Goal: Task Accomplishment & Management: Manage account settings

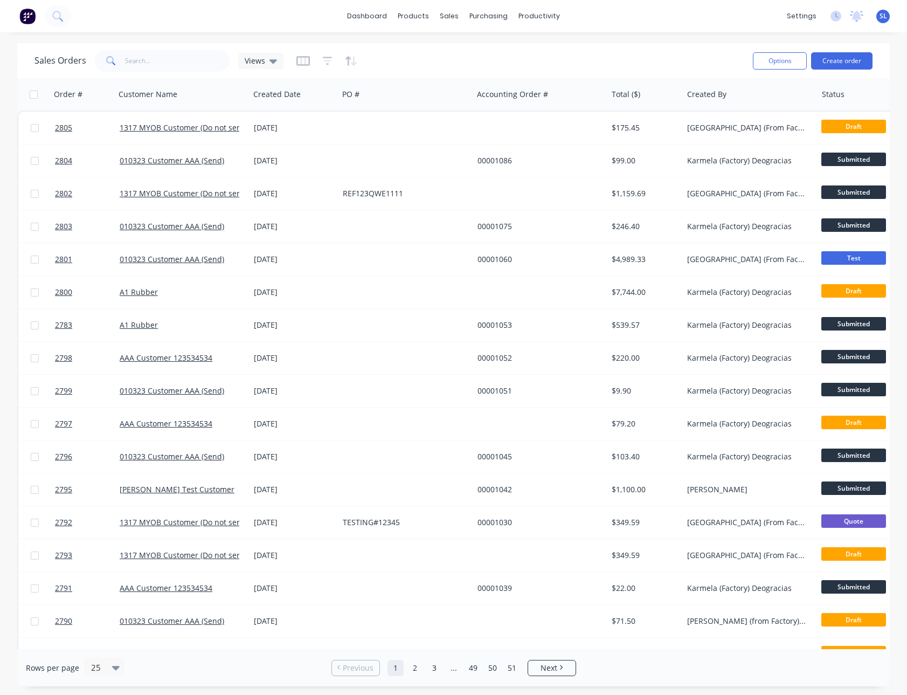
click at [637, 50] on div "Sales Orders Views" at bounding box center [390, 60] width 710 height 26
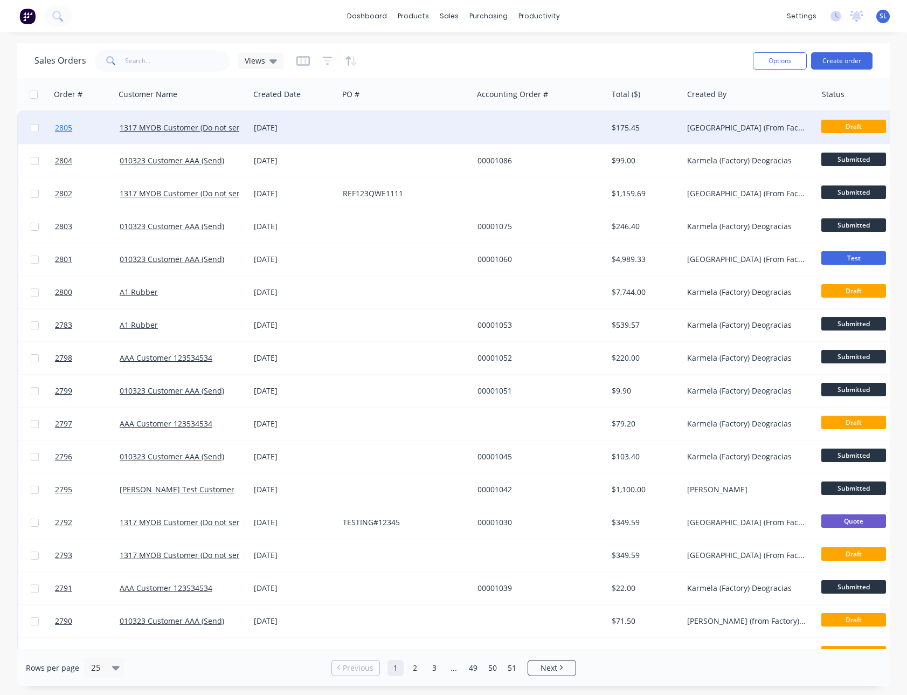
click at [59, 123] on span "2805" at bounding box center [63, 127] width 17 height 11
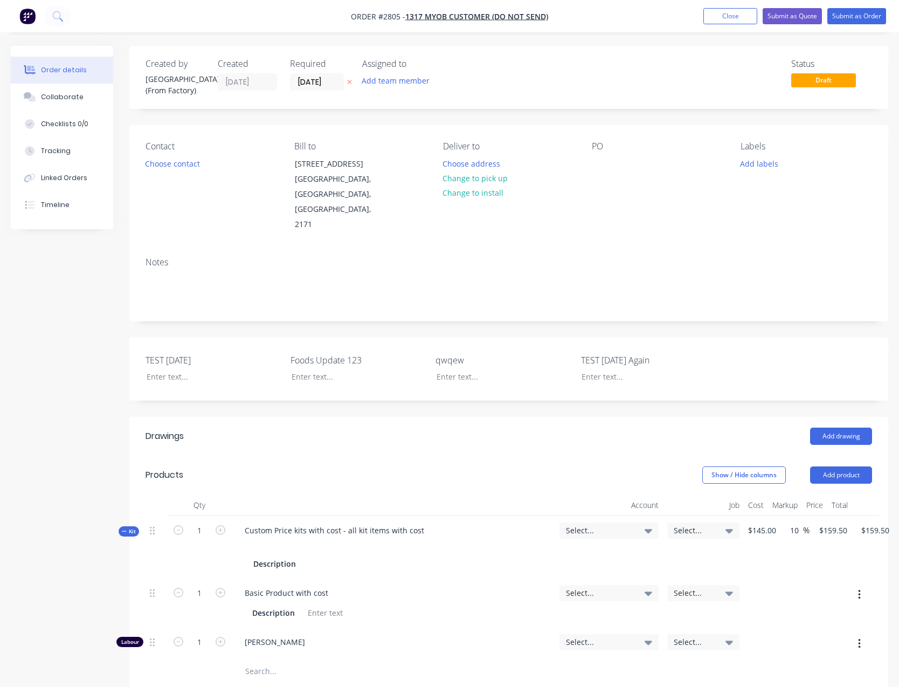
scroll to position [368, 0]
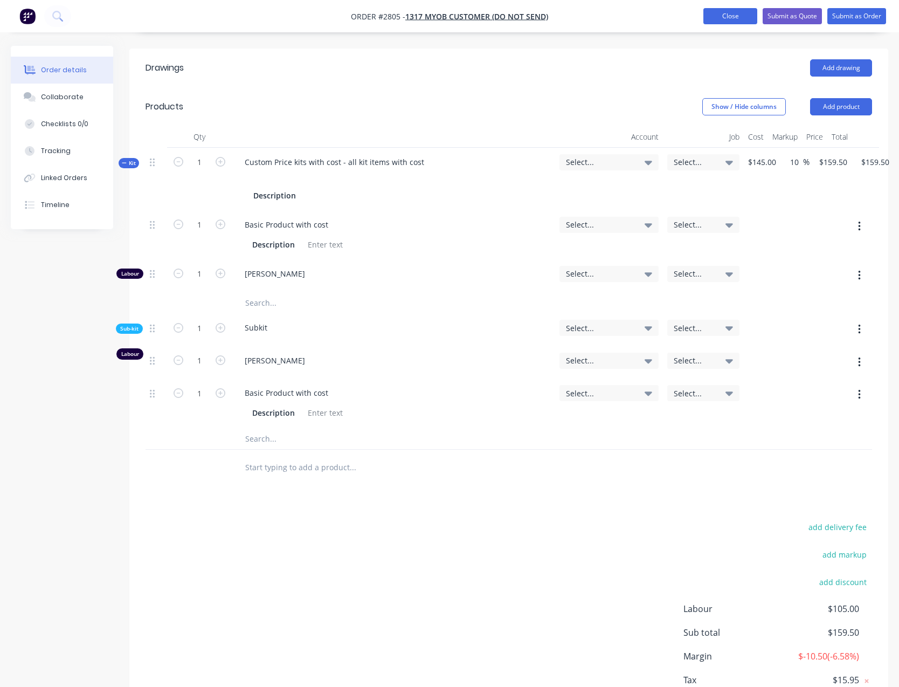
click at [718, 11] on button "Close" at bounding box center [731, 16] width 54 height 16
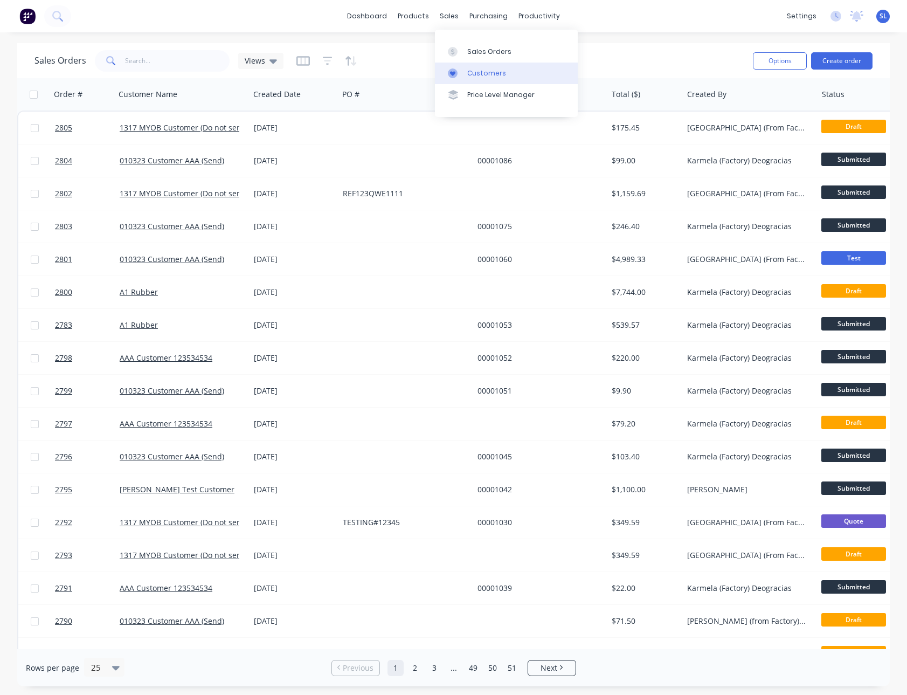
click at [454, 67] on link "Customers" at bounding box center [506, 74] width 143 height 22
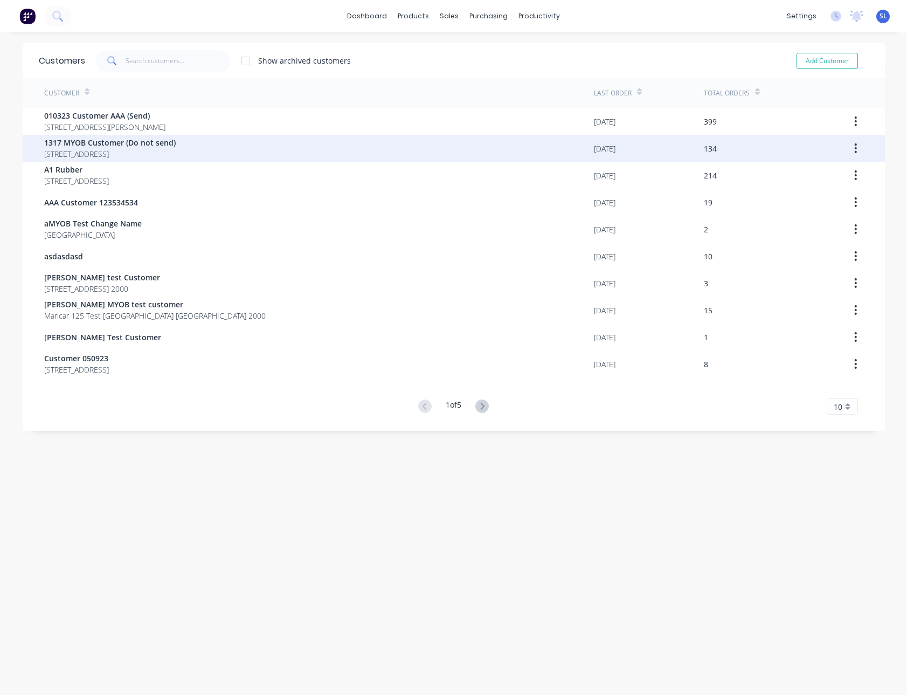
click at [123, 140] on span "1317 MYOB Customer (Do not send)" at bounding box center [110, 142] width 132 height 11
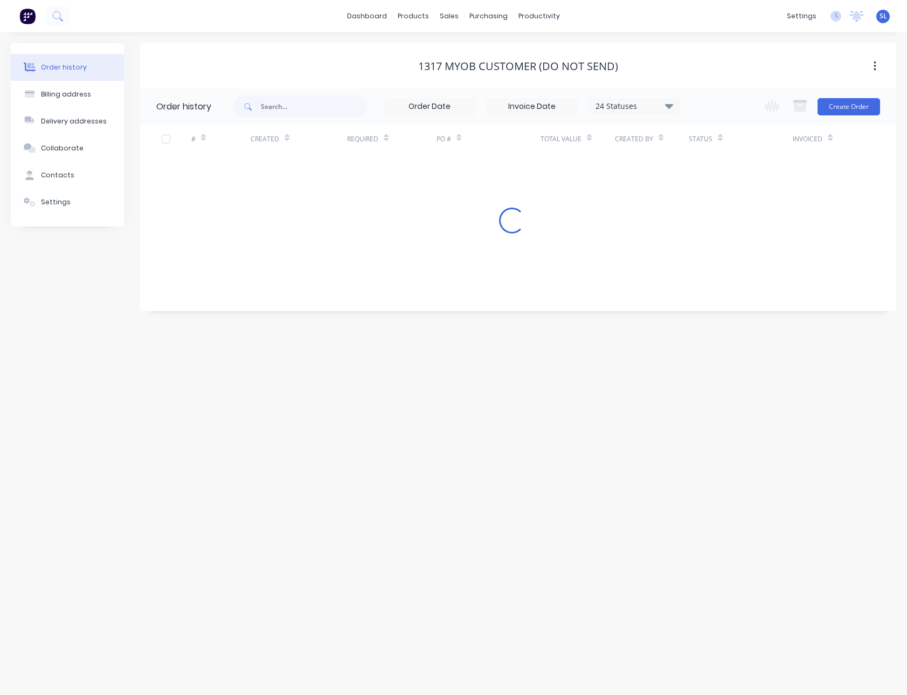
click at [686, 31] on div "dashboard products sales purchasing productivity dashboard products Product Cat…" at bounding box center [453, 16] width 907 height 32
click at [843, 102] on button "Create Order" at bounding box center [849, 106] width 63 height 17
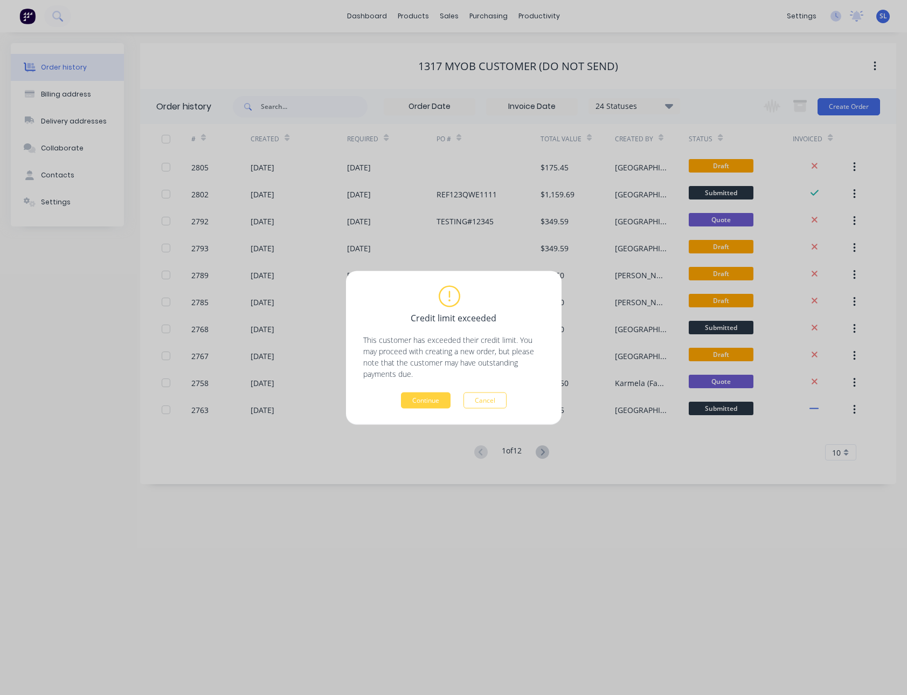
click at [460, 404] on div "Continue Cancel" at bounding box center [453, 400] width 181 height 16
click at [477, 402] on button "Cancel" at bounding box center [485, 400] width 43 height 16
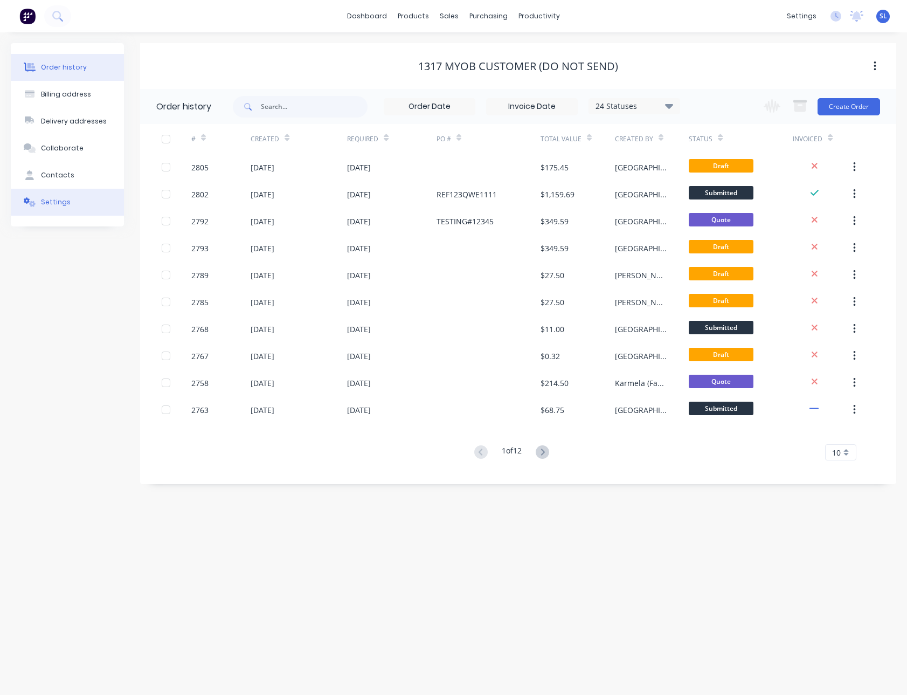
click at [92, 212] on button "Settings" at bounding box center [67, 202] width 113 height 27
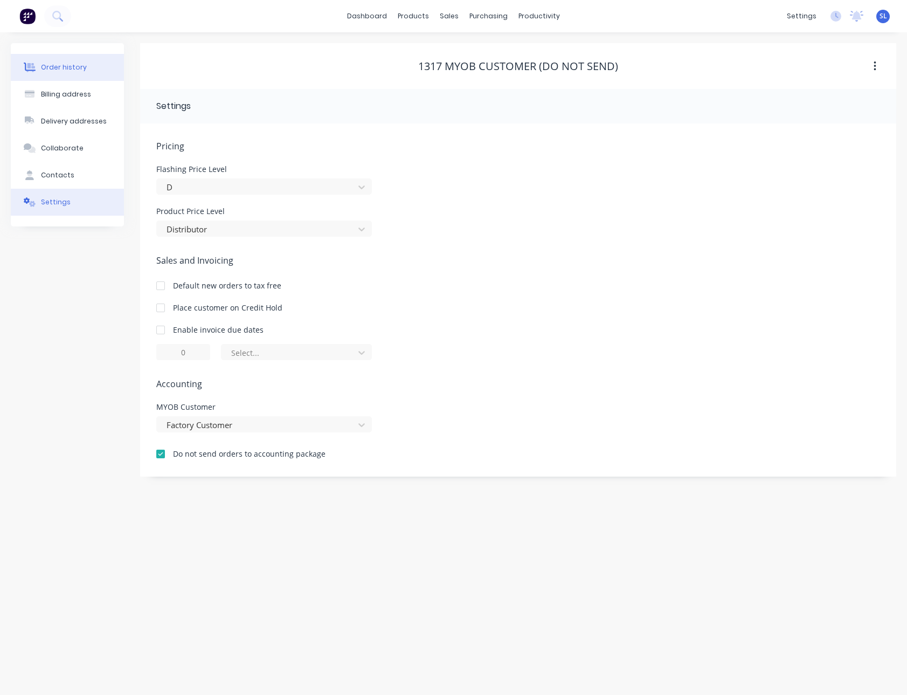
click at [80, 73] on button "Order history" at bounding box center [67, 67] width 113 height 27
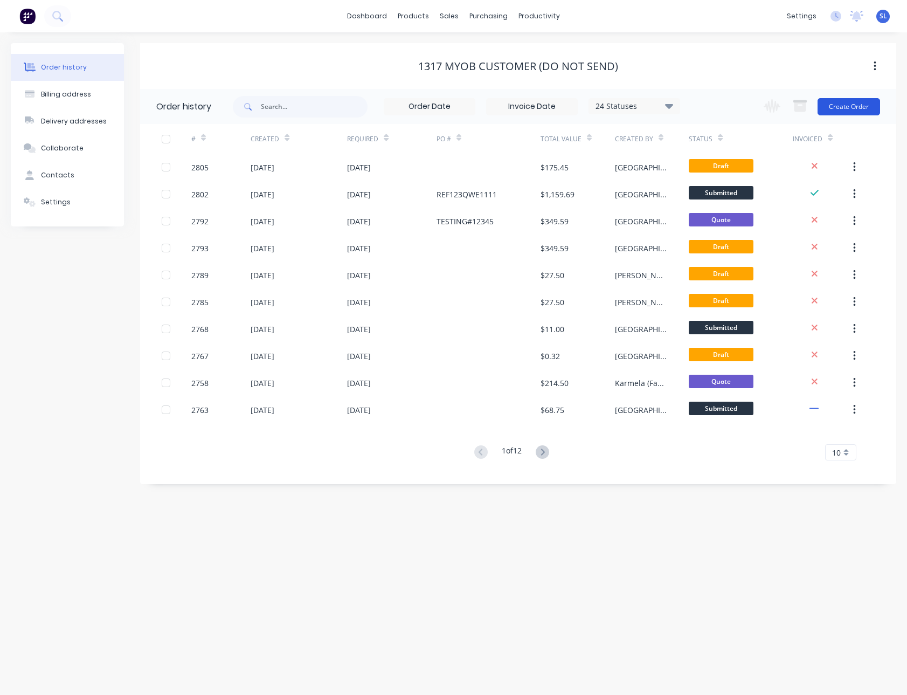
click at [872, 109] on button "Create Order" at bounding box center [849, 106] width 63 height 17
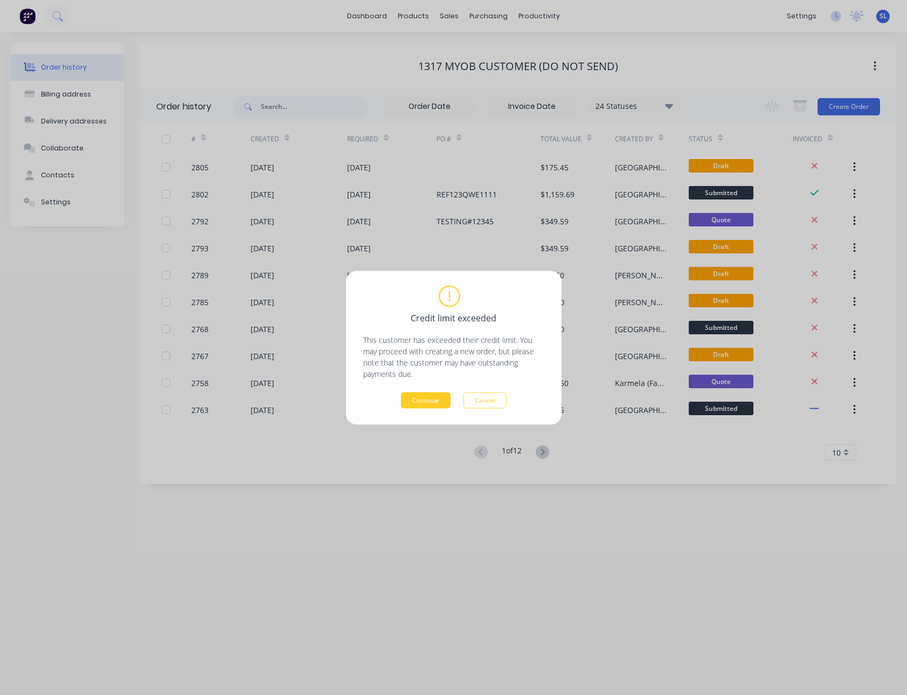
click at [422, 397] on button "Continue" at bounding box center [426, 400] width 50 height 16
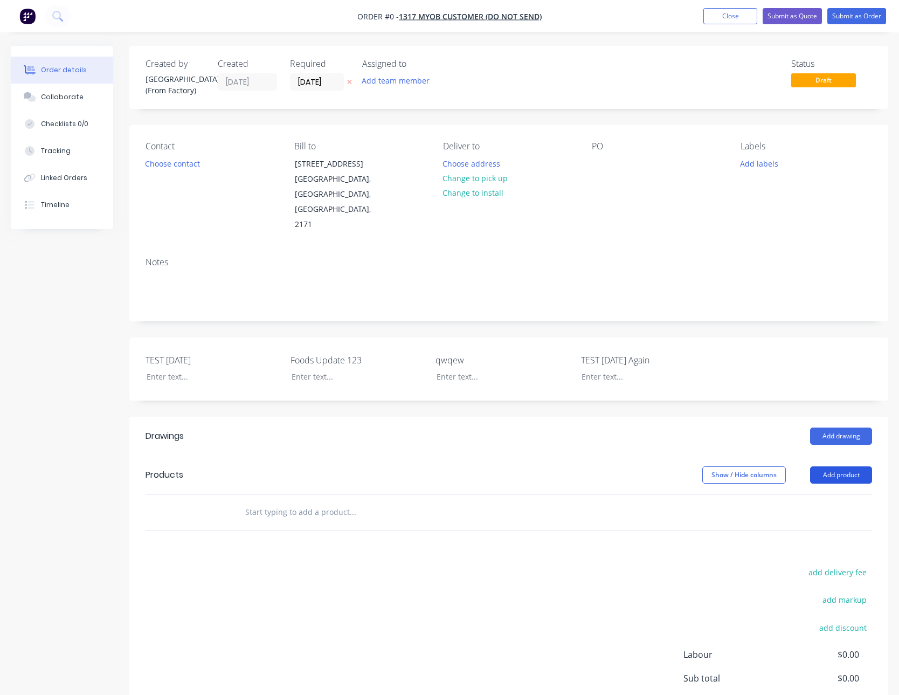
click at [840, 466] on button "Add product" at bounding box center [841, 474] width 62 height 17
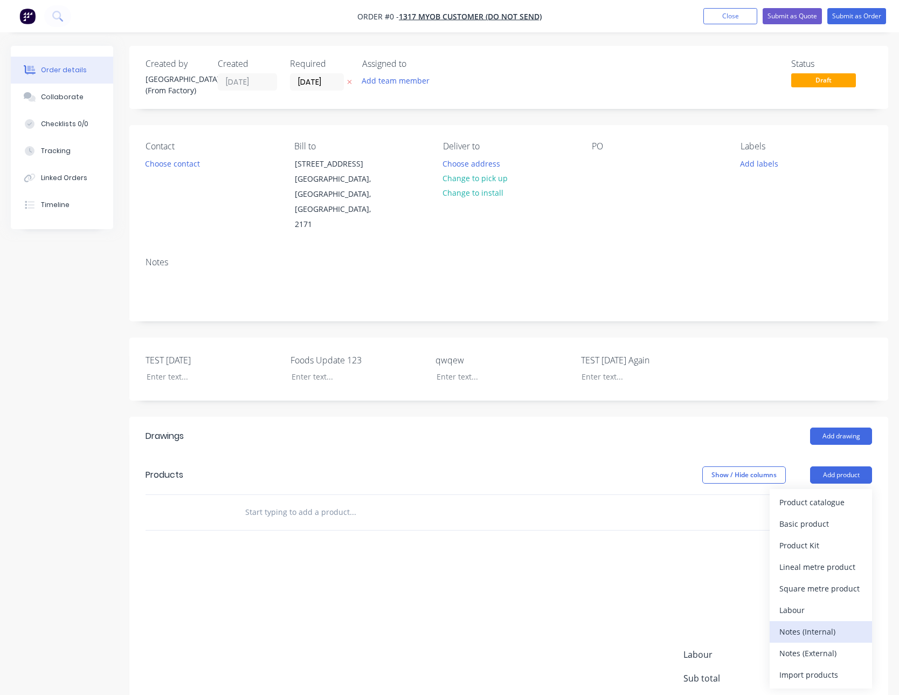
click at [820, 624] on div "Notes (Internal)" at bounding box center [821, 632] width 83 height 16
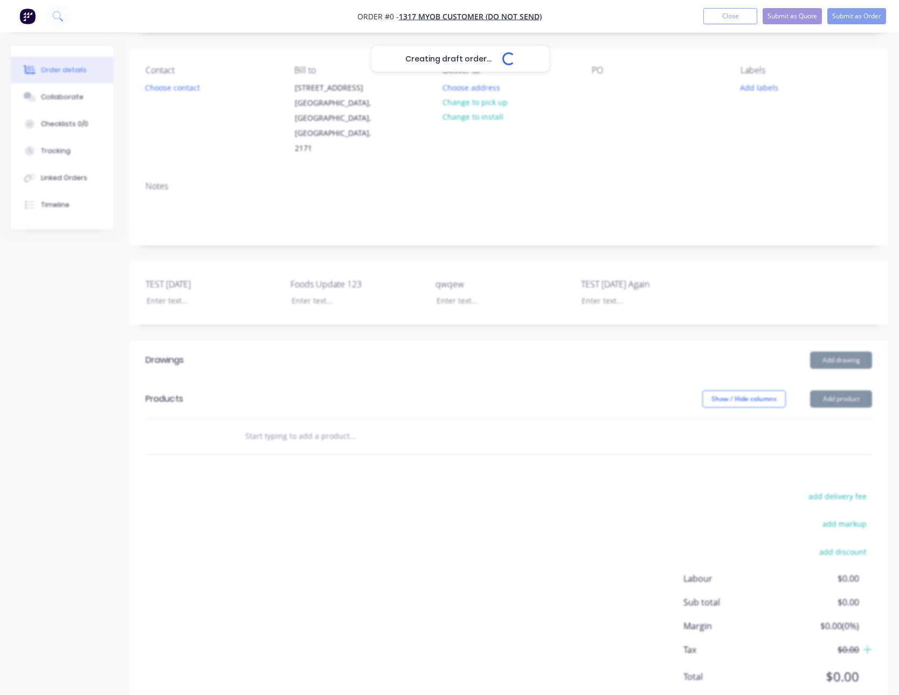
scroll to position [80, 0]
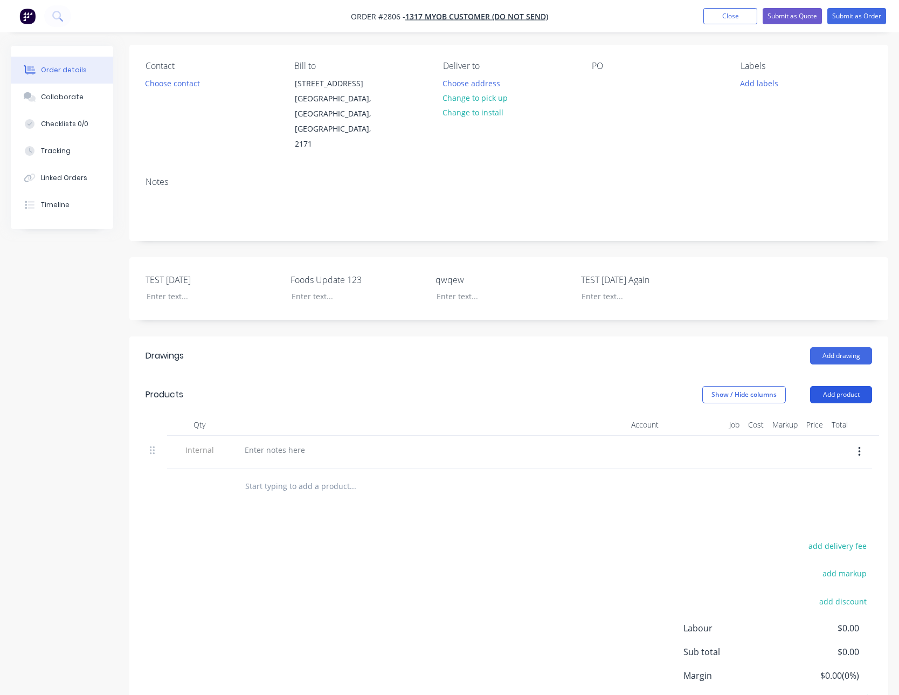
click at [836, 386] on button "Add product" at bounding box center [841, 394] width 62 height 17
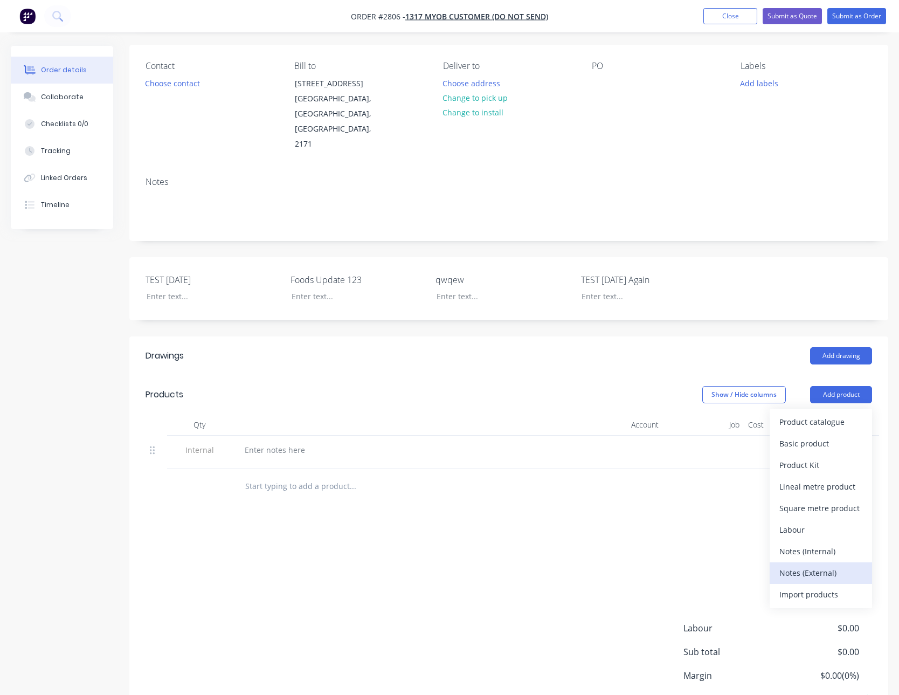
click at [801, 565] on div "Notes (External)" at bounding box center [821, 573] width 83 height 16
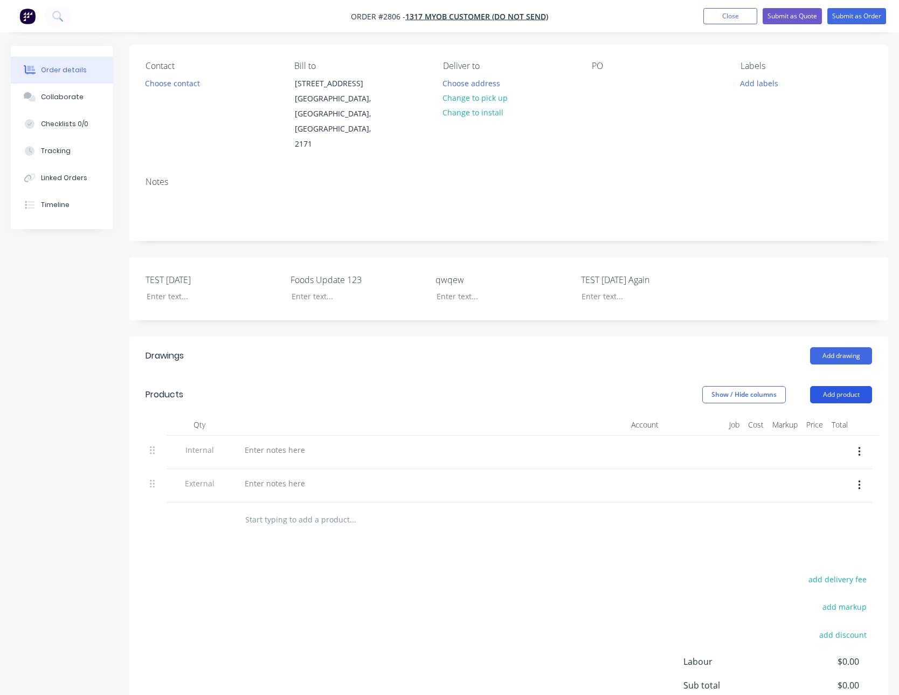
click at [841, 386] on button "Add product" at bounding box center [841, 394] width 62 height 17
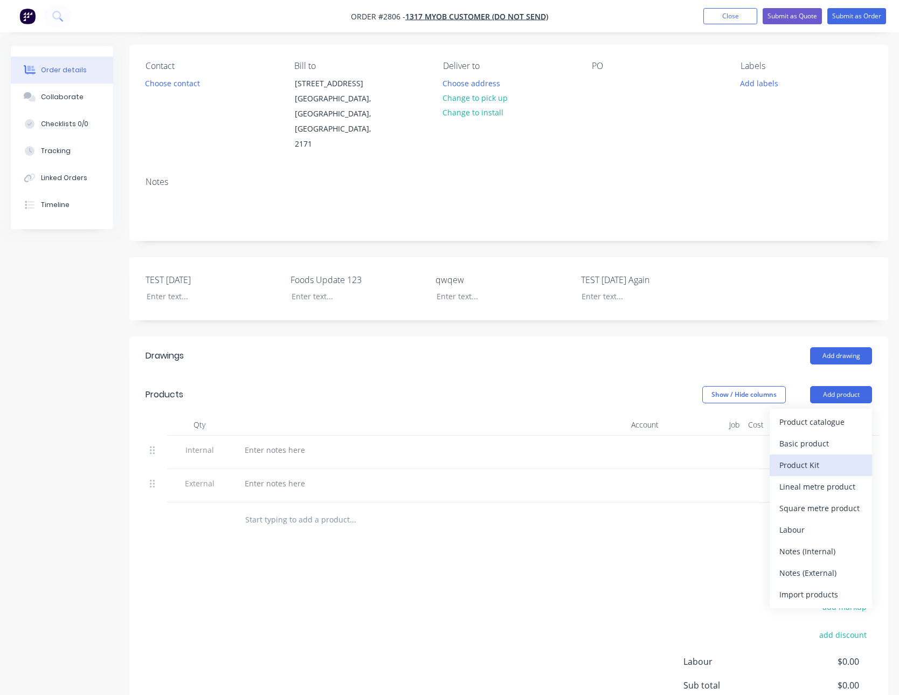
click at [802, 457] on div "Product Kit" at bounding box center [821, 465] width 83 height 16
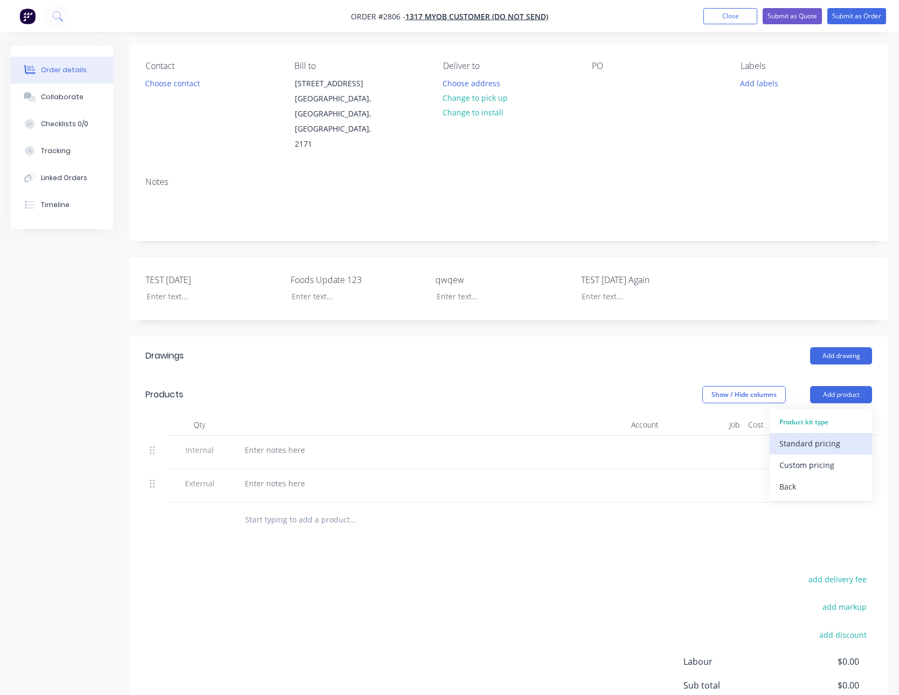
click at [802, 436] on div "Standard pricing" at bounding box center [821, 444] width 83 height 16
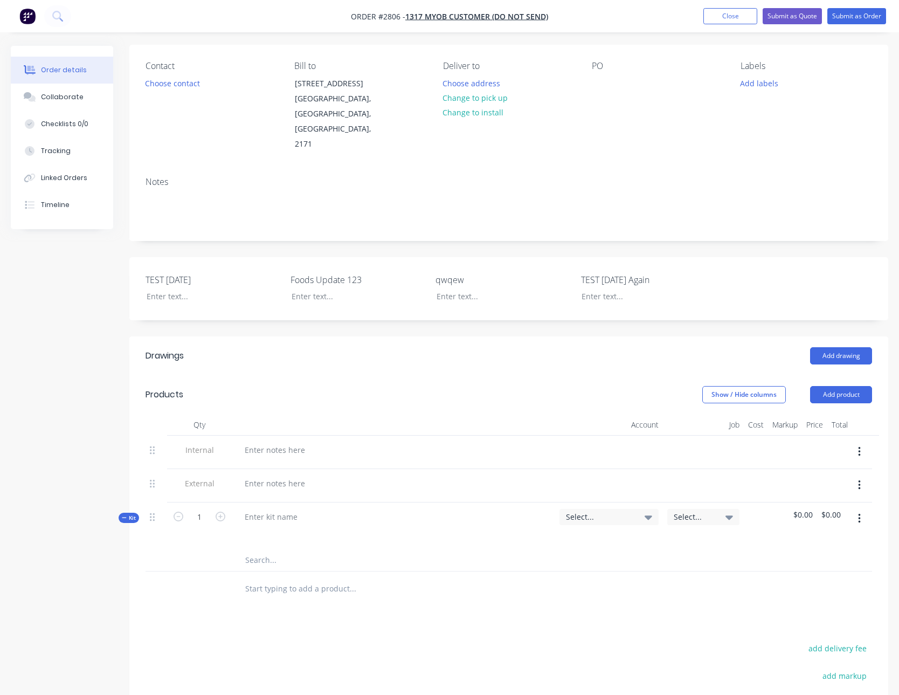
click at [854, 509] on button "button" at bounding box center [859, 518] width 25 height 19
click at [828, 582] on div "Add sub kit to kit" at bounding box center [821, 590] width 83 height 16
click at [858, 514] on icon "button" at bounding box center [859, 519] width 2 height 10
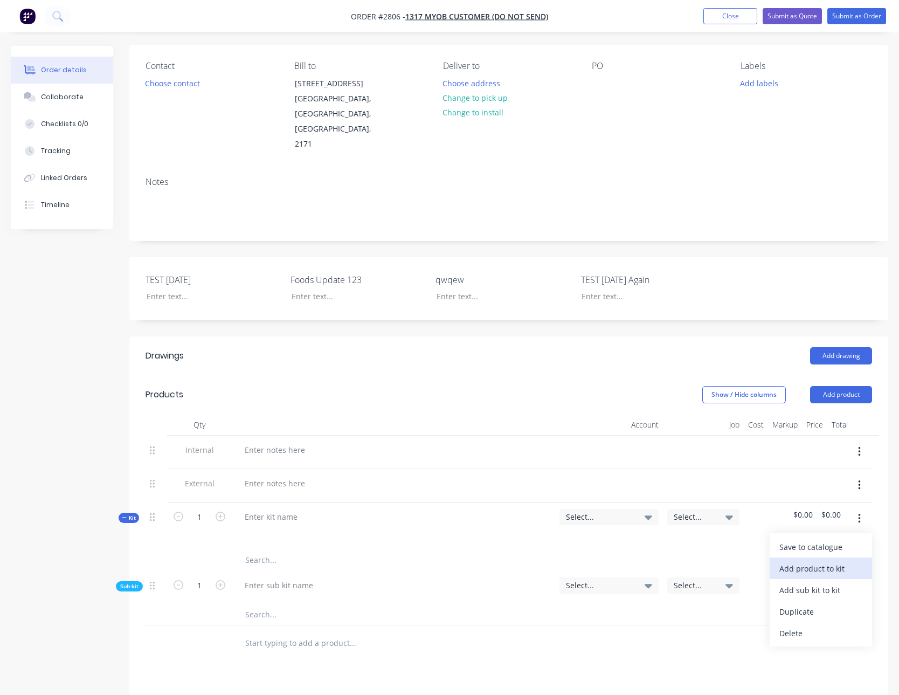
click at [839, 561] on div "Add product to kit" at bounding box center [821, 569] width 83 height 16
click at [828, 690] on div "Notes (Internal)" at bounding box center [821, 698] width 83 height 16
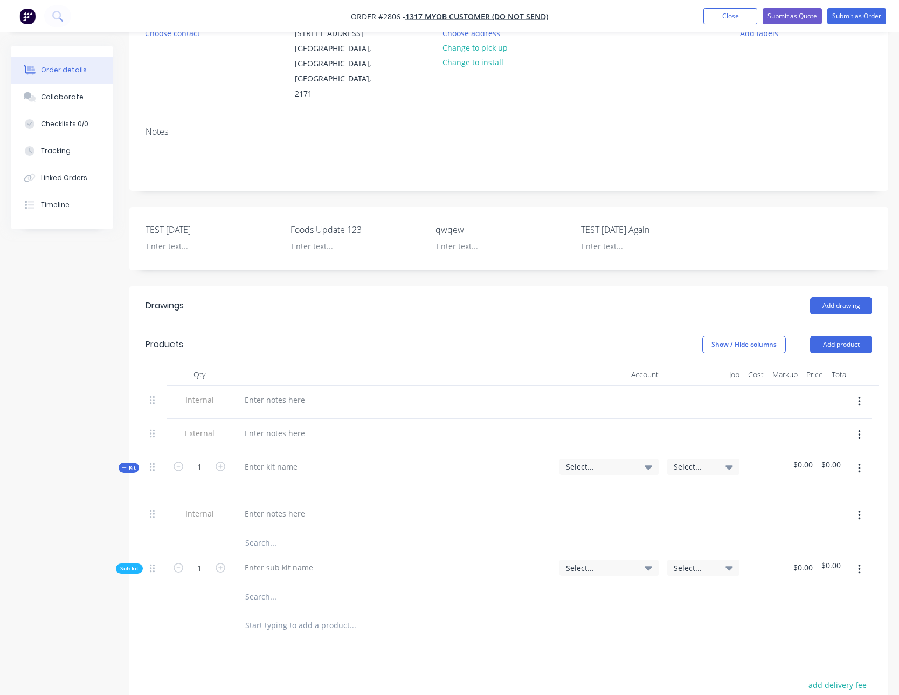
scroll to position [172, 0]
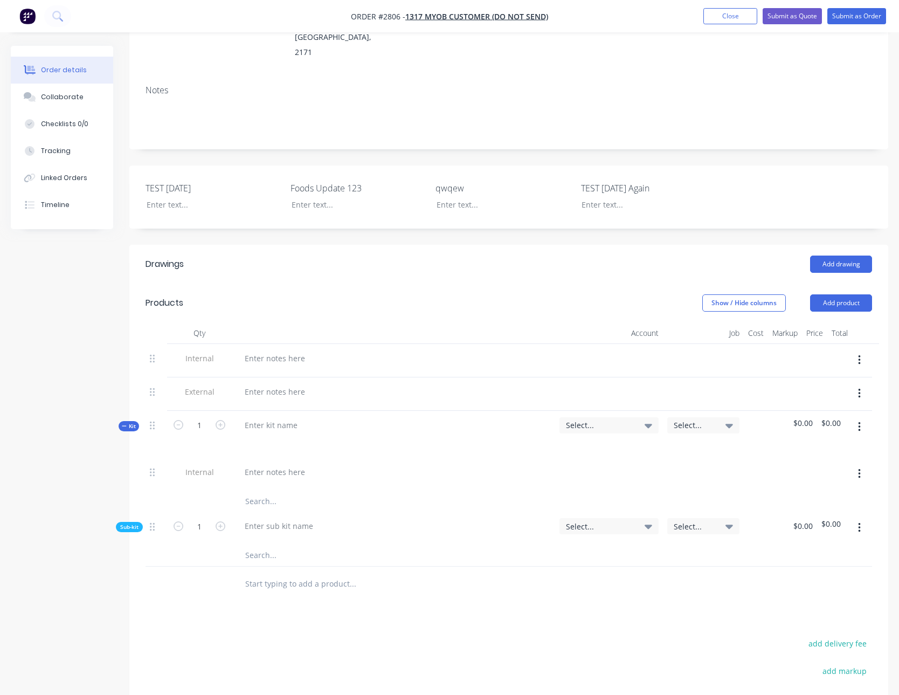
click at [857, 417] on button "button" at bounding box center [859, 426] width 25 height 19
click at [839, 466] on button "Add product to kit" at bounding box center [821, 477] width 102 height 22
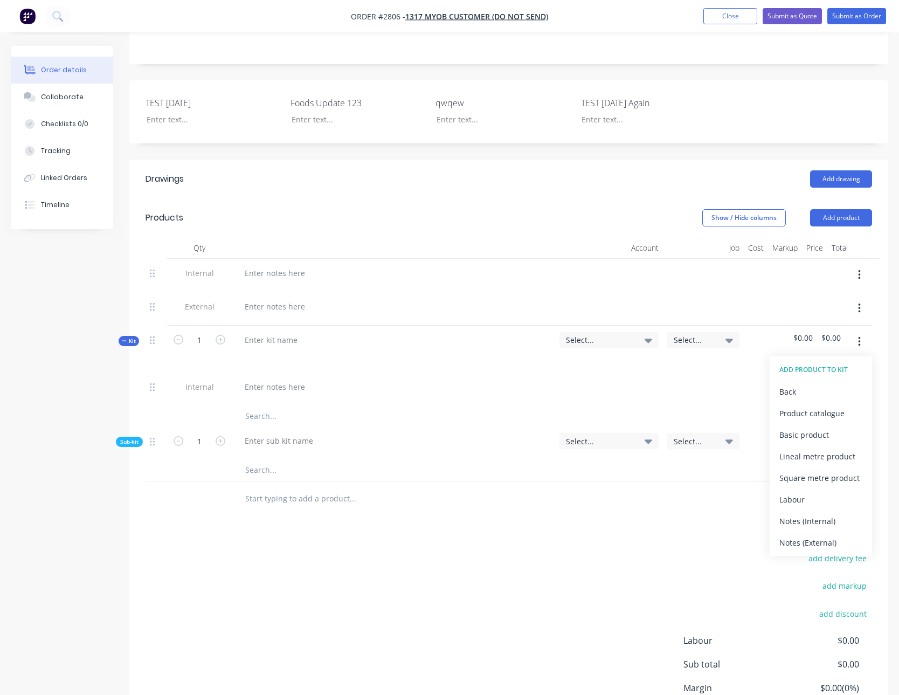
scroll to position [266, 0]
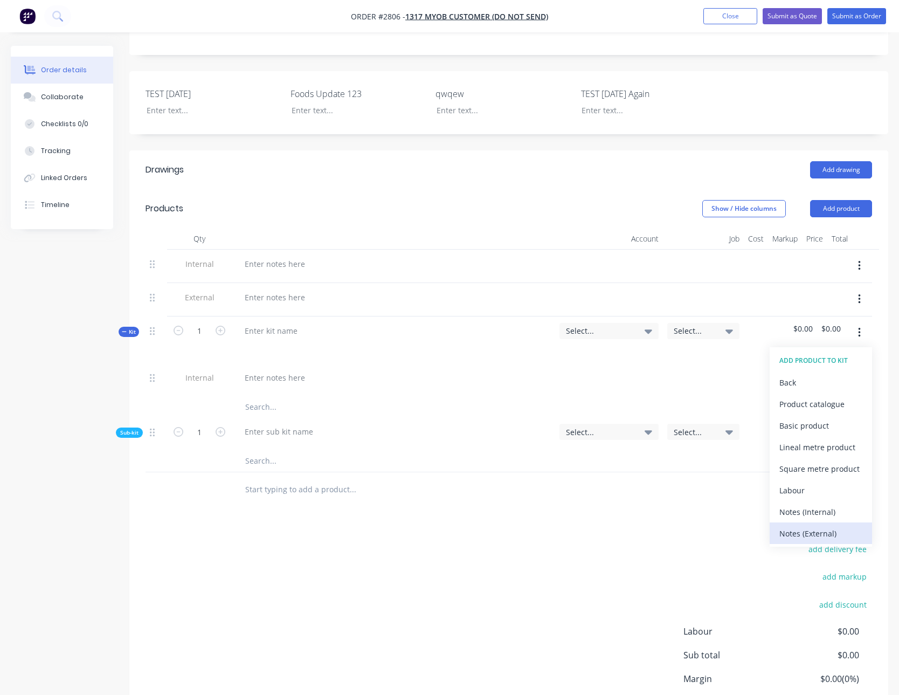
click at [827, 526] on div "Notes (External)" at bounding box center [821, 534] width 83 height 16
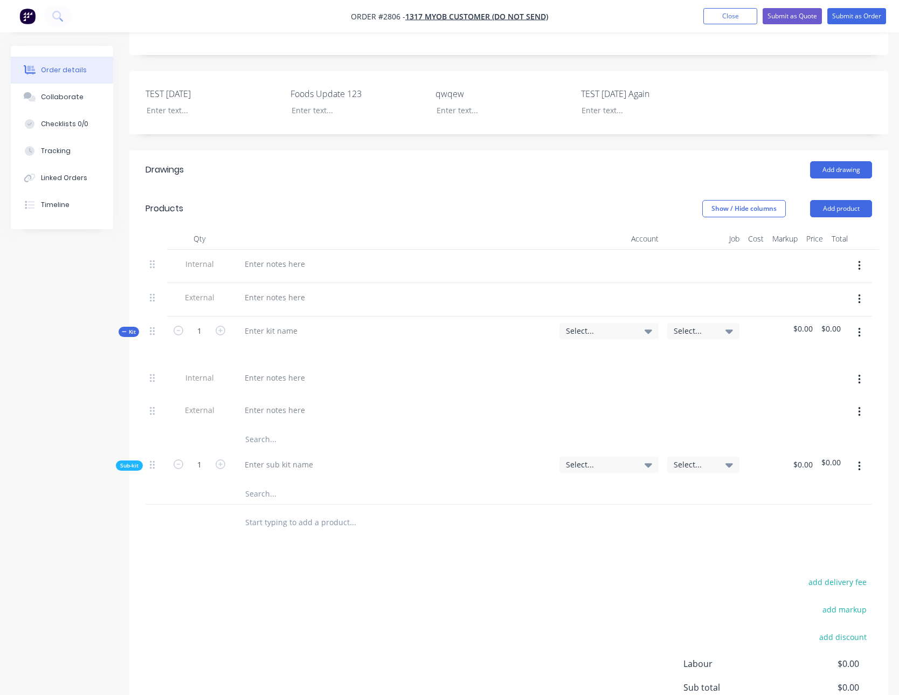
click at [857, 450] on div at bounding box center [858, 466] width 27 height 33
click at [857, 457] on button "button" at bounding box center [859, 466] width 25 height 19
click at [842, 487] on div "Add product to kit" at bounding box center [821, 495] width 83 height 16
click at [811, 638] on div "Notes (Internal)" at bounding box center [821, 646] width 83 height 16
click at [859, 460] on icon "button" at bounding box center [859, 466] width 3 height 12
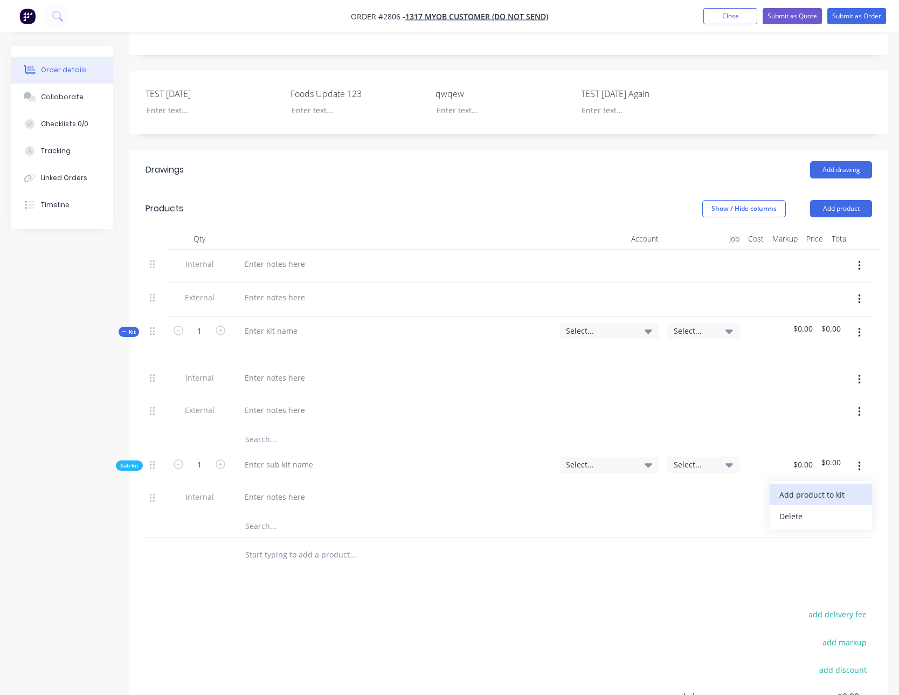
click at [827, 487] on div "Add product to kit" at bounding box center [821, 495] width 83 height 16
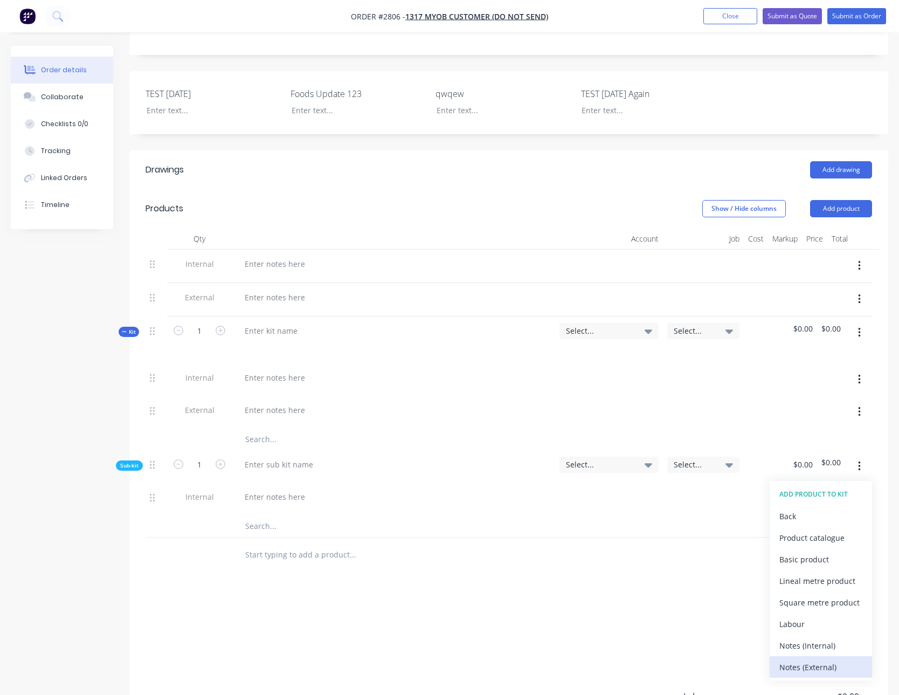
click at [824, 659] on div "Notes (External)" at bounding box center [821, 667] width 83 height 16
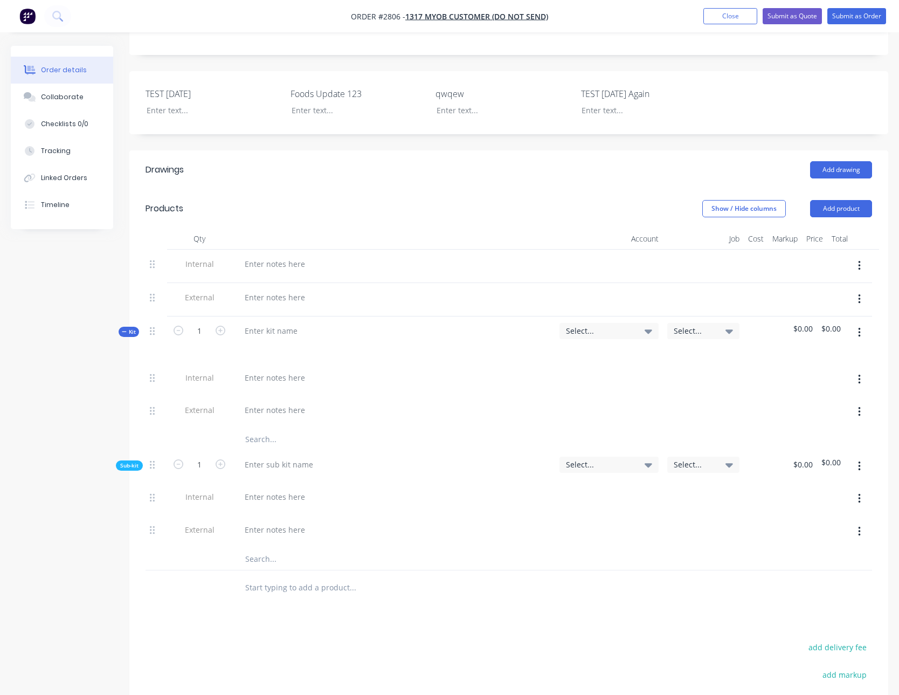
scroll to position [58, 0]
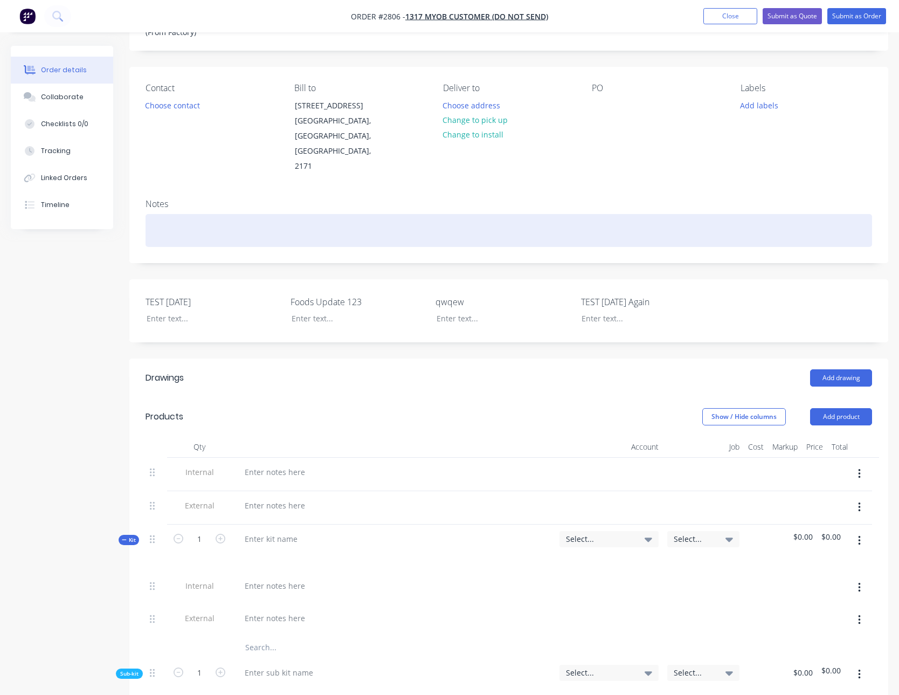
click at [172, 214] on div at bounding box center [509, 230] width 727 height 33
paste div
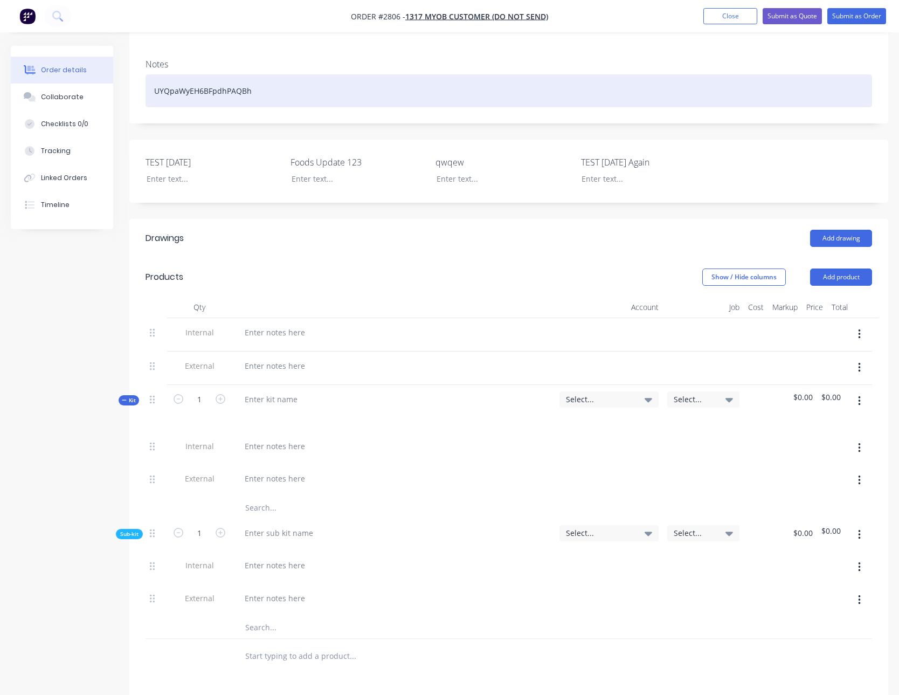
scroll to position [15, 0]
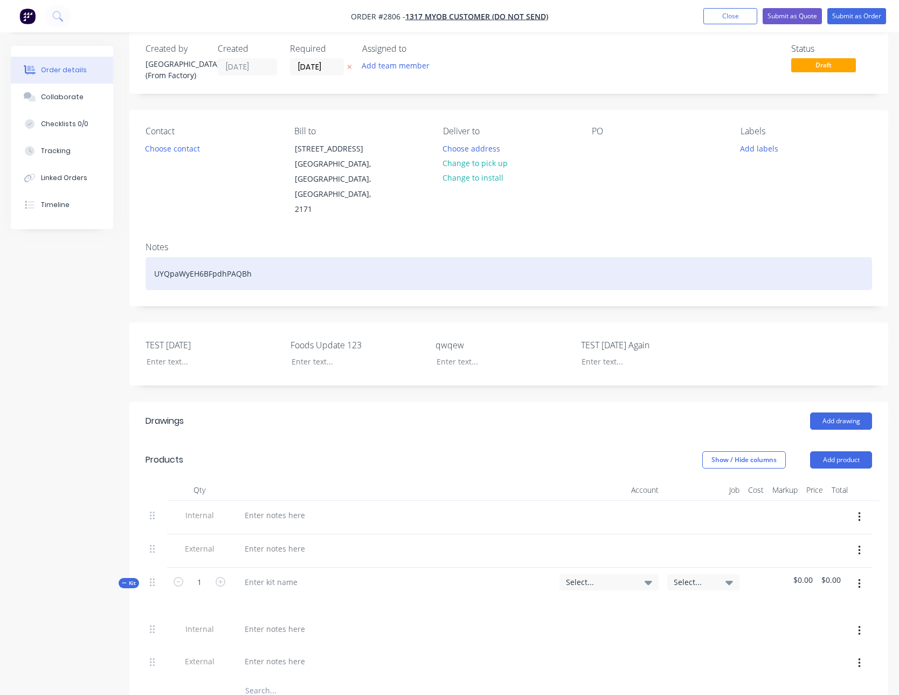
click at [170, 257] on div "UYQpaWyEH6BFpdhPAQBh" at bounding box center [509, 273] width 727 height 33
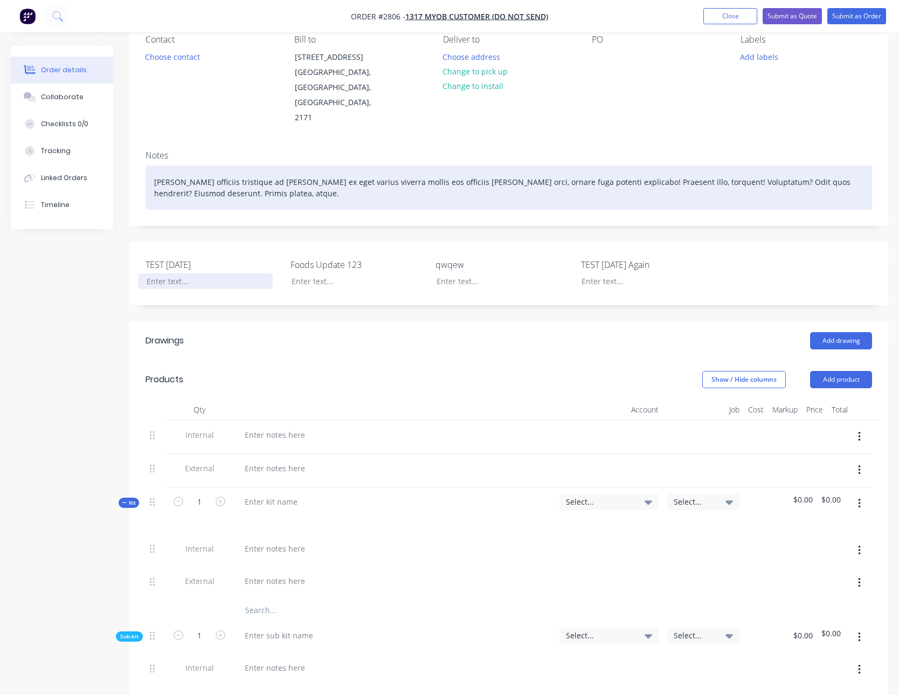
scroll to position [114, 0]
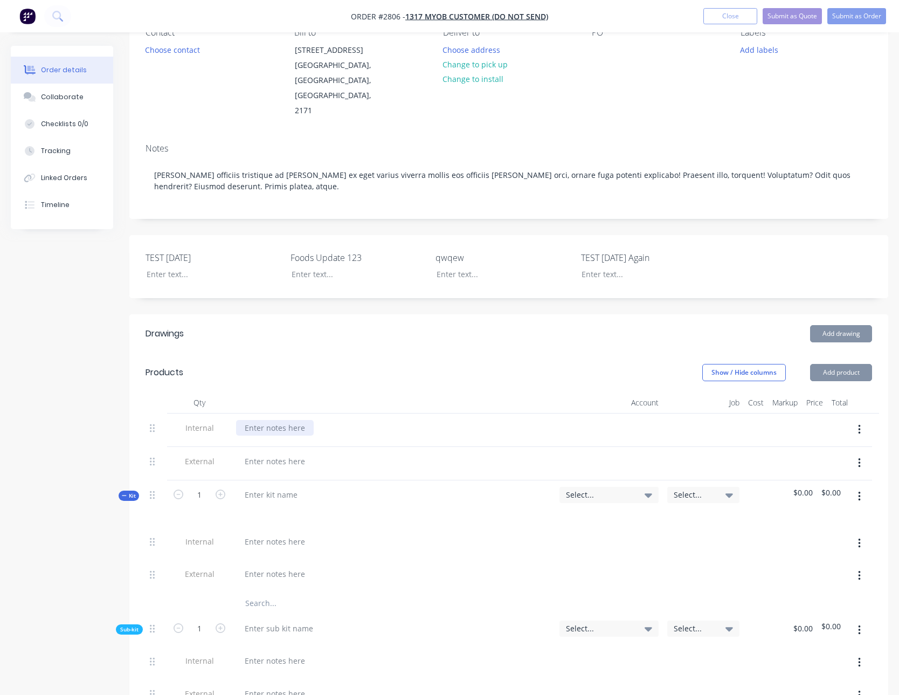
click at [272, 420] on div at bounding box center [275, 428] width 78 height 16
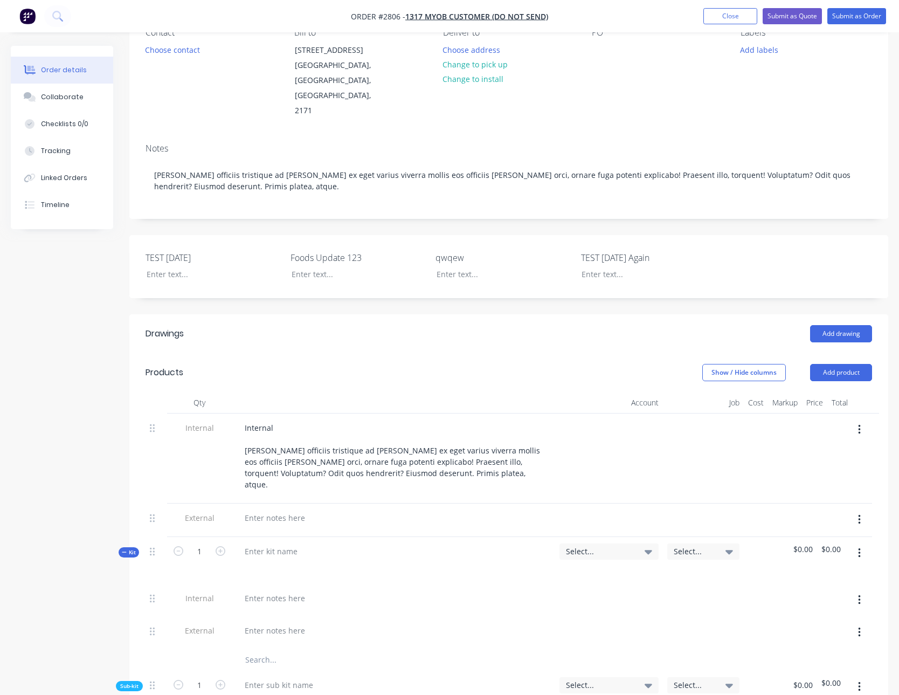
click at [265, 504] on div at bounding box center [394, 520] width 324 height 33
click at [264, 510] on div at bounding box center [275, 518] width 78 height 16
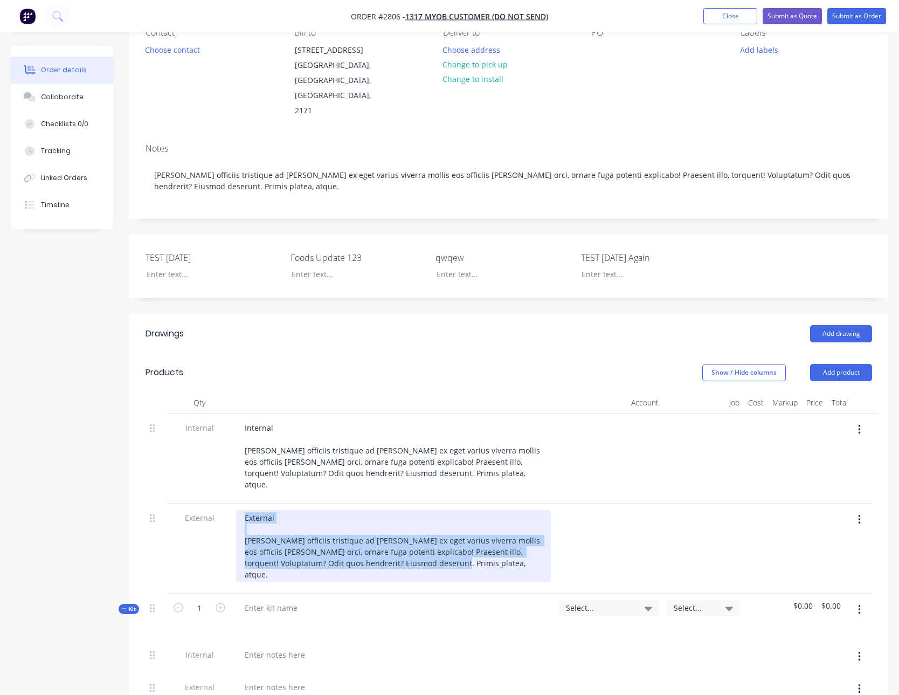
copy div "External Dolores officiis tristique ad quam ex eget varius viverra mollis eos o…"
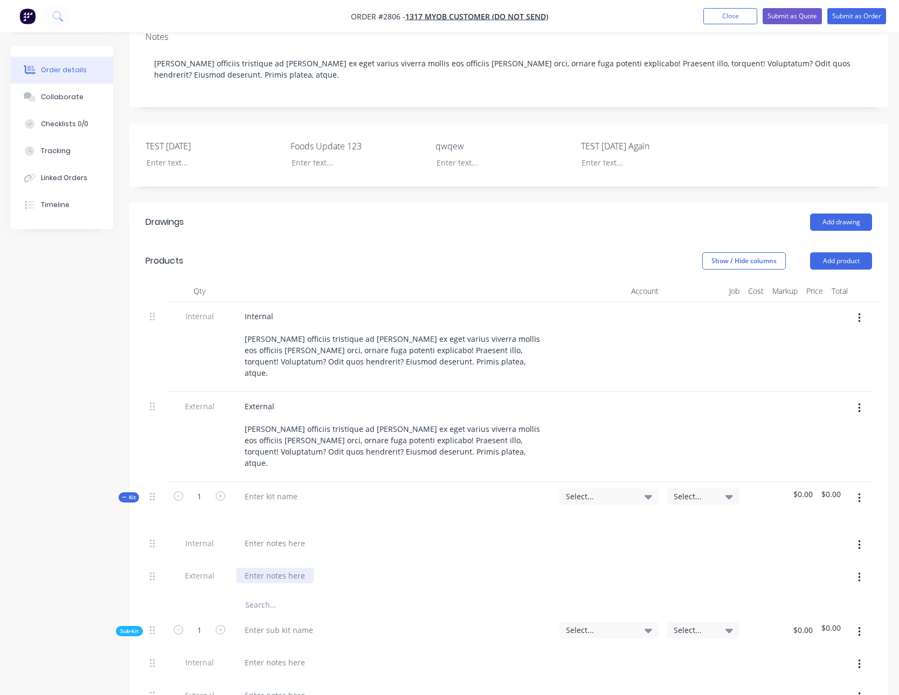
click at [285, 568] on div at bounding box center [275, 576] width 78 height 16
paste div
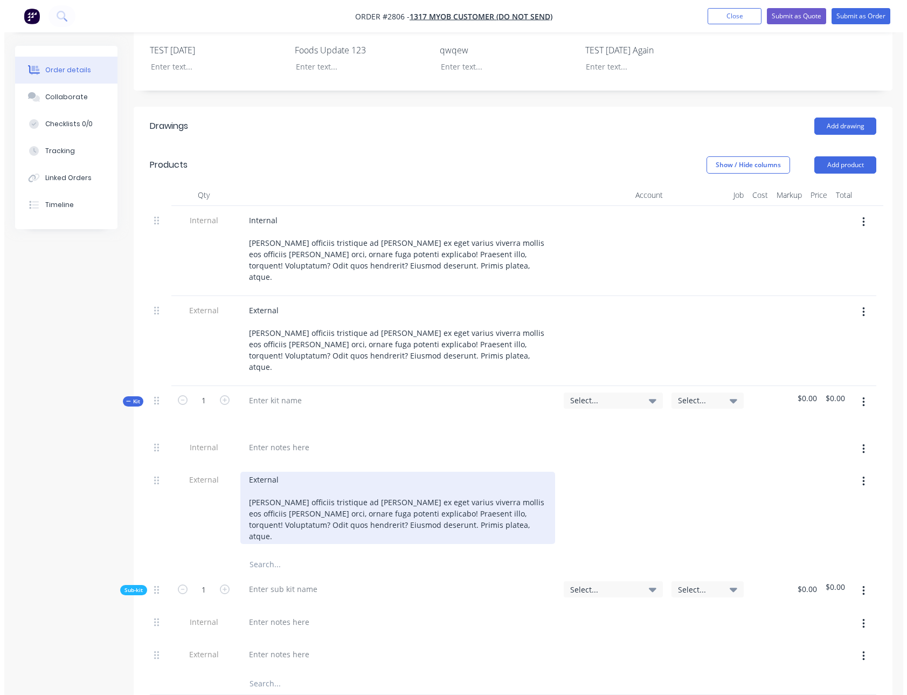
scroll to position [325, 0]
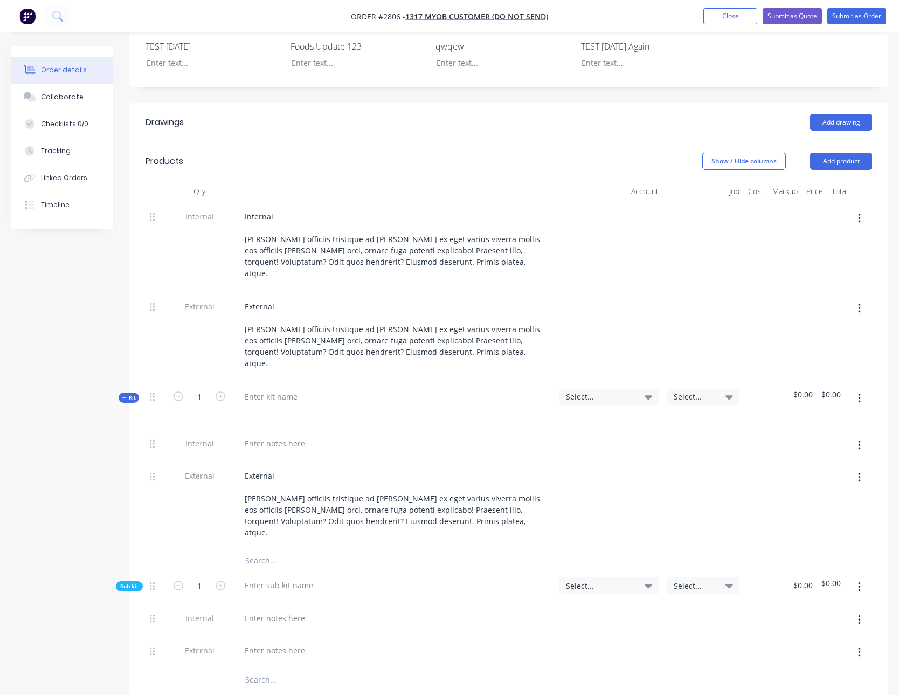
click at [264, 636] on div at bounding box center [394, 652] width 324 height 33
click at [267, 643] on div at bounding box center [275, 651] width 78 height 16
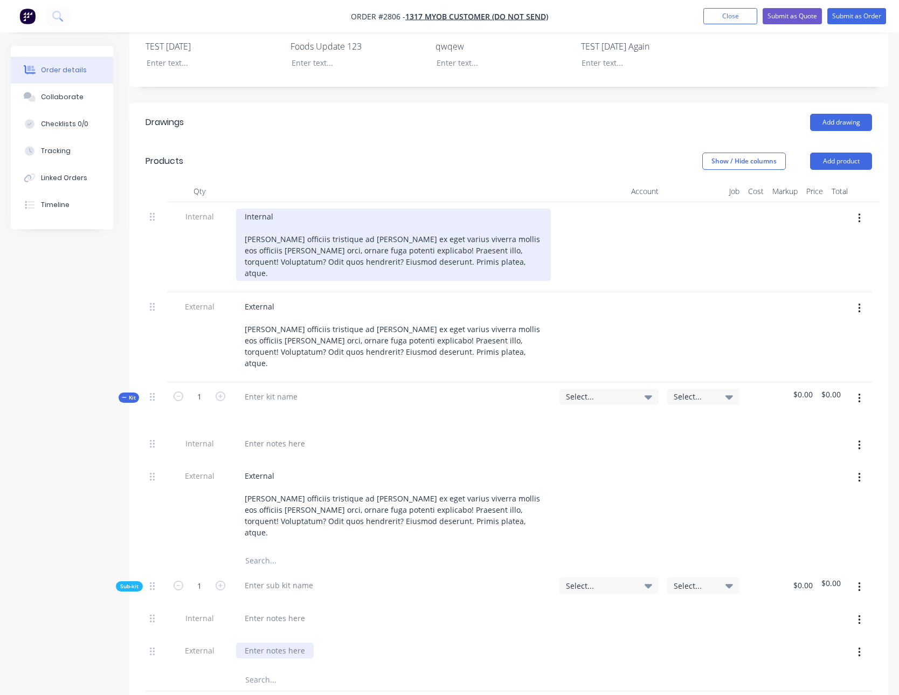
paste div
click at [313, 214] on div "Internal [PERSON_NAME] officiis tristique ad [PERSON_NAME] ex eget varius viver…" at bounding box center [393, 245] width 315 height 72
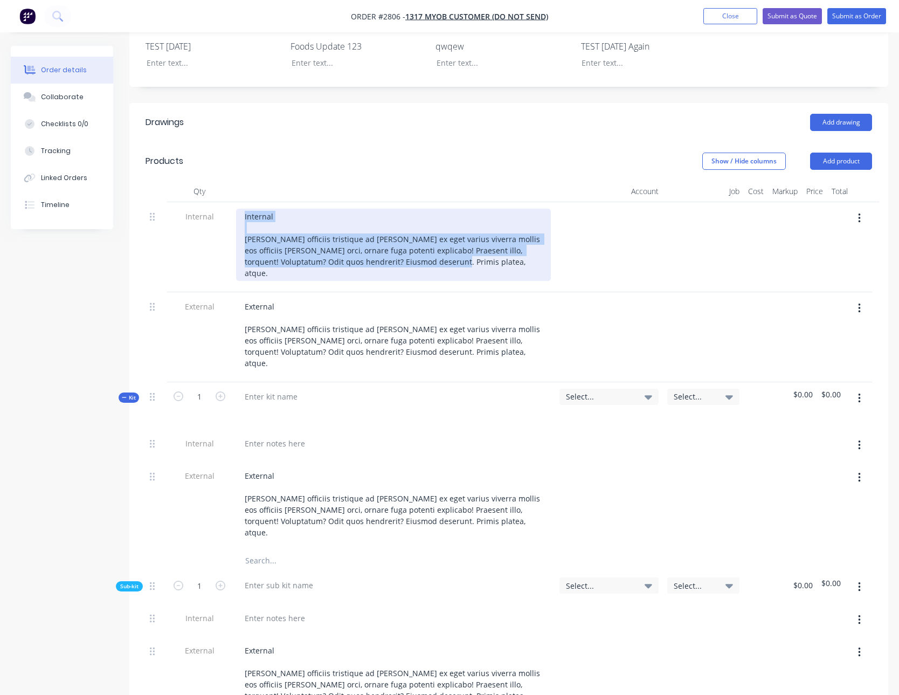
copy div "Internal Dolores officiis tristique ad quam ex eget varius viverra mollis eos o…"
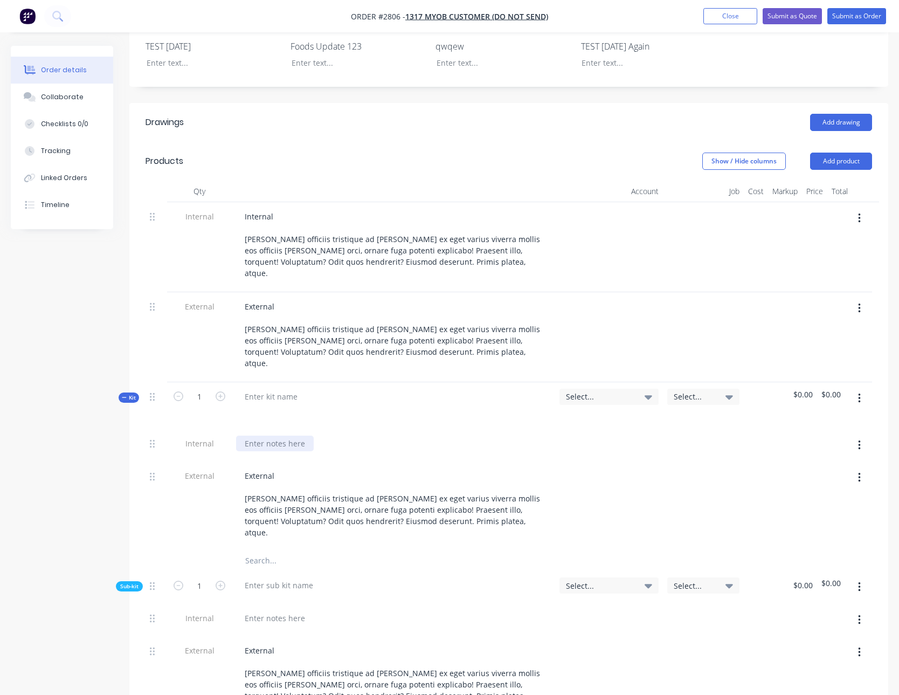
click at [273, 436] on div at bounding box center [275, 444] width 78 height 16
paste div
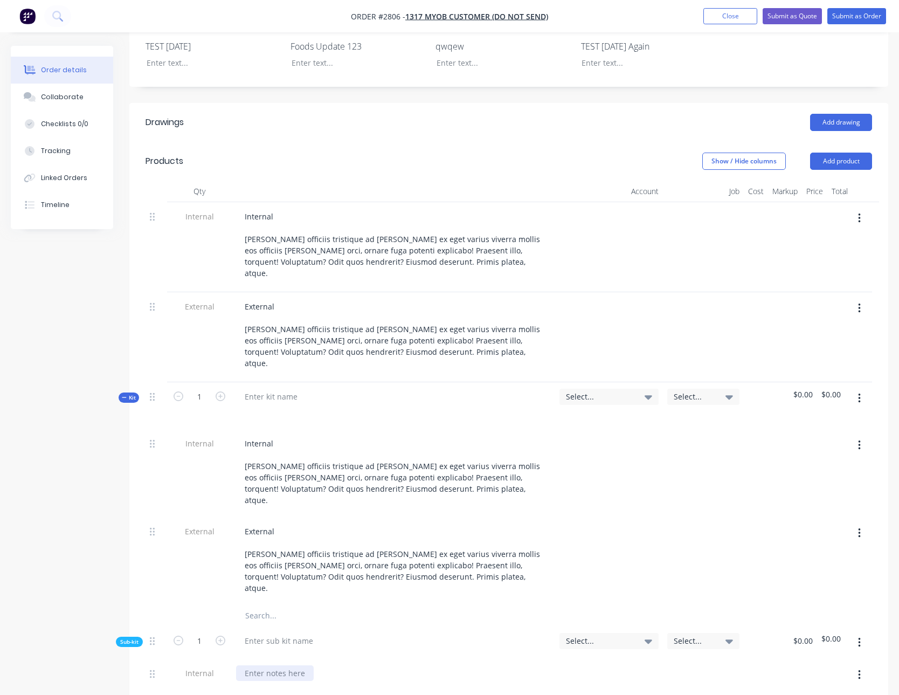
click at [265, 665] on div at bounding box center [275, 673] width 78 height 16
paste div
click at [277, 633] on div at bounding box center [279, 641] width 86 height 16
click at [63, 466] on div "Created by Sydney (From Factory) Created 26/08/25 Required 26/08/25 Assigned to…" at bounding box center [450, 444] width 878 height 1446
click at [863, 13] on button "Submit as Order" at bounding box center [857, 16] width 59 height 16
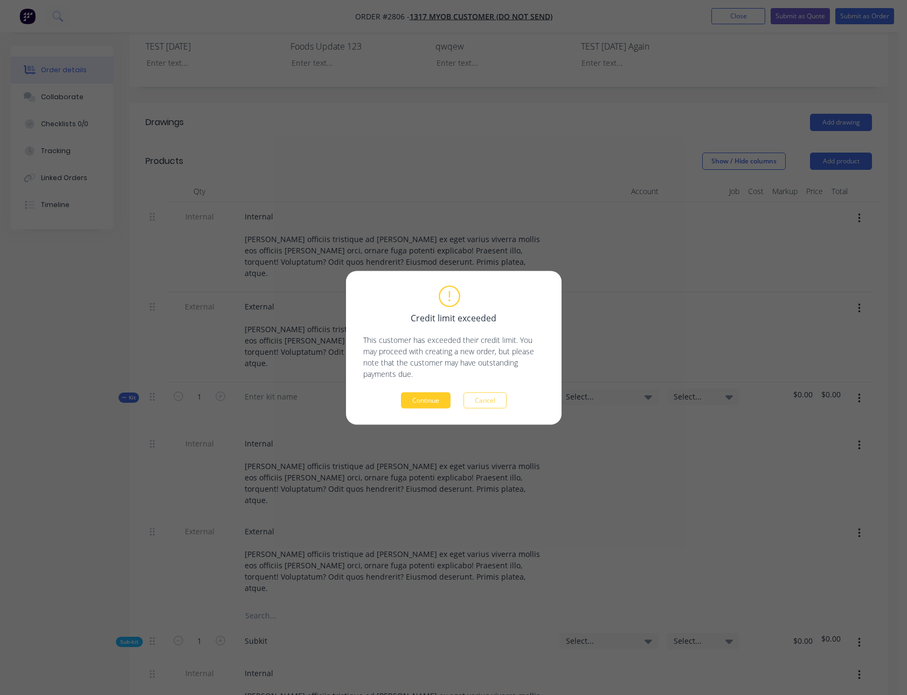
click at [431, 401] on button "Continue" at bounding box center [426, 400] width 50 height 16
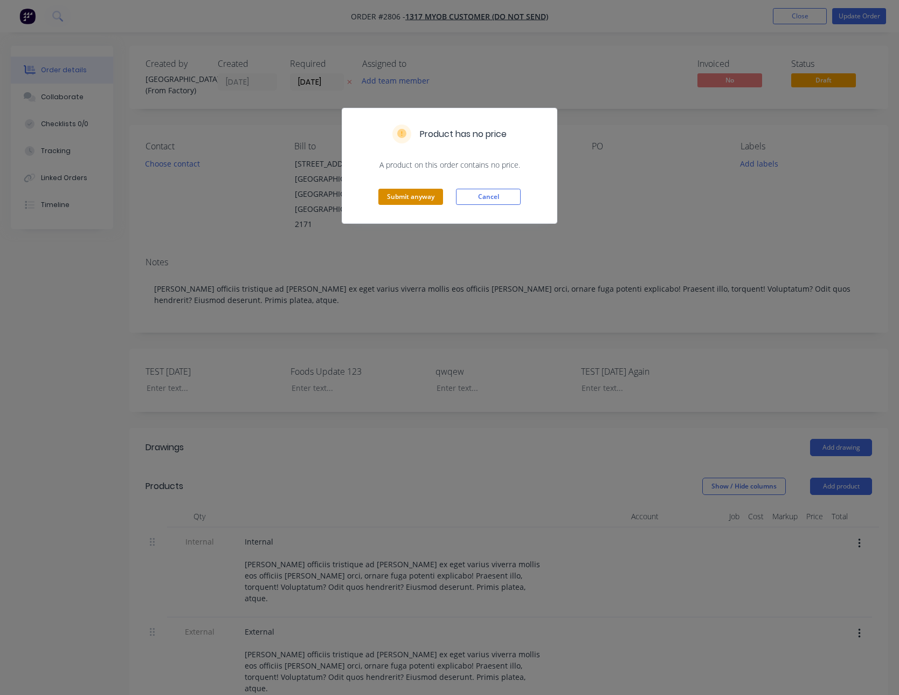
click at [428, 202] on button "Submit anyway" at bounding box center [411, 197] width 65 height 16
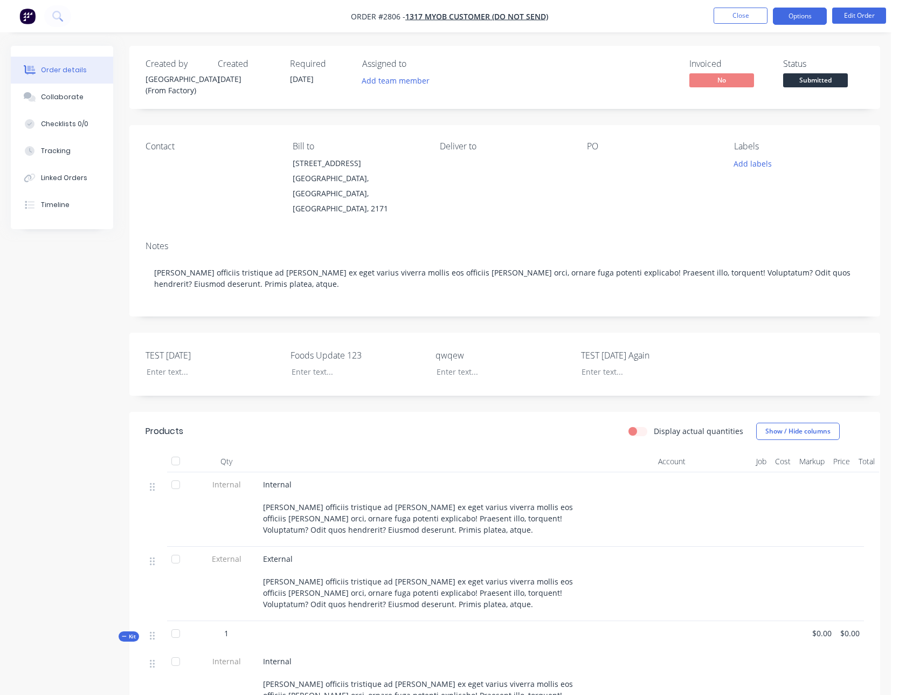
click at [794, 22] on button "Options" at bounding box center [800, 16] width 54 height 17
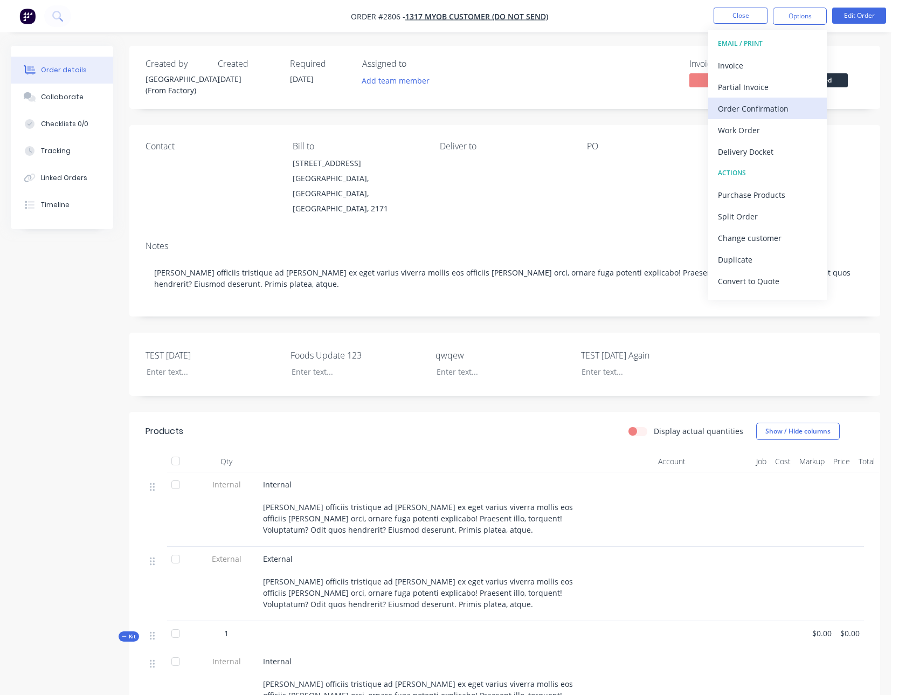
click at [764, 109] on div "Order Confirmation" at bounding box center [767, 109] width 99 height 16
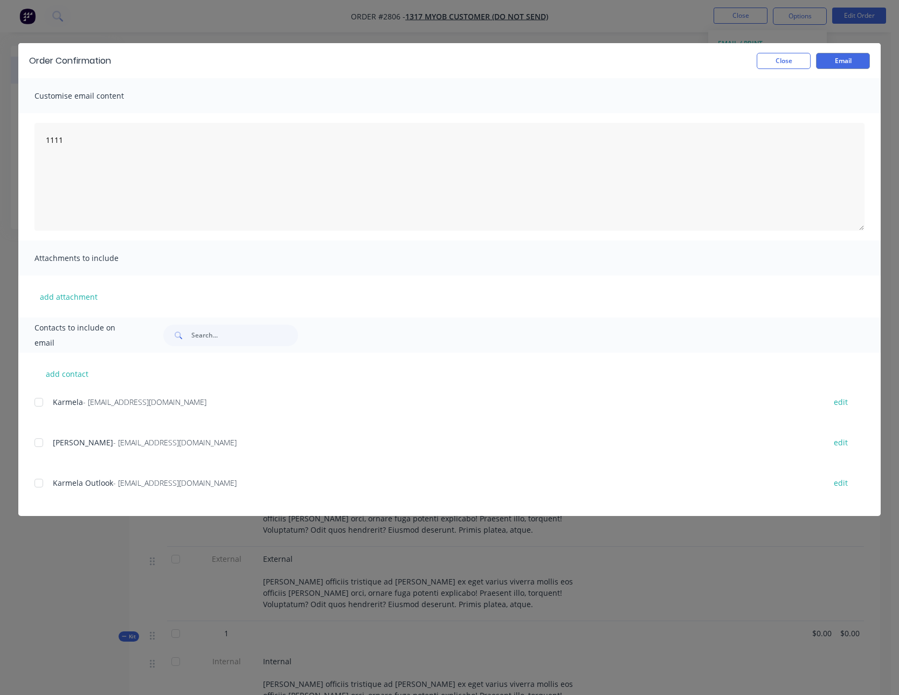
click at [40, 444] on div at bounding box center [39, 443] width 22 height 22
click at [851, 65] on button "Email" at bounding box center [843, 61] width 54 height 16
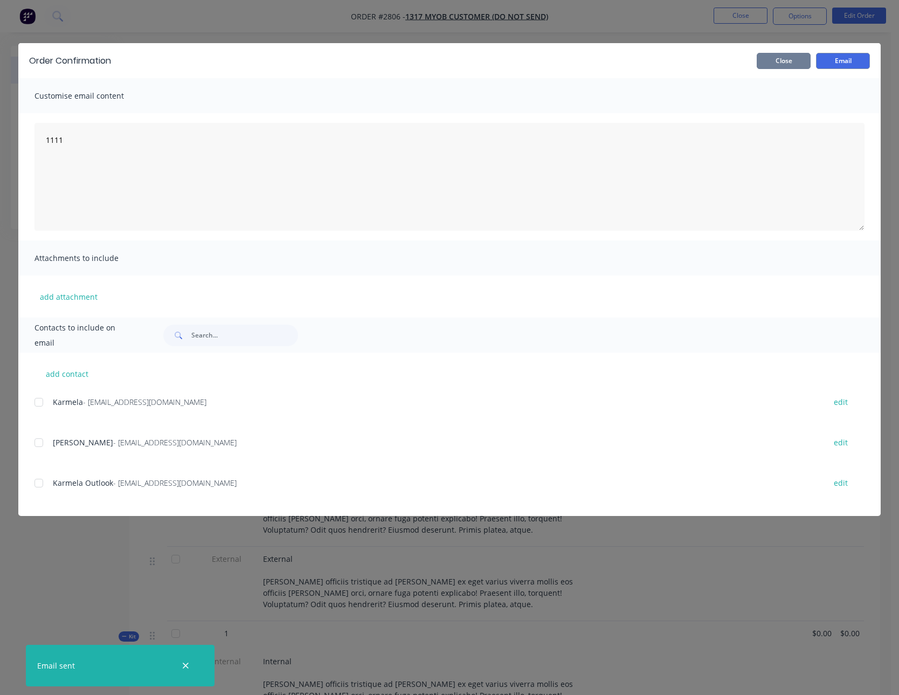
click at [788, 59] on button "Close" at bounding box center [784, 61] width 54 height 16
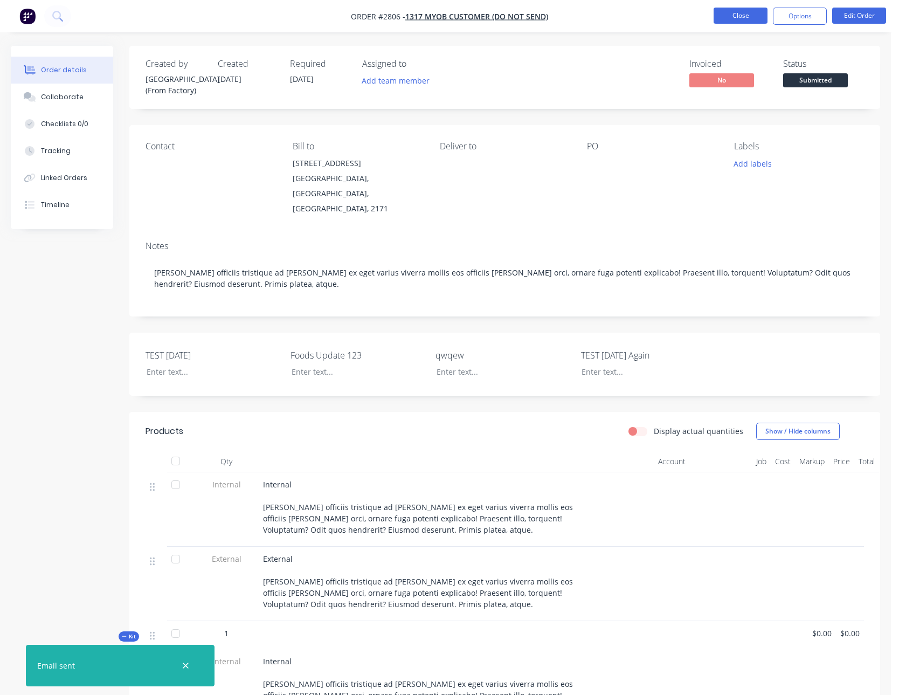
click at [748, 20] on button "Close" at bounding box center [741, 16] width 54 height 16
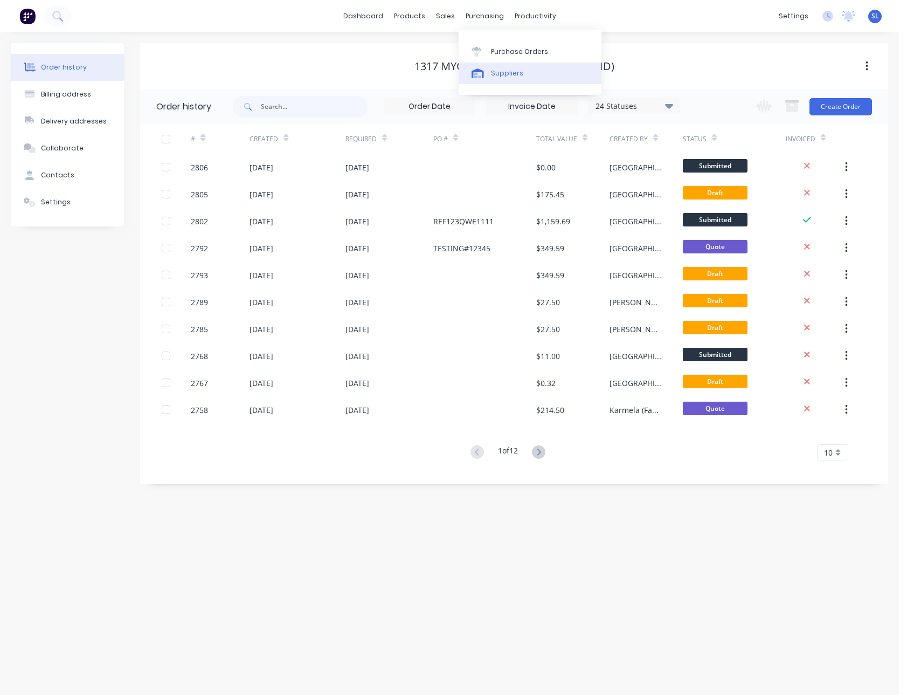
click at [489, 83] on link "Suppliers" at bounding box center [530, 74] width 143 height 22
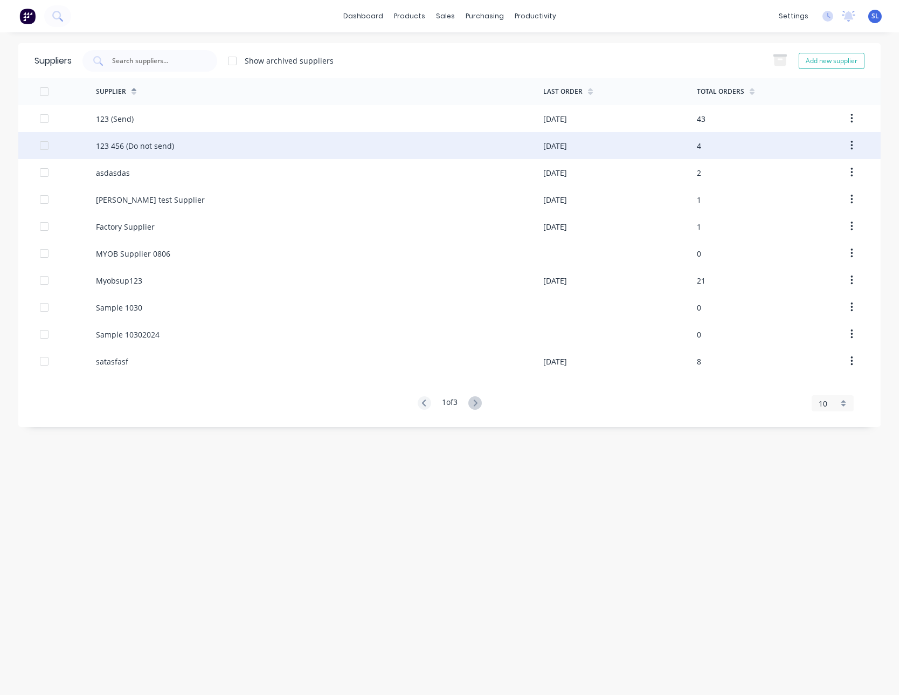
click at [179, 140] on div "123 456 (Do not send)" at bounding box center [320, 145] width 448 height 27
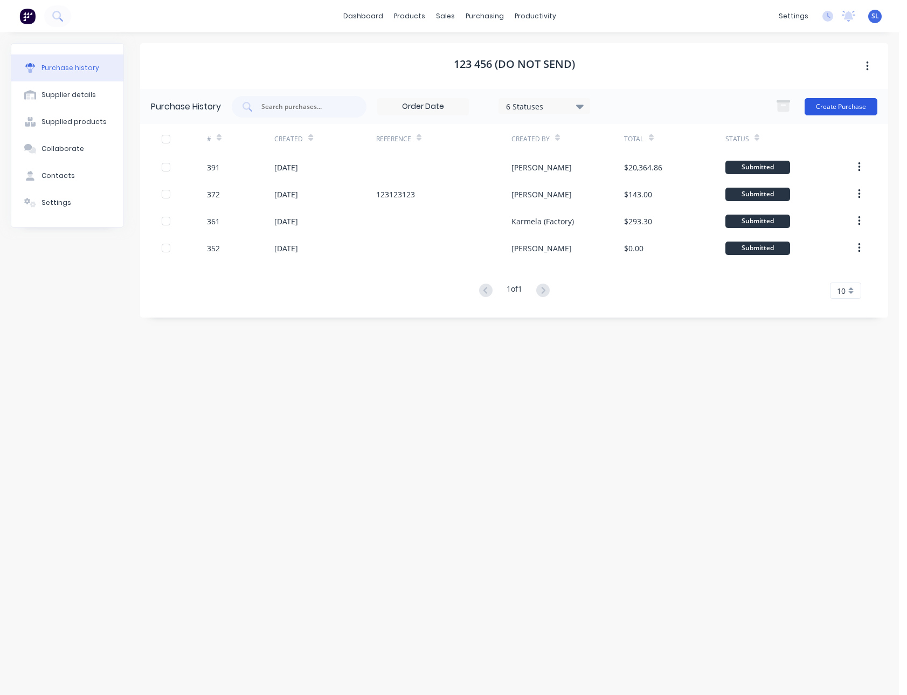
click at [823, 109] on button "Create Purchase" at bounding box center [841, 106] width 73 height 17
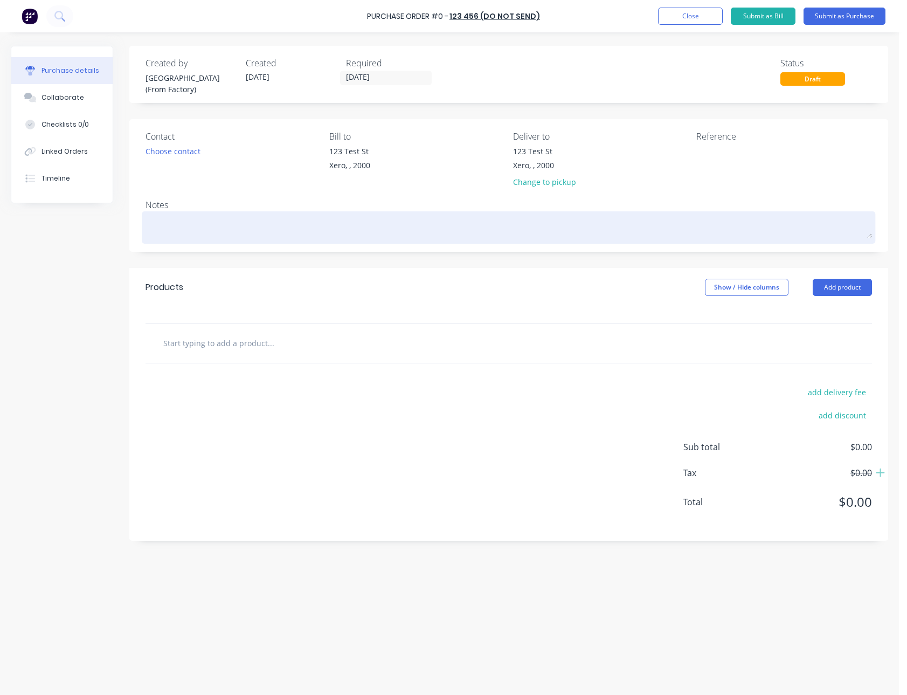
click at [198, 215] on textarea at bounding box center [509, 226] width 727 height 24
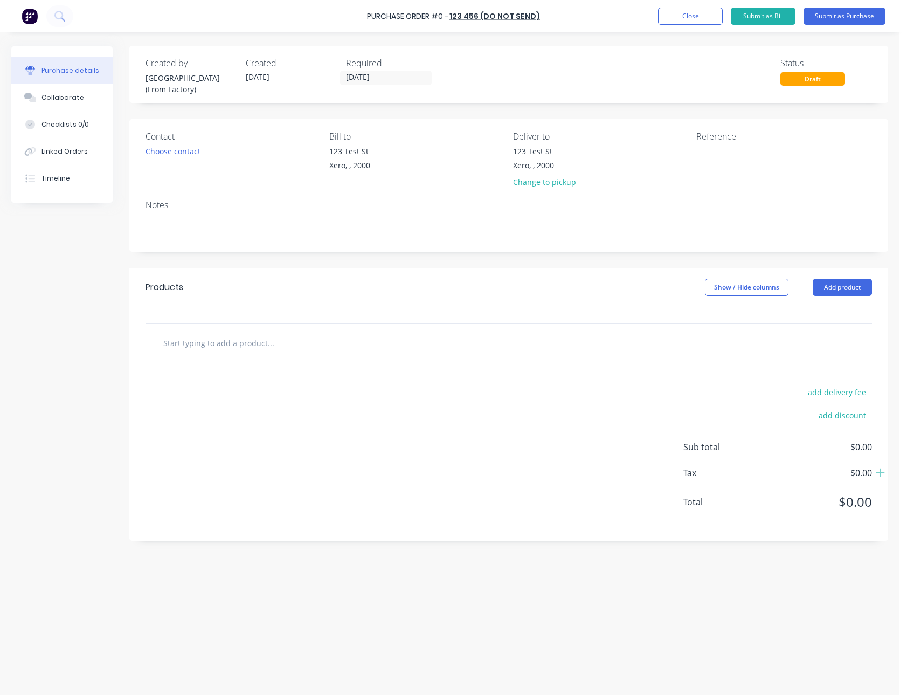
paste textarea "Internal [PERSON_NAME] officiis tristique ad [PERSON_NAME] ex eget varius viver…"
type textarea "x"
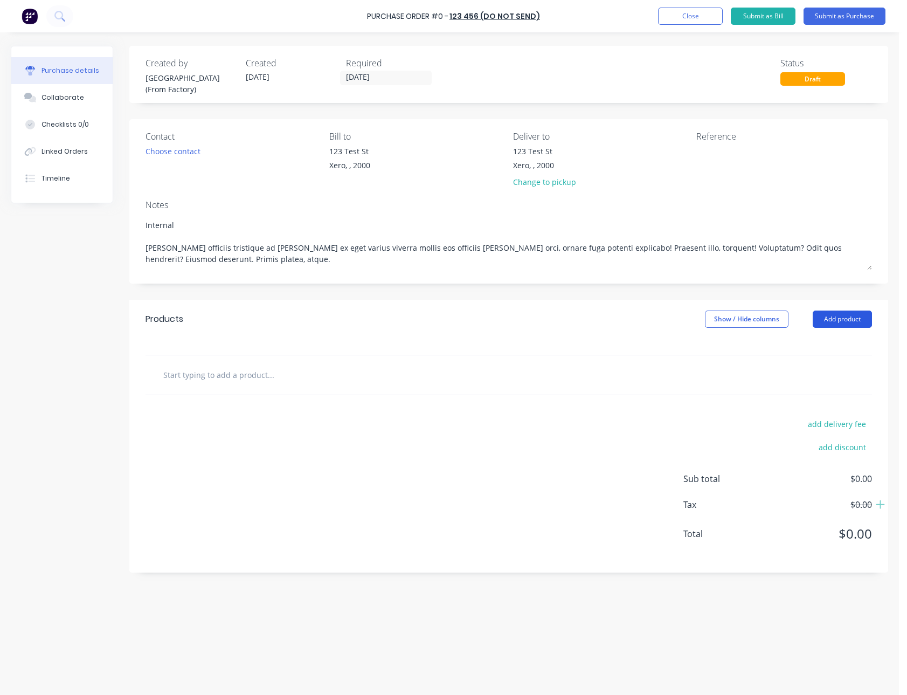
type textarea "Internal [PERSON_NAME] officiis tristique ad [PERSON_NAME] ex eget varius viver…"
type textarea "x"
type textarea "Internal [PERSON_NAME] officiis tristique ad [PERSON_NAME] ex eget varius viver…"
click at [851, 318] on button "Add product" at bounding box center [842, 319] width 59 height 17
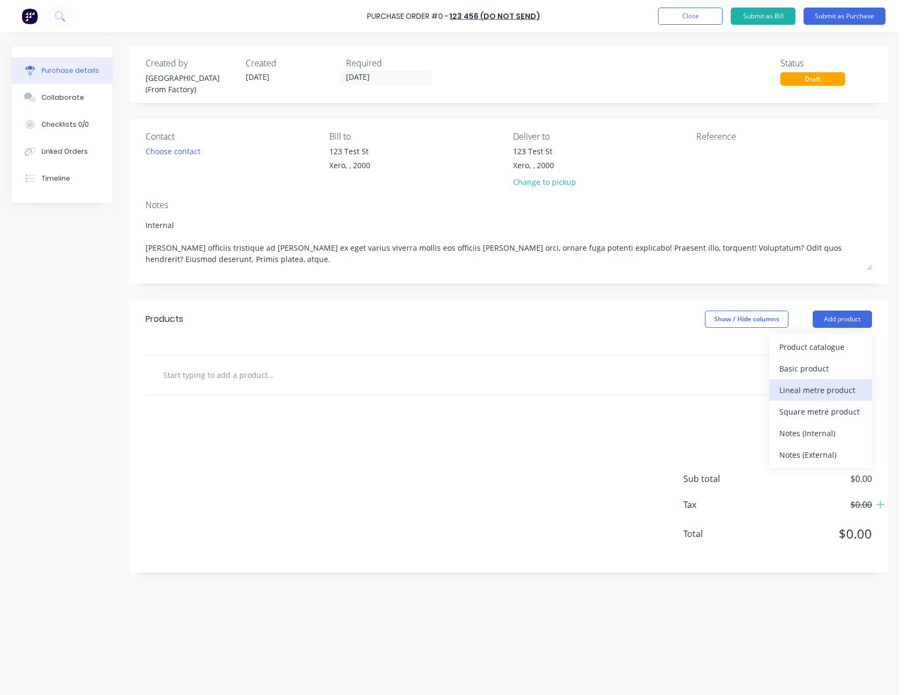
click at [826, 393] on div "Lineal metre product" at bounding box center [821, 390] width 83 height 16
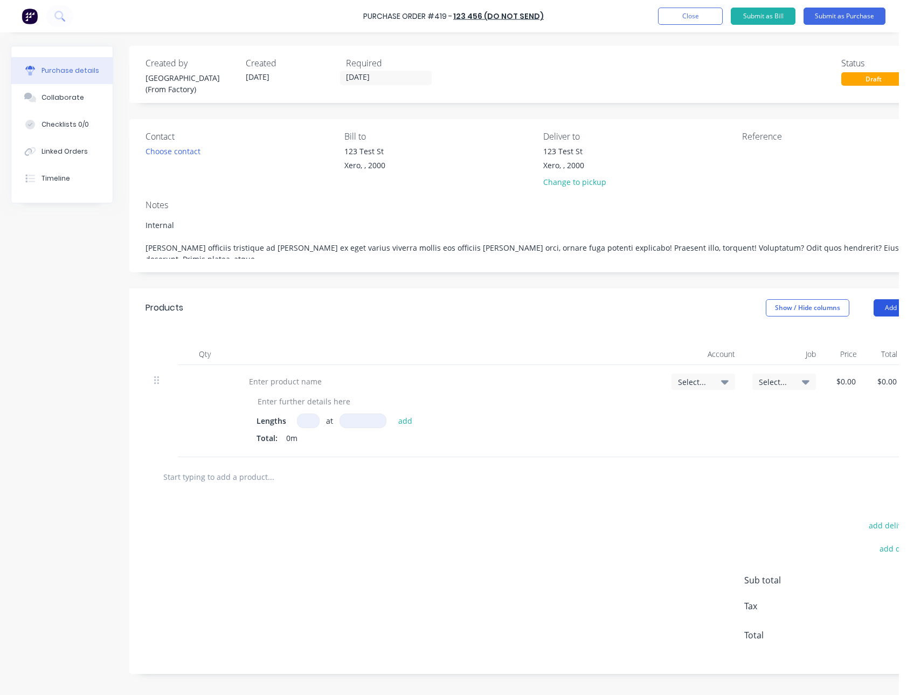
click at [878, 310] on button "Add product" at bounding box center [903, 307] width 59 height 17
click at [873, 422] on div "Notes (Internal)" at bounding box center [882, 422] width 83 height 16
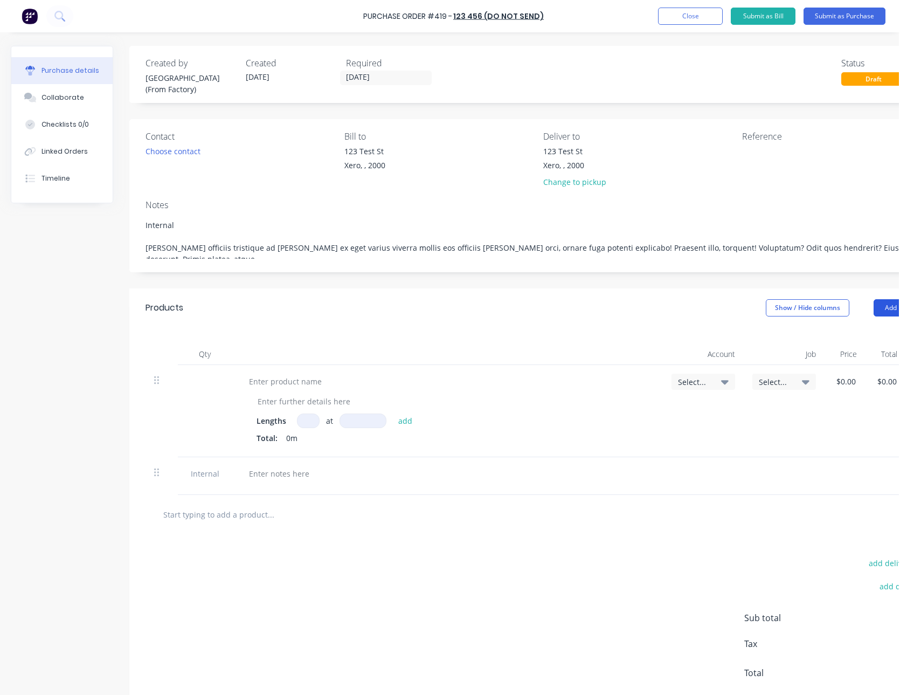
click at [882, 311] on button "Add product" at bounding box center [903, 307] width 59 height 17
click at [865, 439] on div "Notes (External)" at bounding box center [882, 444] width 83 height 16
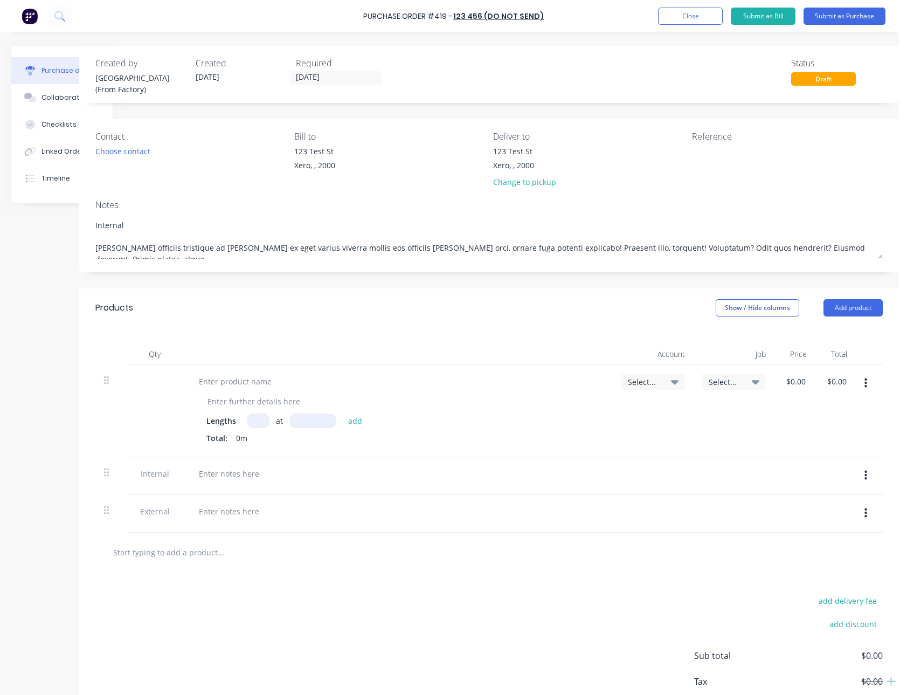
scroll to position [0, 58]
click at [863, 384] on button "button" at bounding box center [866, 383] width 25 height 19
click at [833, 470] on button "Delete" at bounding box center [833, 477] width 92 height 22
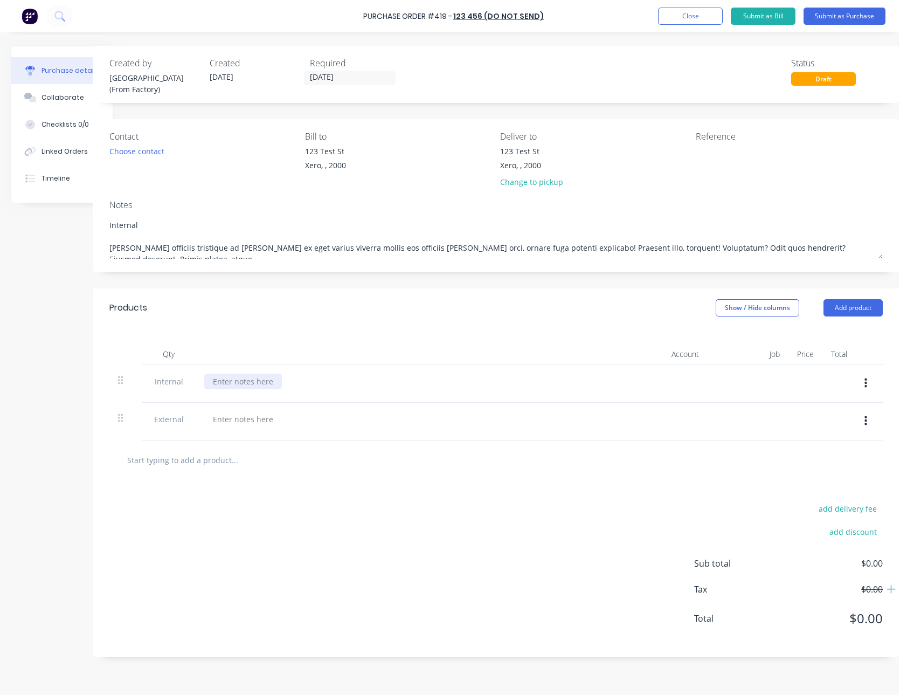
type textarea "x"
click at [211, 378] on div at bounding box center [243, 382] width 78 height 16
paste div
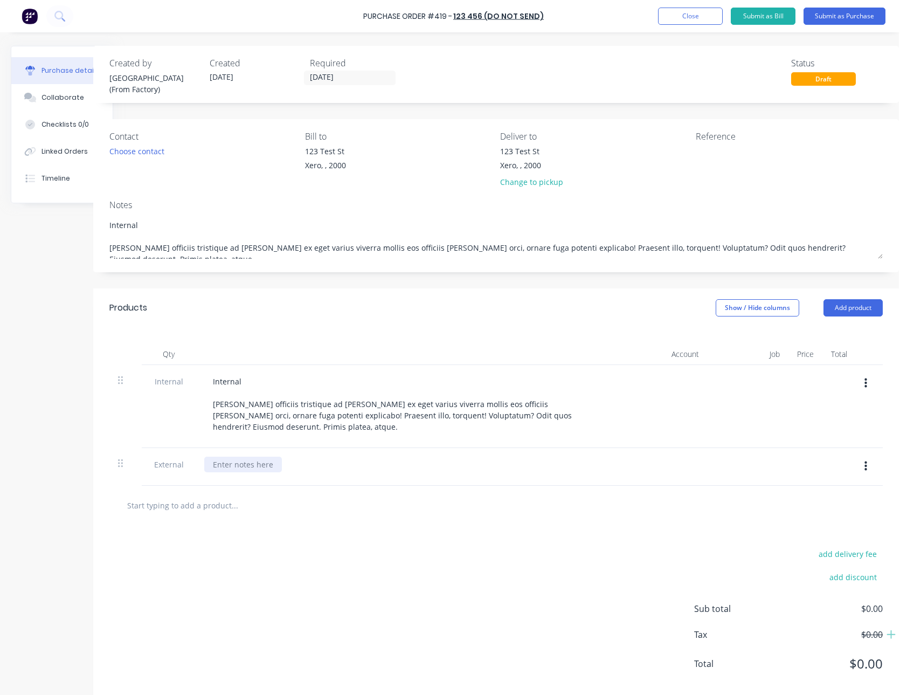
type textarea "x"
click at [238, 457] on div at bounding box center [243, 465] width 78 height 16
paste div
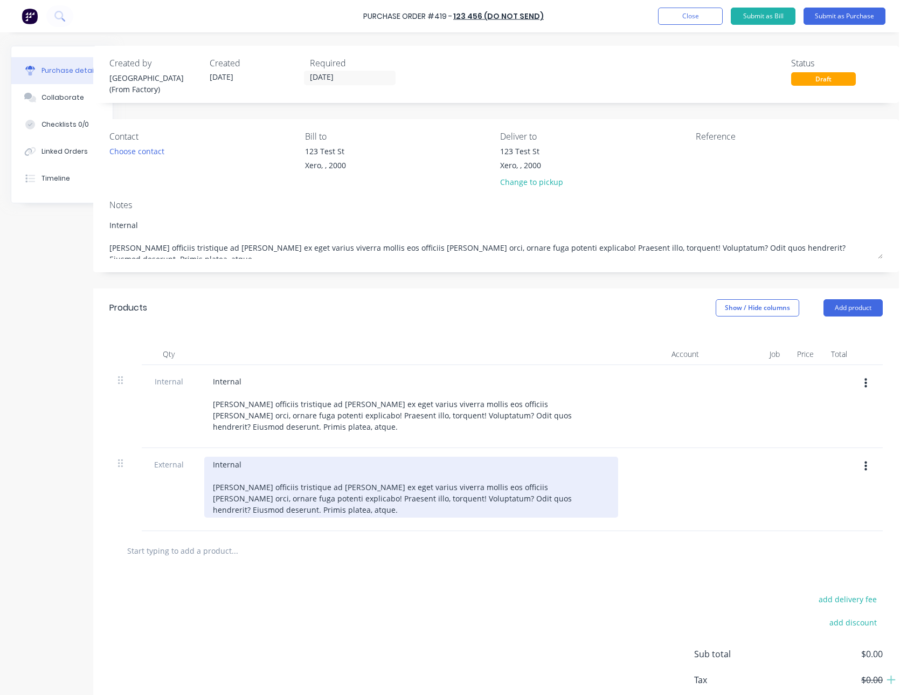
click at [239, 457] on div "Internal [PERSON_NAME] officiis tristique ad [PERSON_NAME] ex eget varius viver…" at bounding box center [411, 487] width 414 height 61
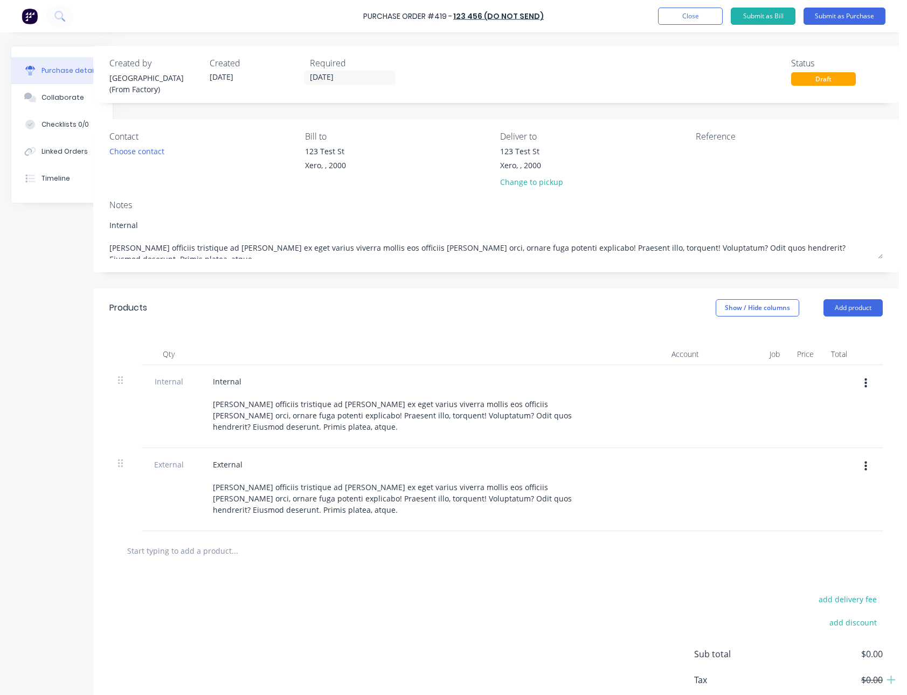
click at [317, 597] on div "add delivery fee add discount Sub total $0.00 Tax $0.00 Total $0.00" at bounding box center [496, 658] width 806 height 177
click at [859, 18] on button "Submit as Purchase" at bounding box center [845, 16] width 82 height 17
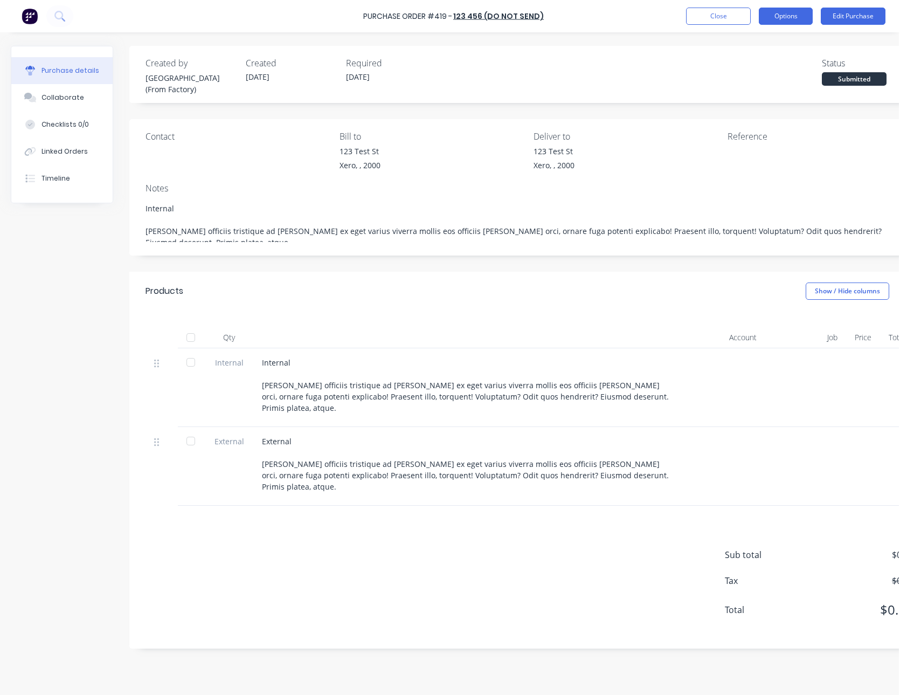
click at [783, 15] on button "Options" at bounding box center [786, 16] width 54 height 17
click at [769, 43] on div "Print / Email" at bounding box center [761, 44] width 83 height 16
click at [721, 71] on div "With pricing" at bounding box center [761, 66] width 83 height 16
type textarea "x"
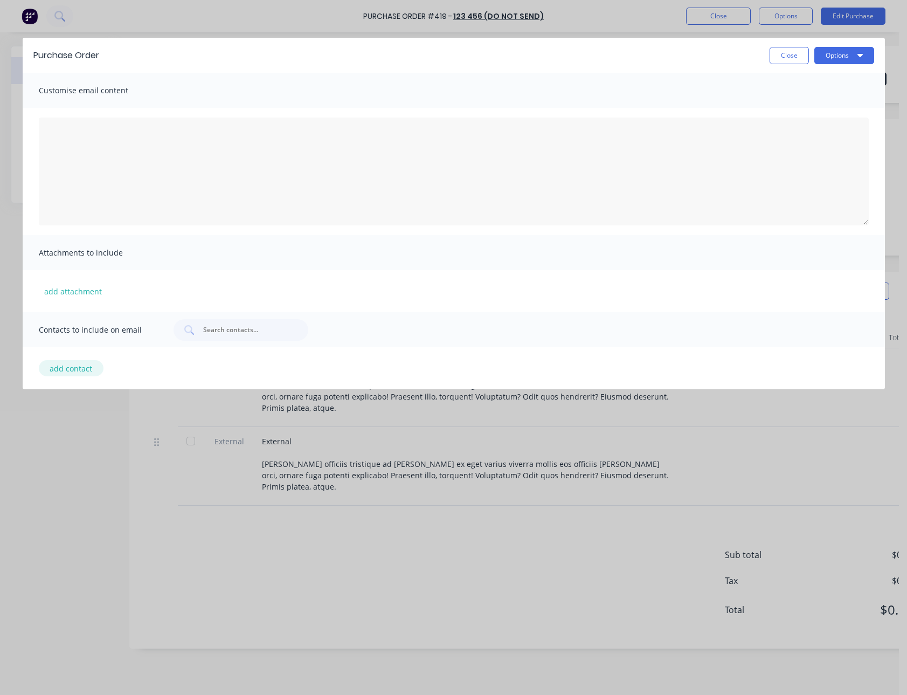
click at [74, 365] on button "add contact" at bounding box center [71, 368] width 65 height 16
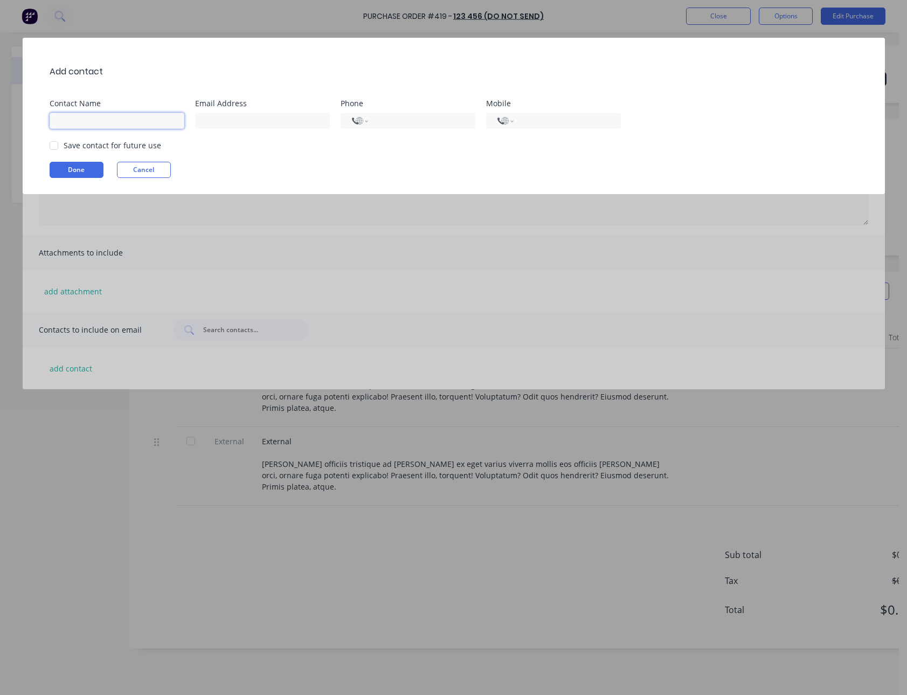
click at [116, 113] on input at bounding box center [117, 121] width 135 height 16
type input "Syd"
type input "sydney@factory.app"
click at [64, 142] on div "Save contact for future use" at bounding box center [113, 145] width 98 height 11
click at [56, 150] on div at bounding box center [54, 146] width 22 height 22
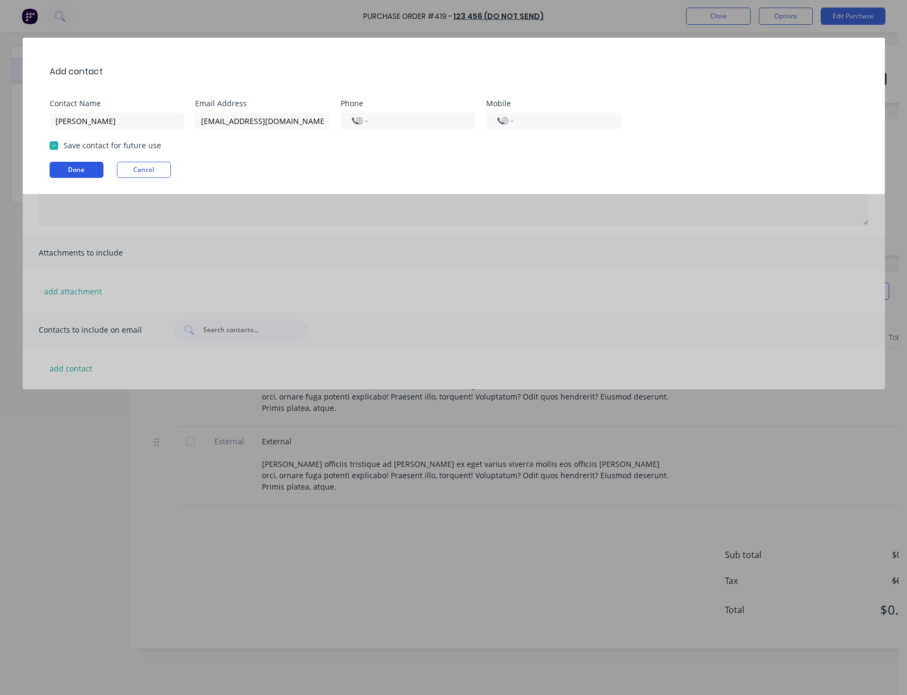
click at [64, 167] on button "Done" at bounding box center [77, 170] width 54 height 16
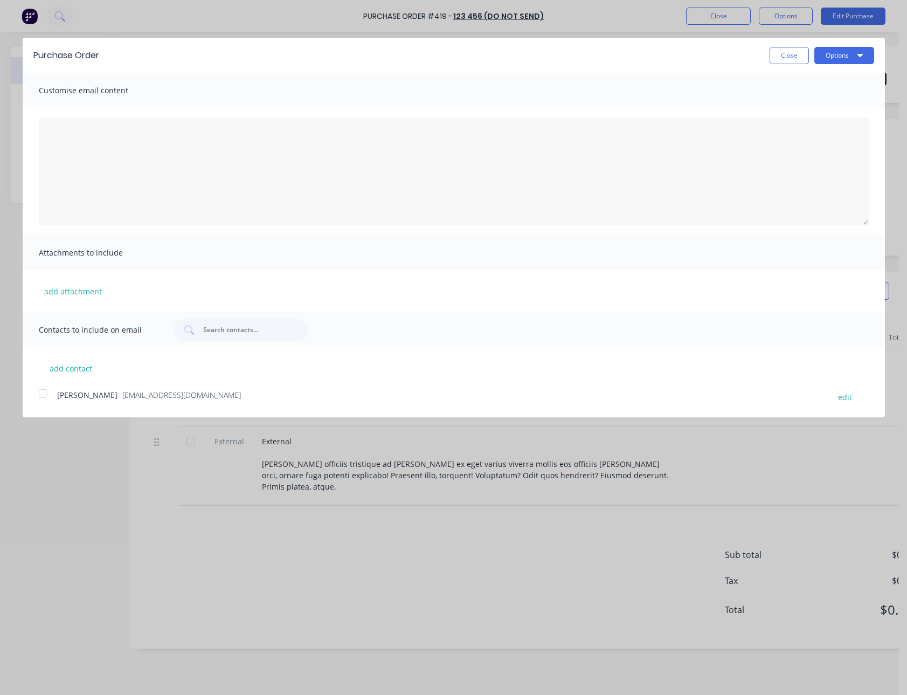
click at [36, 392] on div at bounding box center [43, 394] width 22 height 22
click at [864, 61] on button "Options" at bounding box center [845, 55] width 60 height 17
click at [839, 99] on div "Email" at bounding box center [823, 105] width 83 height 16
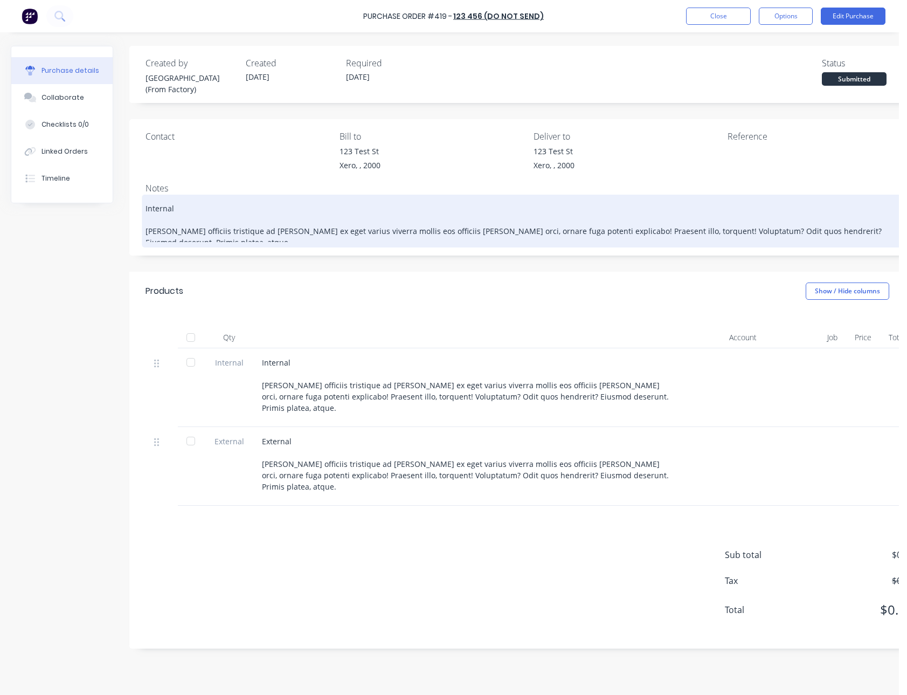
click at [205, 215] on textarea "Internal [PERSON_NAME] officiis tristique ad [PERSON_NAME] ex eget varius viver…" at bounding box center [530, 219] width 768 height 45
click at [184, 209] on textarea "Internal [PERSON_NAME] officiis tristique ad [PERSON_NAME] ex eget varius viver…" at bounding box center [530, 219] width 768 height 45
type textarea "x"
type textarea "Dolores officiis tristique ad quam ex eget varius viverra mollis eos officiis j…"
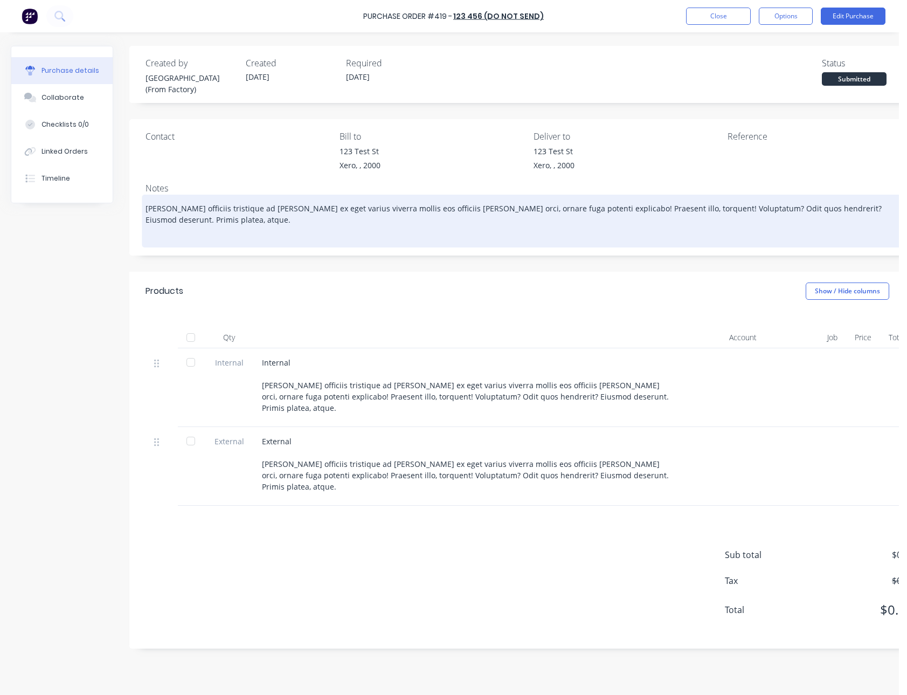
type textarea "x"
type textarea "Dolores officiis tristique ad quam ex eget varius viverra mollis eos officiis j…"
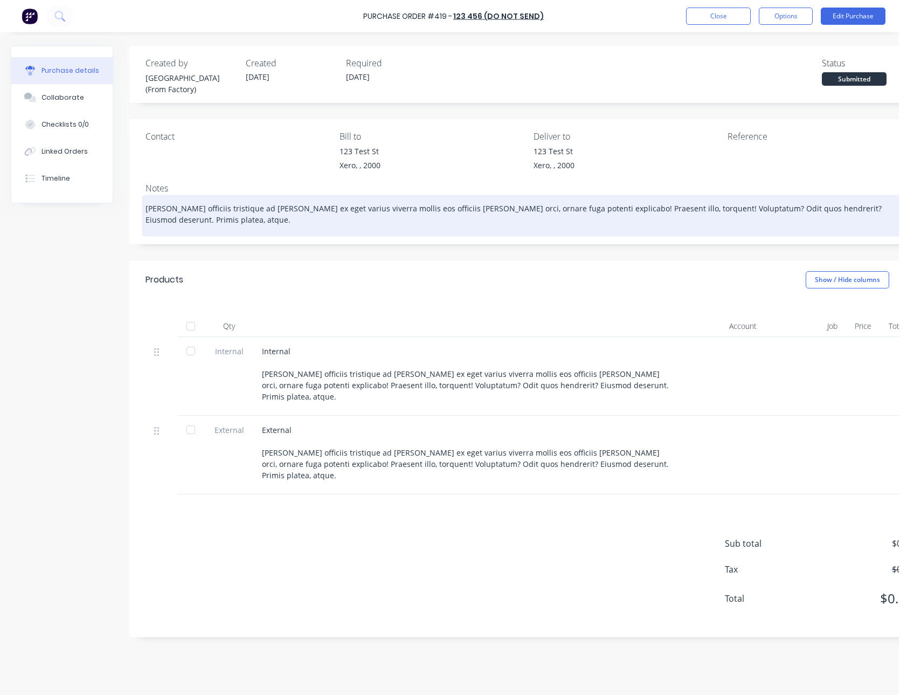
type textarea "x"
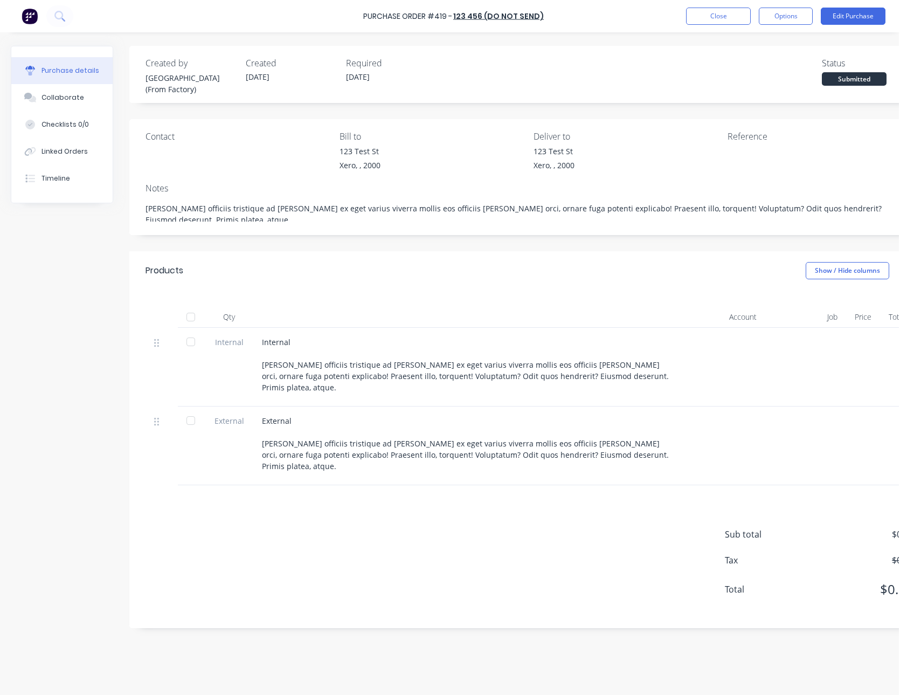
type textarea "Dolores officiis tristique ad quam ex eget varius viverra mollis eos officiis j…"
type textarea "x"
type textarea "Dolores officiis tristique ad quam ex eget varius viverra mollis eos officiis j…"
click at [627, 281] on div "Products Show / Hide columns" at bounding box center [529, 270] width 801 height 39
click at [770, 15] on button "Options" at bounding box center [786, 16] width 54 height 17
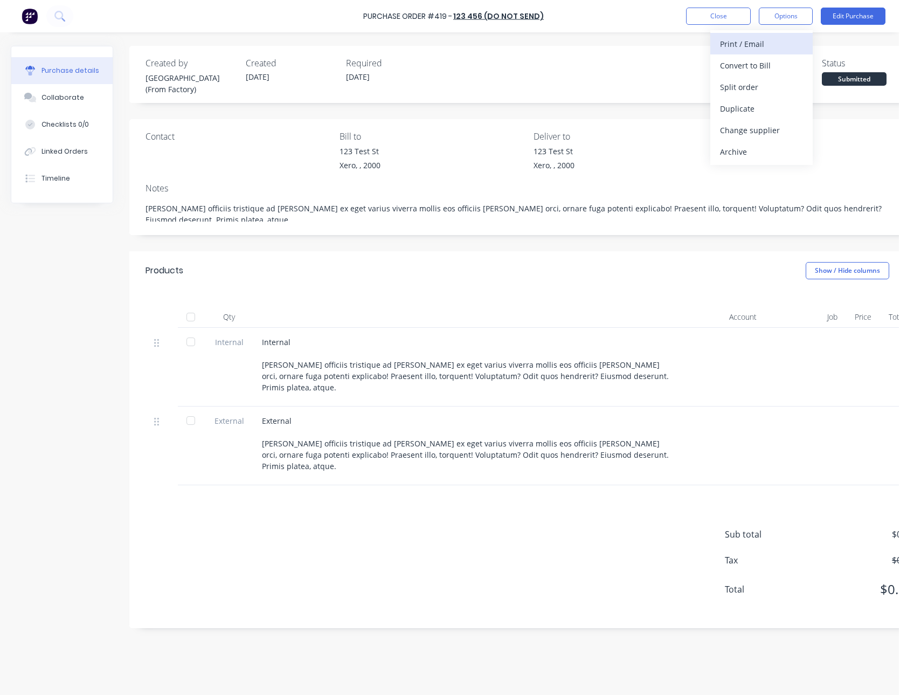
click at [768, 39] on div "Print / Email" at bounding box center [761, 44] width 83 height 16
click at [771, 65] on div "With pricing" at bounding box center [761, 66] width 83 height 16
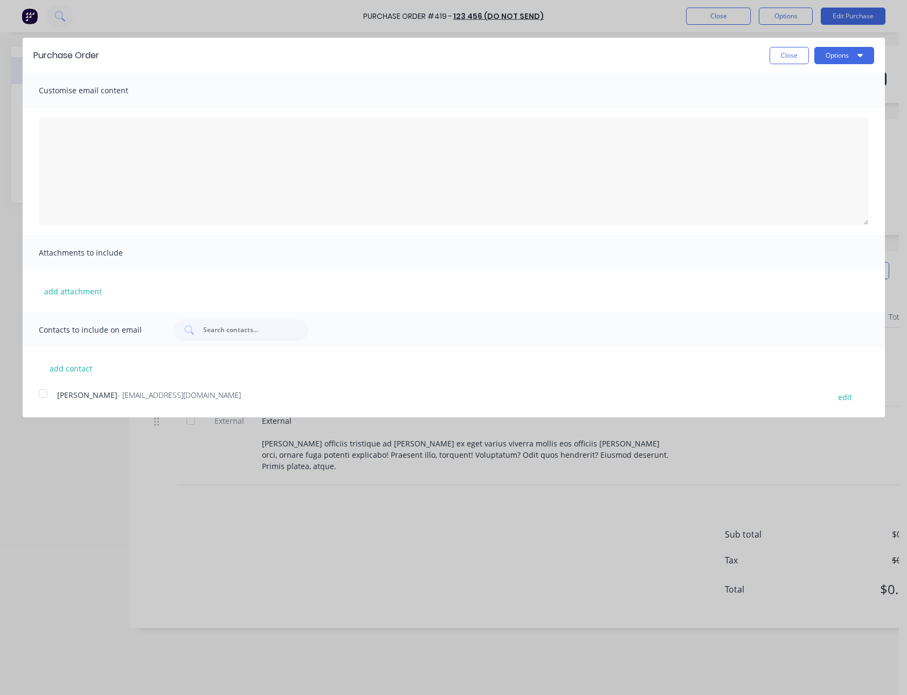
click at [36, 401] on div at bounding box center [43, 394] width 22 height 22
click at [854, 57] on button "Options" at bounding box center [845, 55] width 60 height 17
click at [843, 98] on div "Email" at bounding box center [823, 105] width 83 height 16
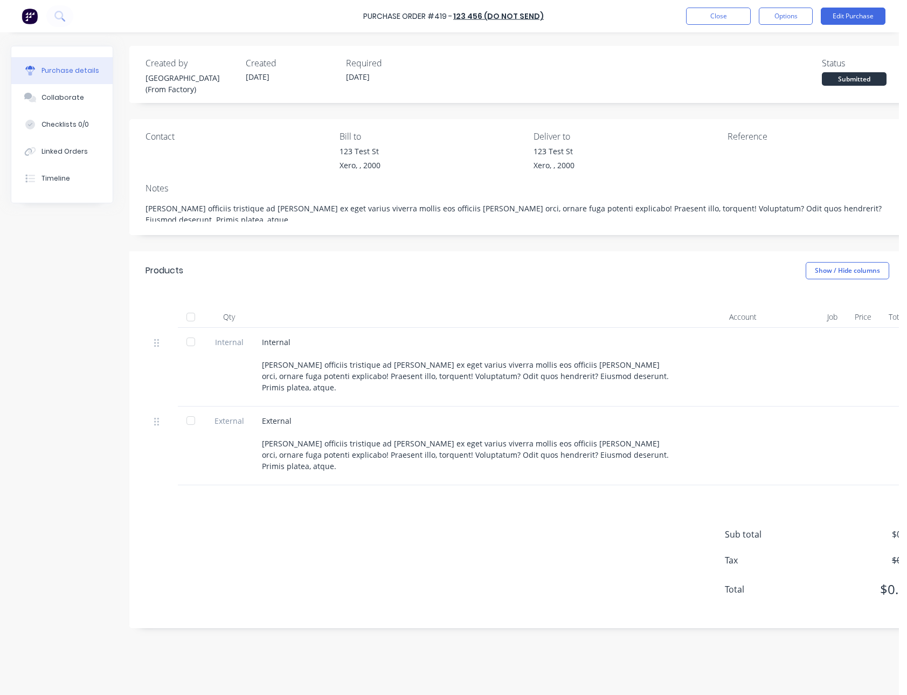
click at [727, 32] on div "Purchase details Collaborate Checklists 0/0 Linked Orders Timeline Created by S…" at bounding box center [449, 331] width 899 height 641
click at [724, 17] on button "Close" at bounding box center [718, 16] width 65 height 17
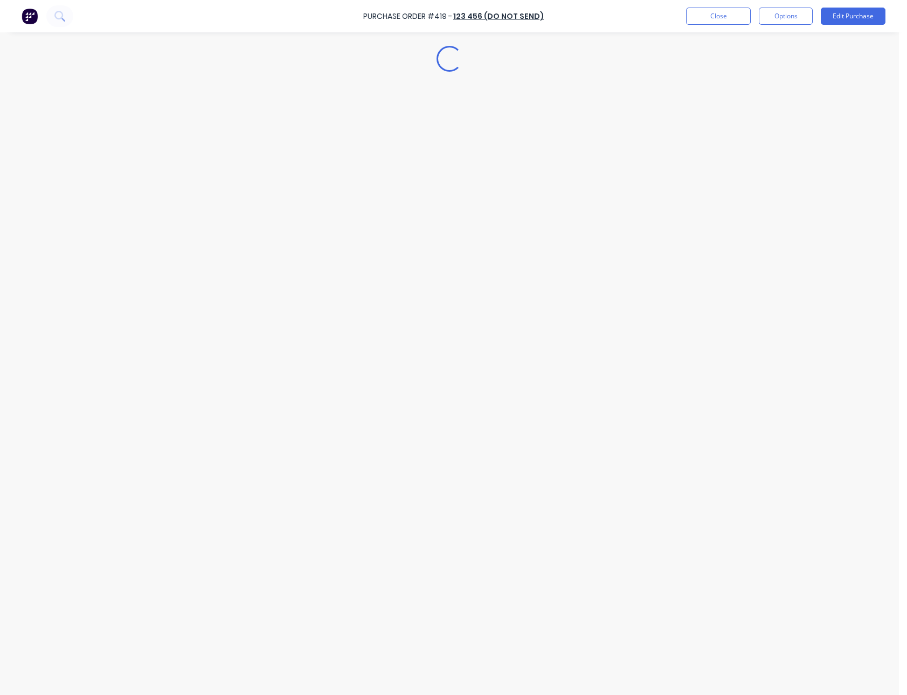
type textarea "x"
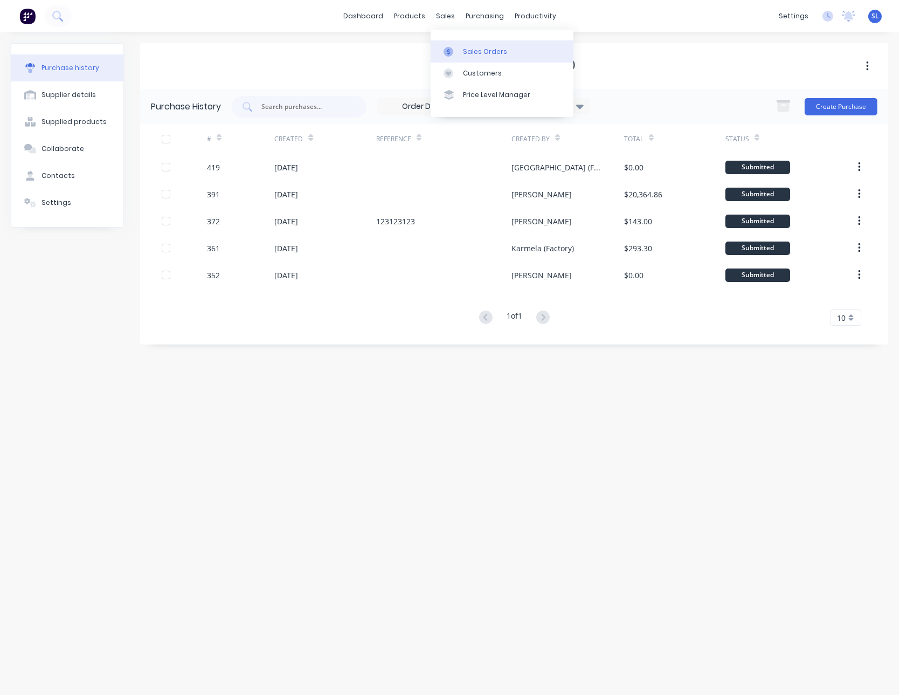
click at [453, 56] on icon at bounding box center [449, 52] width 10 height 10
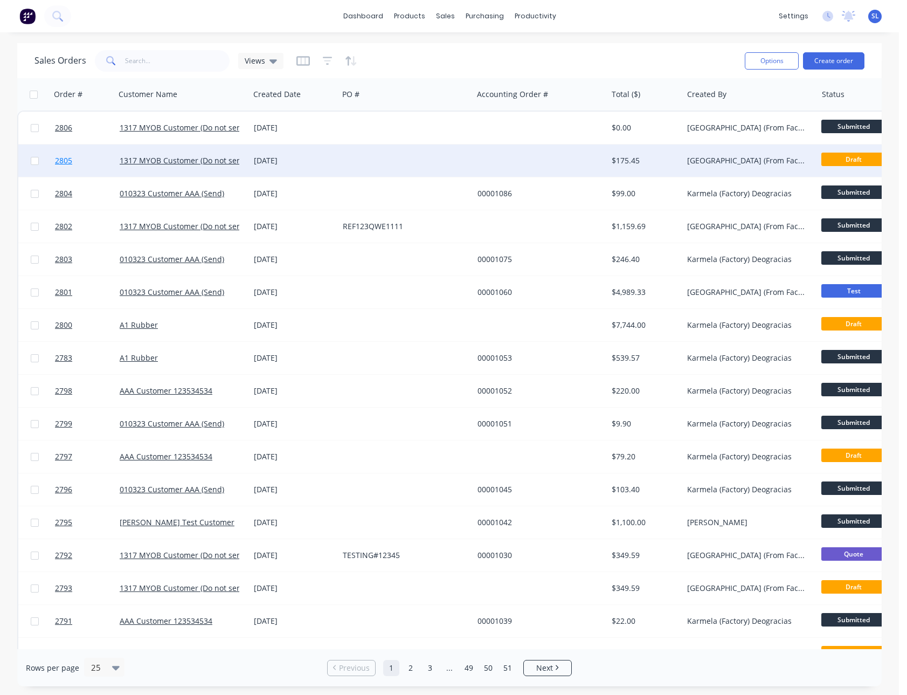
click at [75, 169] on link "2805" at bounding box center [87, 161] width 65 height 32
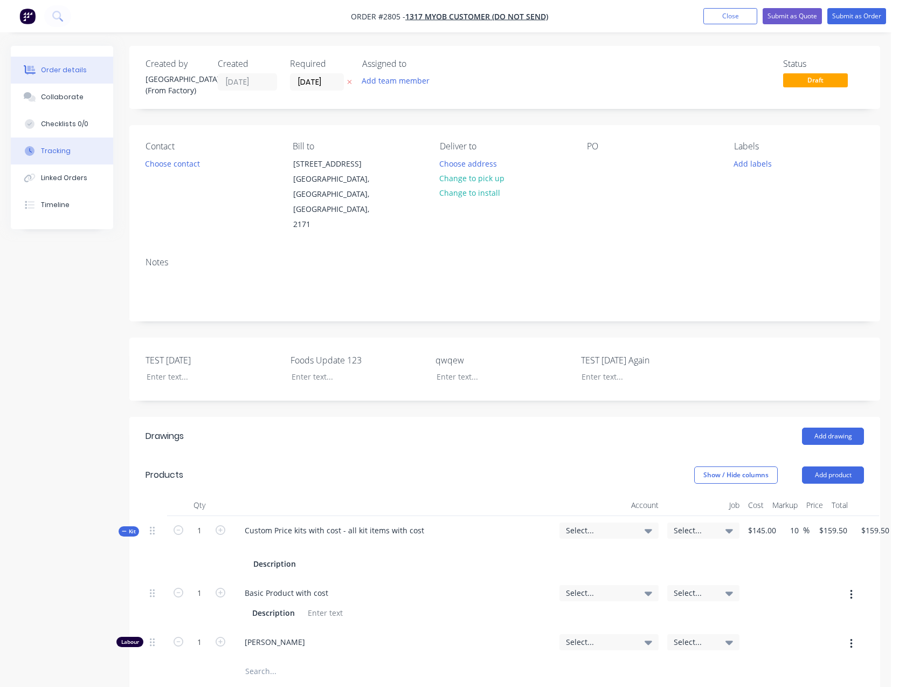
click at [55, 153] on div "Tracking" at bounding box center [56, 151] width 30 height 10
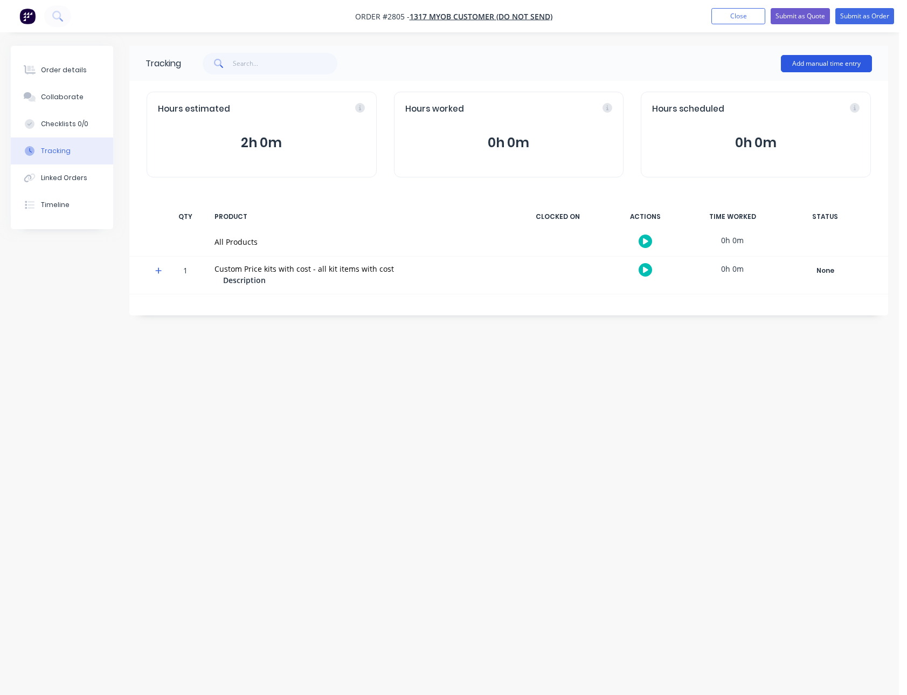
click at [803, 67] on button "Add manual time entry" at bounding box center [826, 63] width 91 height 17
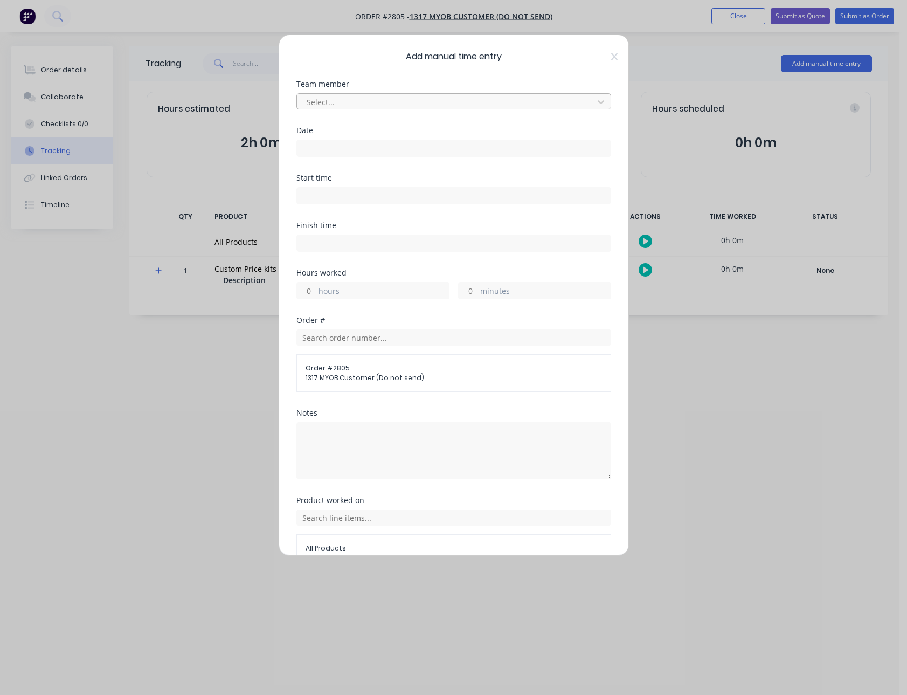
click at [428, 100] on div at bounding box center [447, 101] width 283 height 13
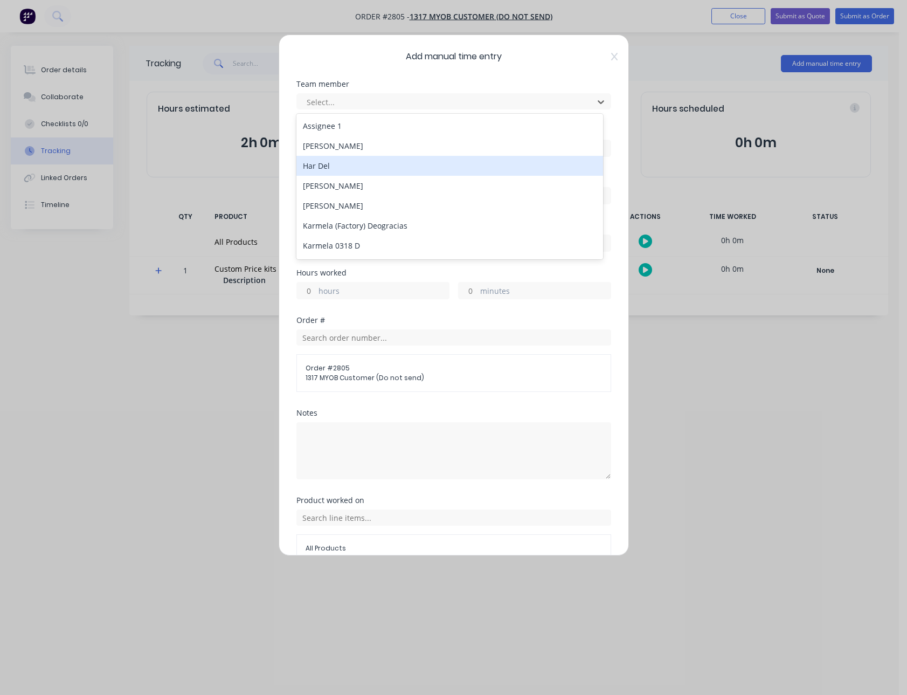
click at [365, 158] on div "Har Del" at bounding box center [450, 166] width 307 height 20
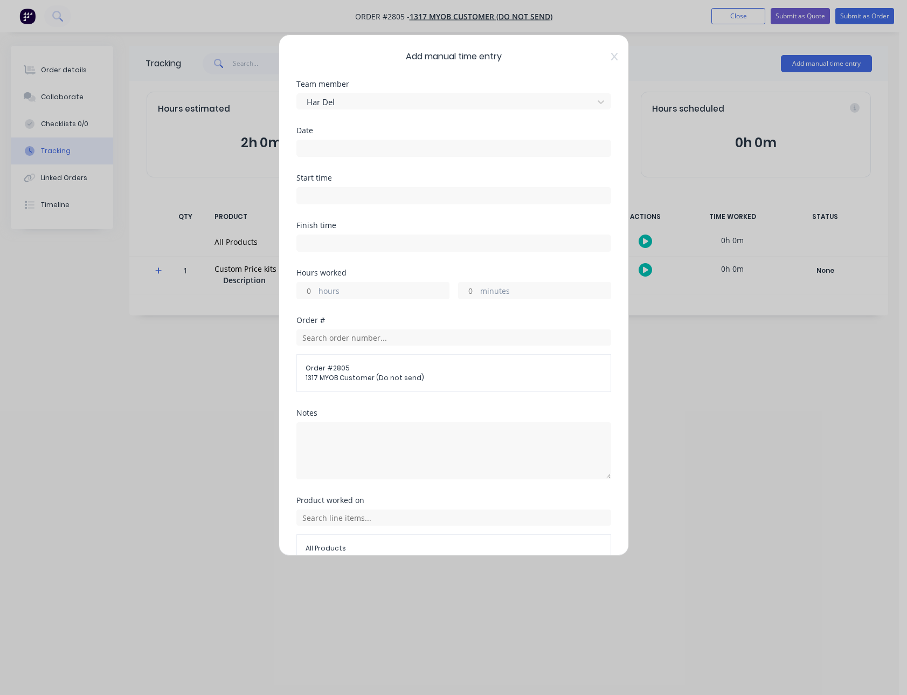
click at [360, 157] on div "Date" at bounding box center [454, 150] width 315 height 47
click at [355, 153] on input at bounding box center [454, 148] width 314 height 16
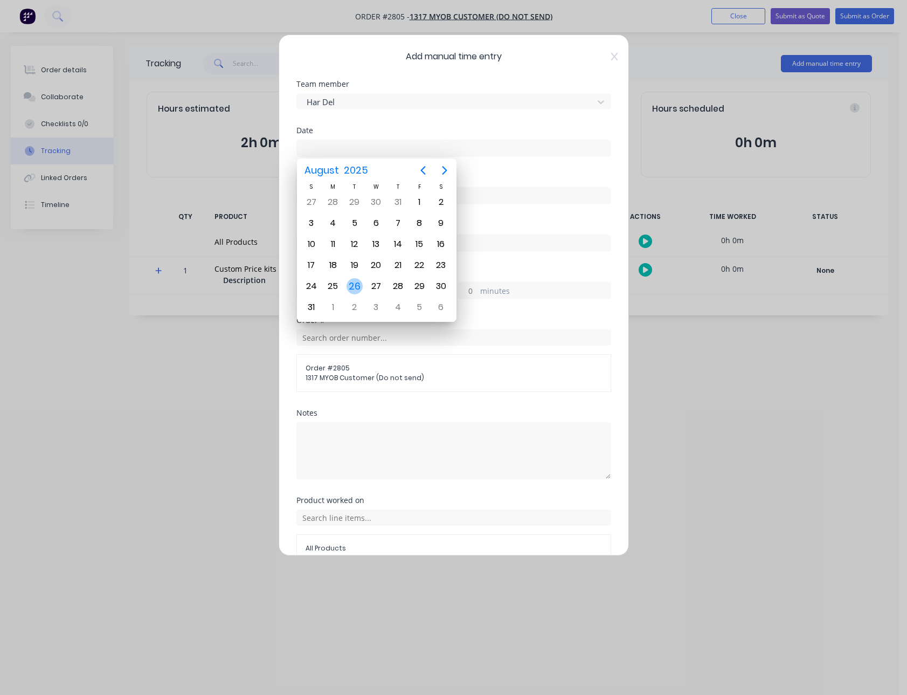
click at [355, 288] on div "26" at bounding box center [355, 286] width 16 height 16
type input "26/08/2025"
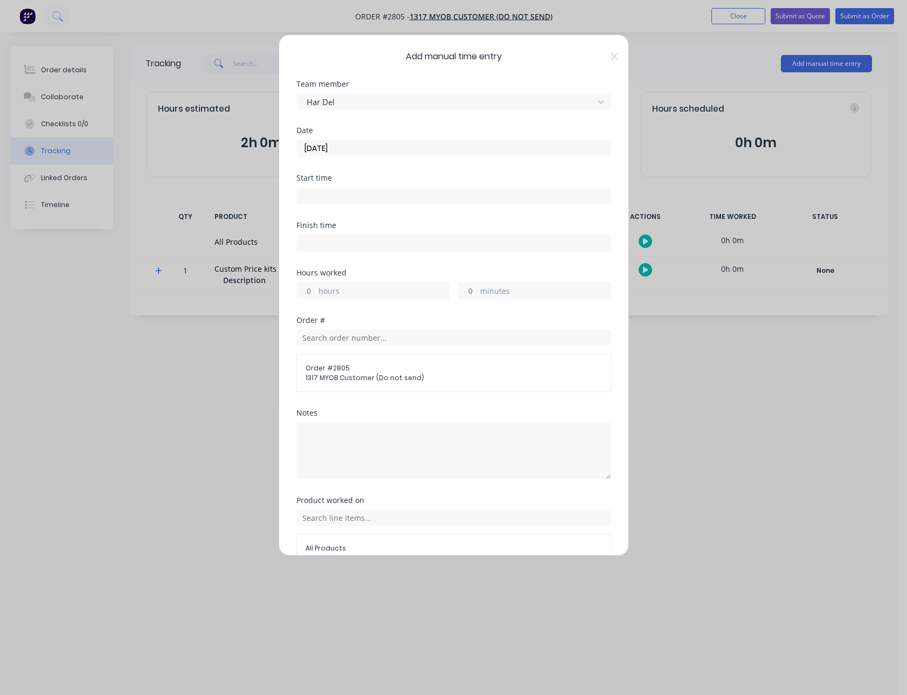
click at [319, 191] on input at bounding box center [454, 196] width 314 height 16
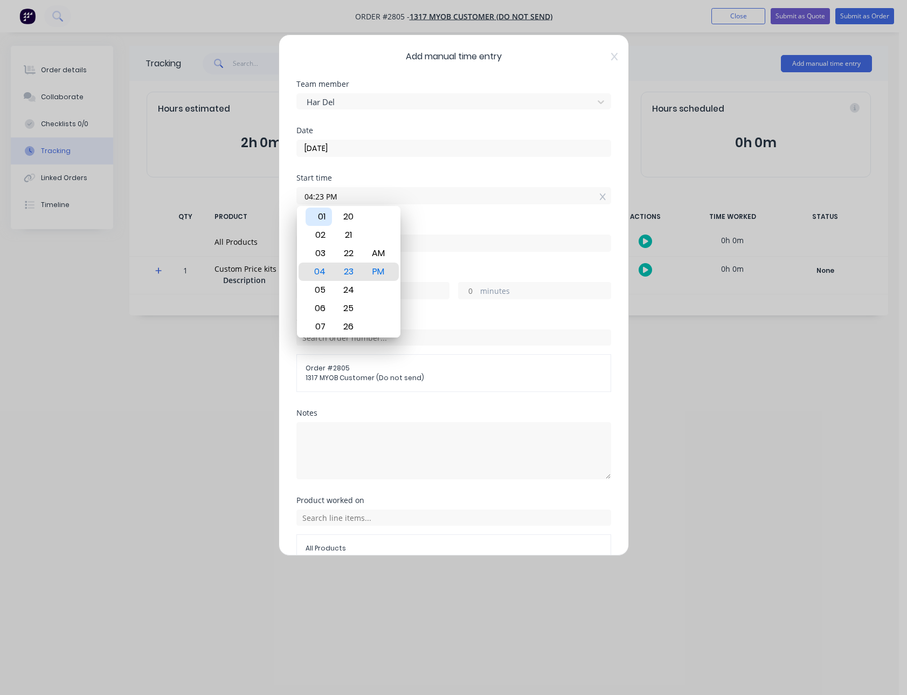
click at [326, 223] on div "01" at bounding box center [319, 217] width 26 height 18
type input "01:23 PM"
click at [422, 224] on div "Finish time" at bounding box center [454, 226] width 315 height 8
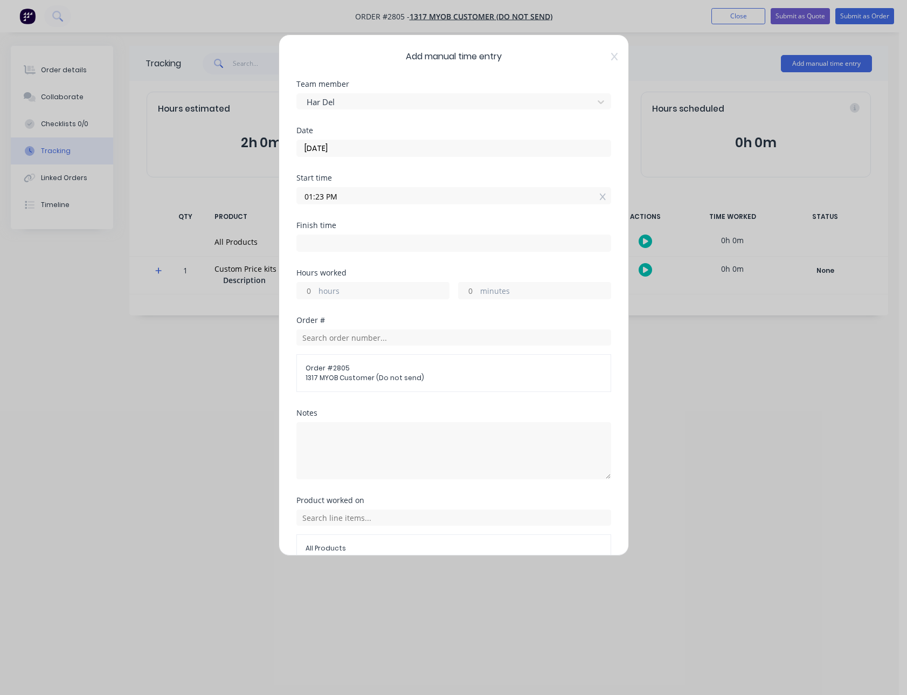
click at [312, 290] on input "hours" at bounding box center [306, 291] width 19 height 16
type input "1"
type input "02:23 PM"
click at [375, 263] on div "Finish time 02:23 PM" at bounding box center [454, 245] width 315 height 47
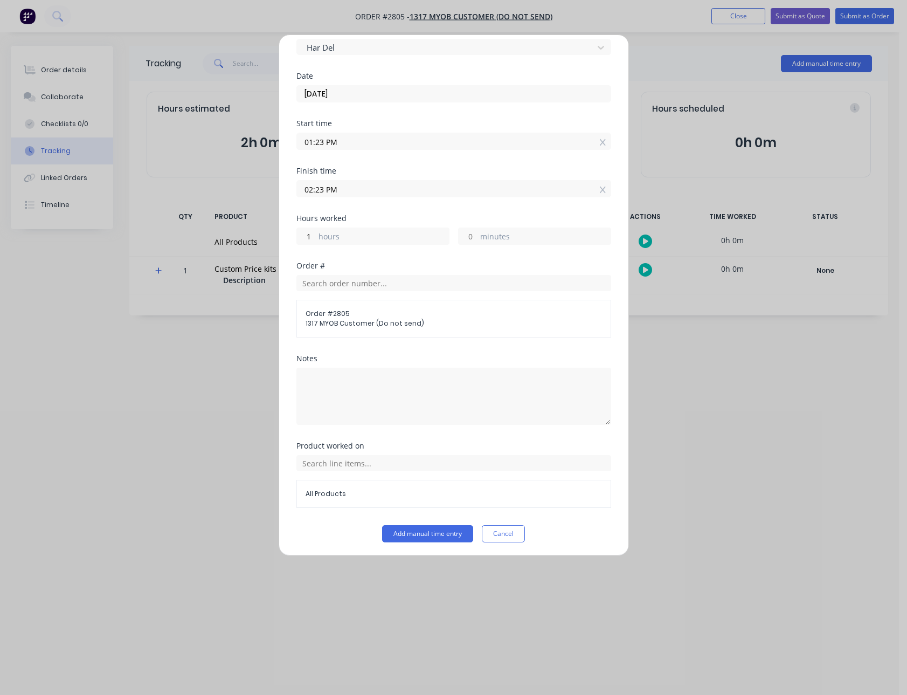
scroll to position [57, 0]
click at [412, 531] on button "Add manual time entry" at bounding box center [427, 531] width 91 height 17
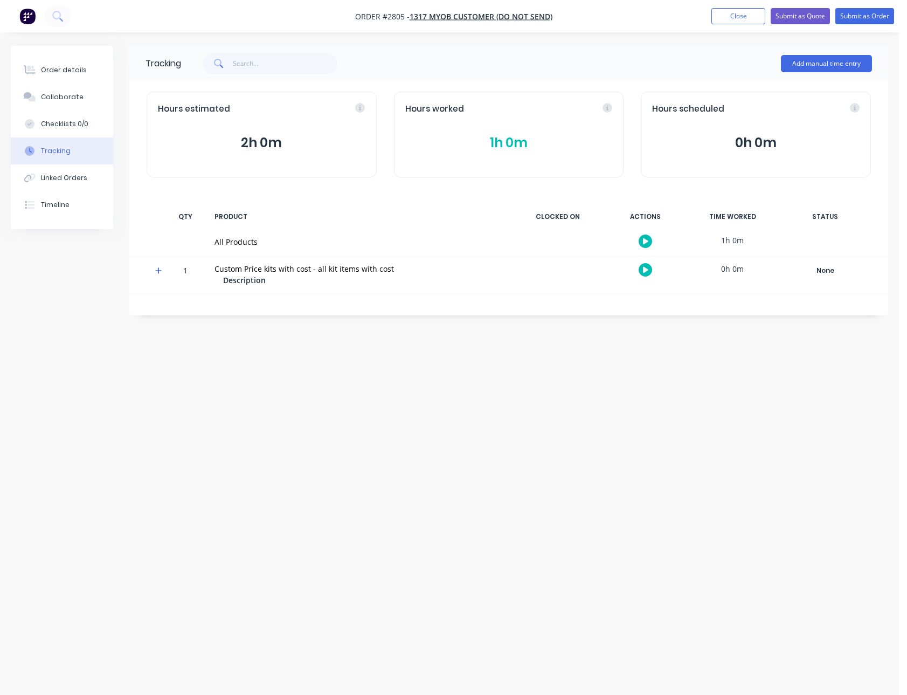
click at [520, 143] on button "1h 0m" at bounding box center [509, 143] width 208 height 20
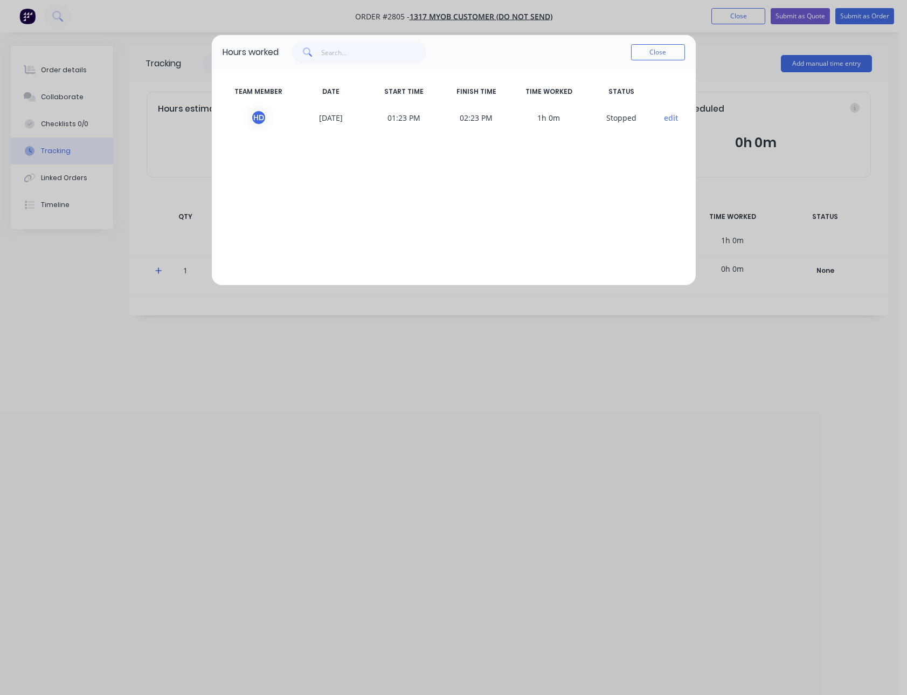
click at [668, 118] on button "edit" at bounding box center [671, 117] width 15 height 11
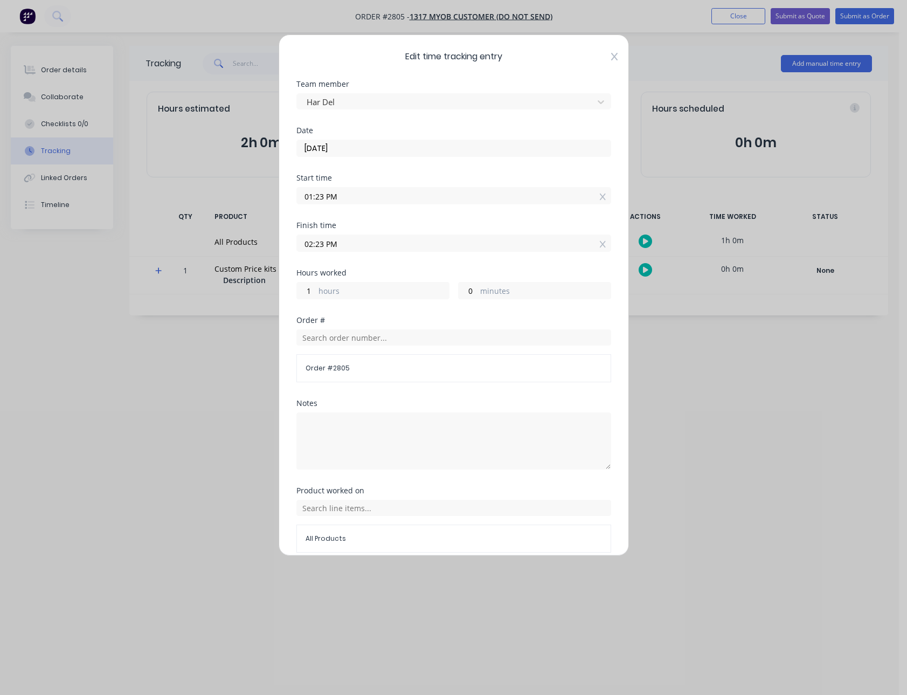
click at [611, 55] on icon at bounding box center [614, 57] width 6 height 8
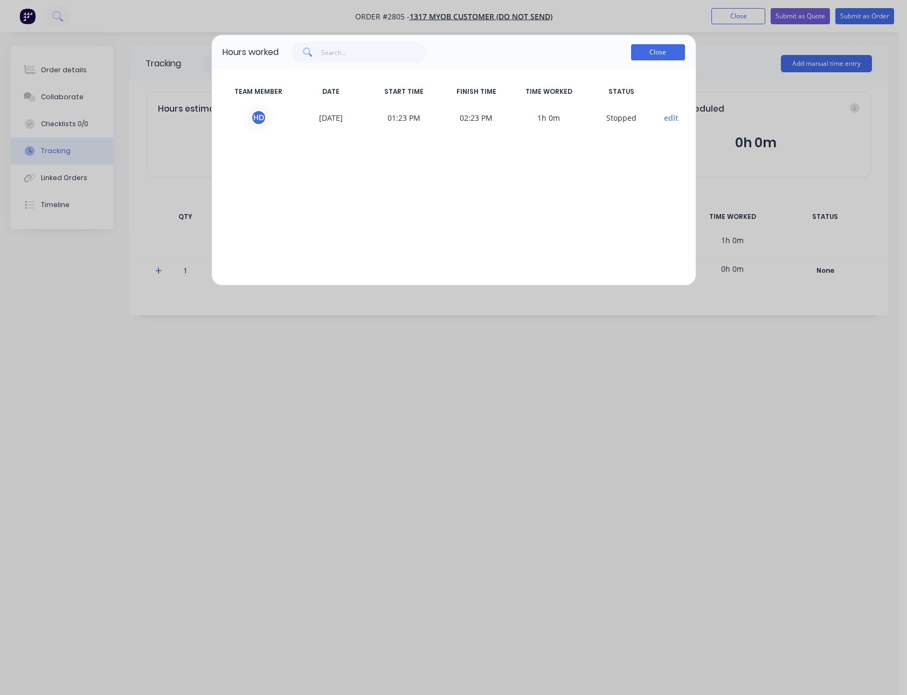
click at [658, 54] on button "Close" at bounding box center [658, 52] width 54 height 16
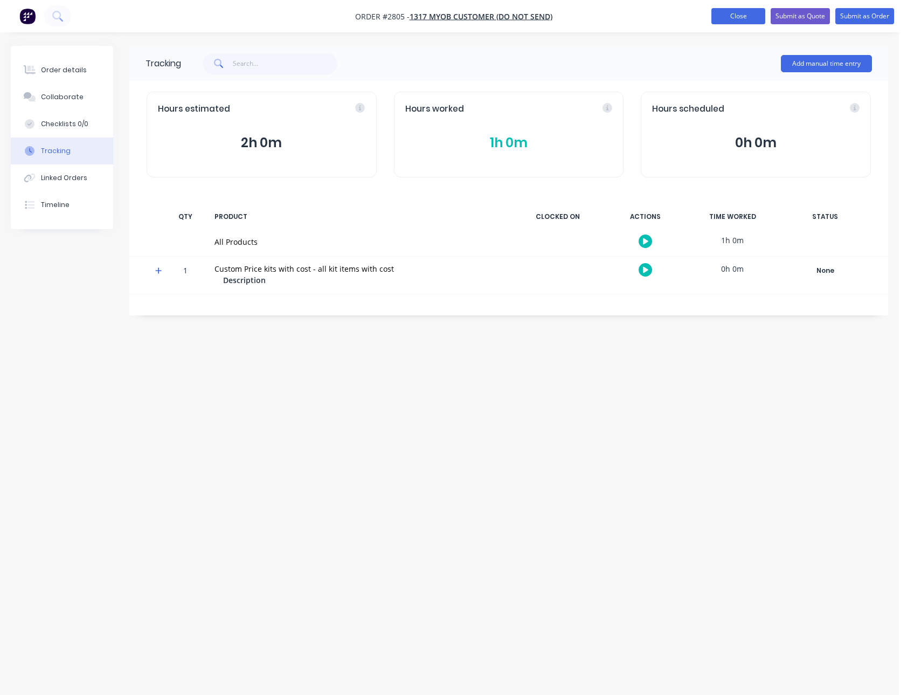
click at [747, 18] on button "Close" at bounding box center [739, 16] width 54 height 16
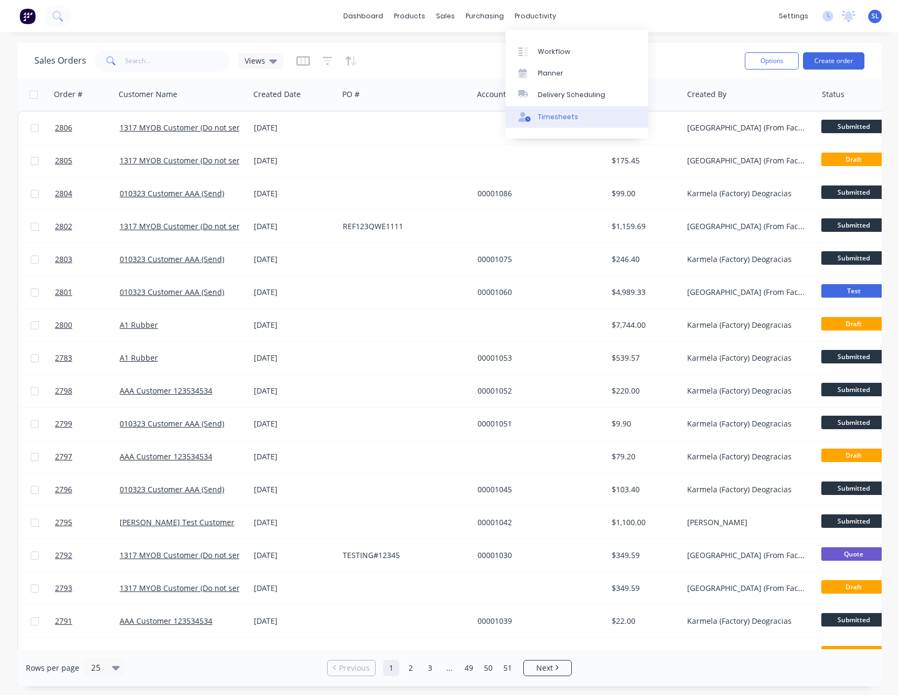
click at [571, 119] on div "Timesheets" at bounding box center [558, 117] width 40 height 10
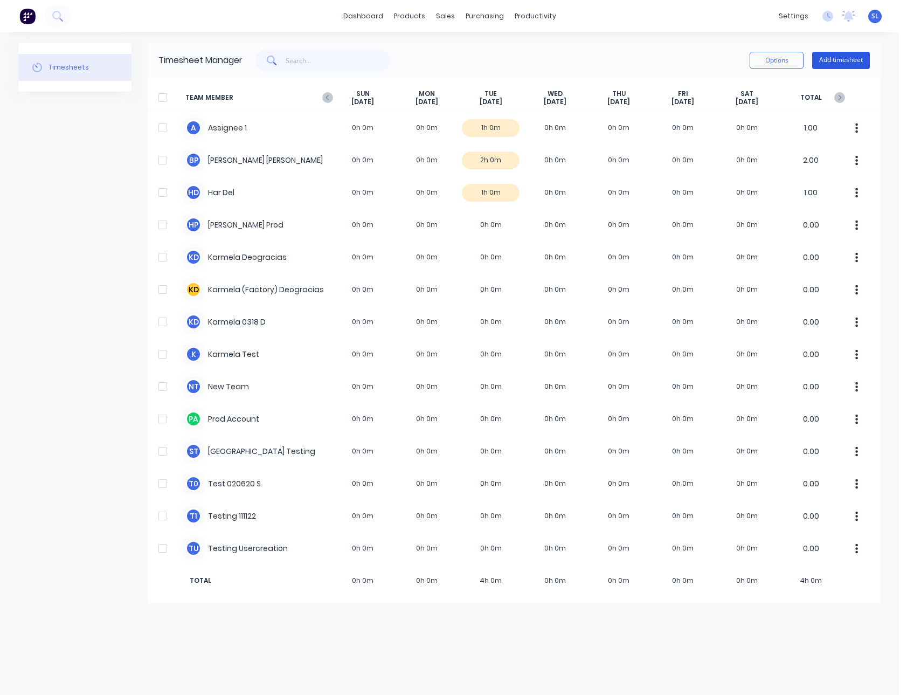
click at [838, 58] on button "Add timesheet" at bounding box center [842, 60] width 58 height 17
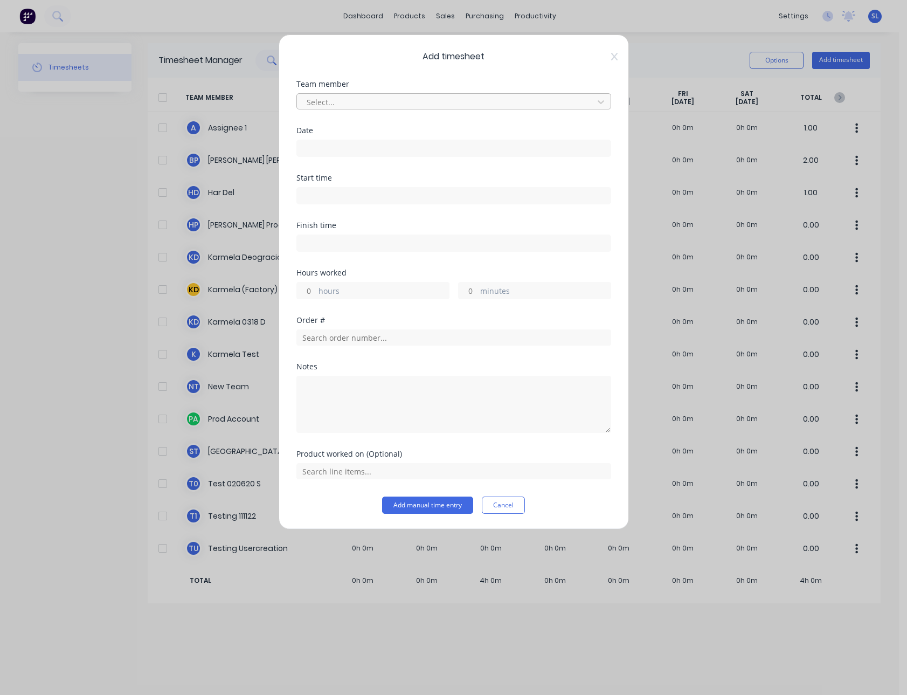
click at [362, 98] on div at bounding box center [447, 101] width 283 height 13
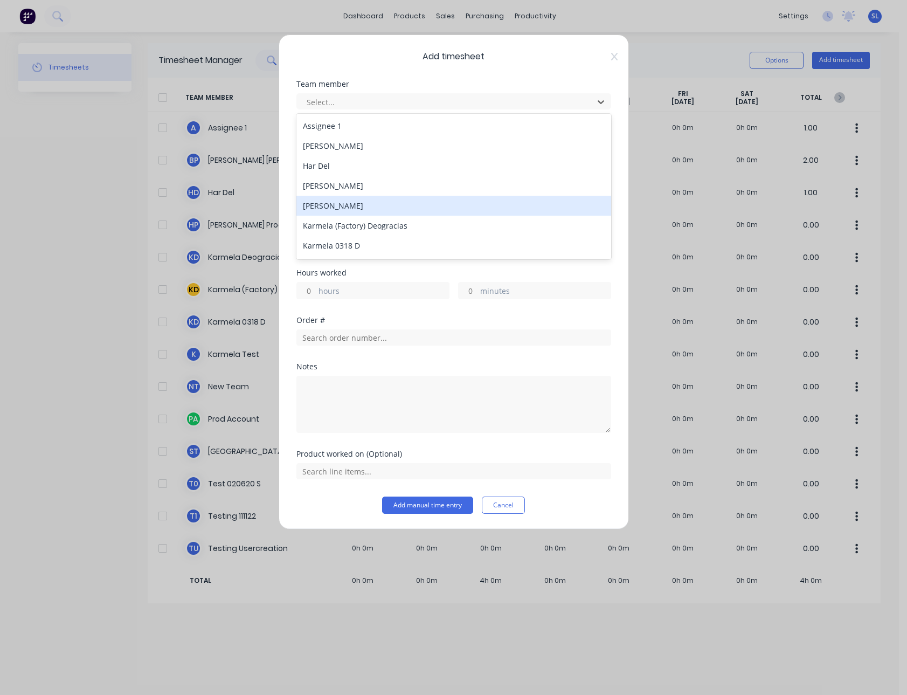
click at [346, 199] on div "Karmela Deogracias" at bounding box center [454, 206] width 315 height 20
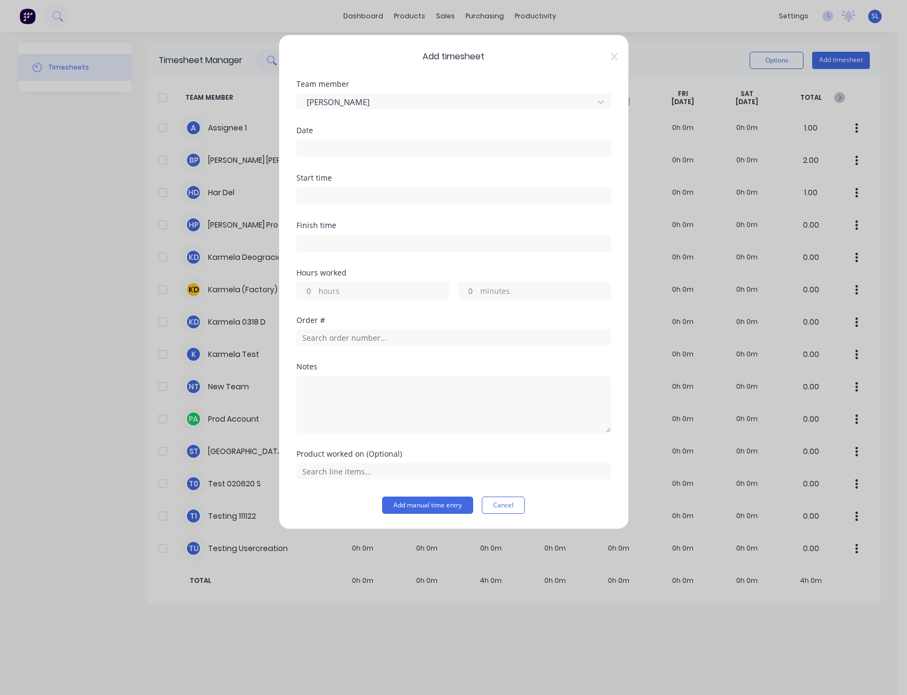
click at [343, 154] on input at bounding box center [454, 148] width 314 height 16
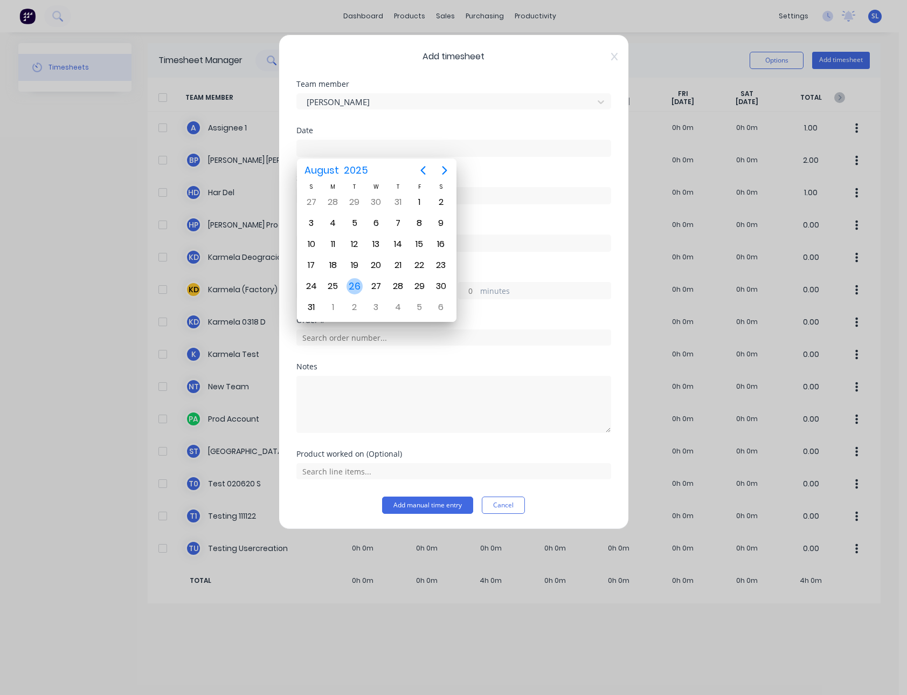
click at [356, 277] on div "26" at bounding box center [355, 286] width 22 height 20
type input "26/08/2025"
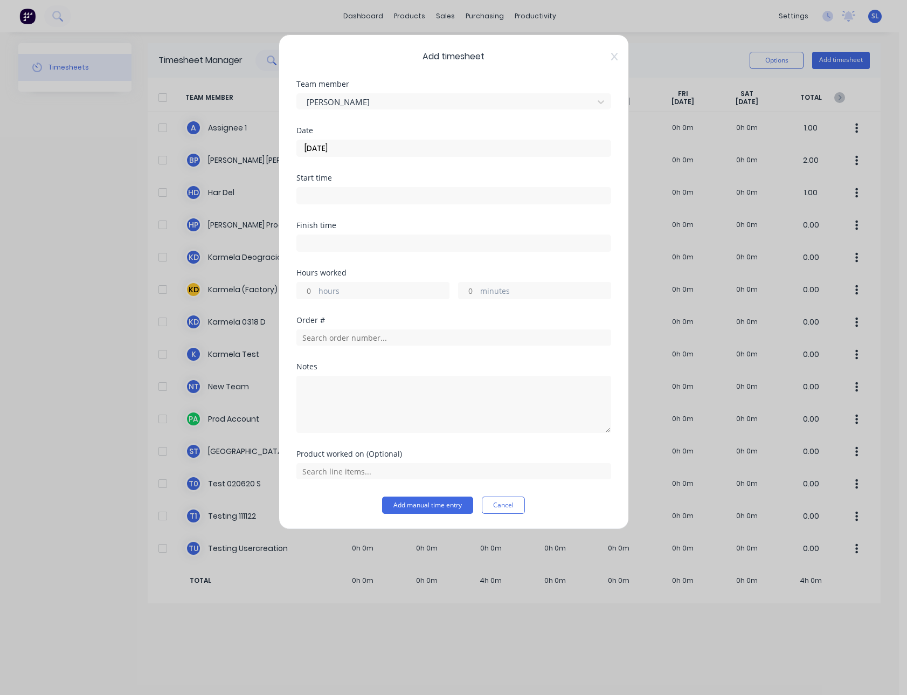
click at [338, 187] on label at bounding box center [454, 195] width 315 height 17
click at [338, 188] on input at bounding box center [454, 196] width 314 height 16
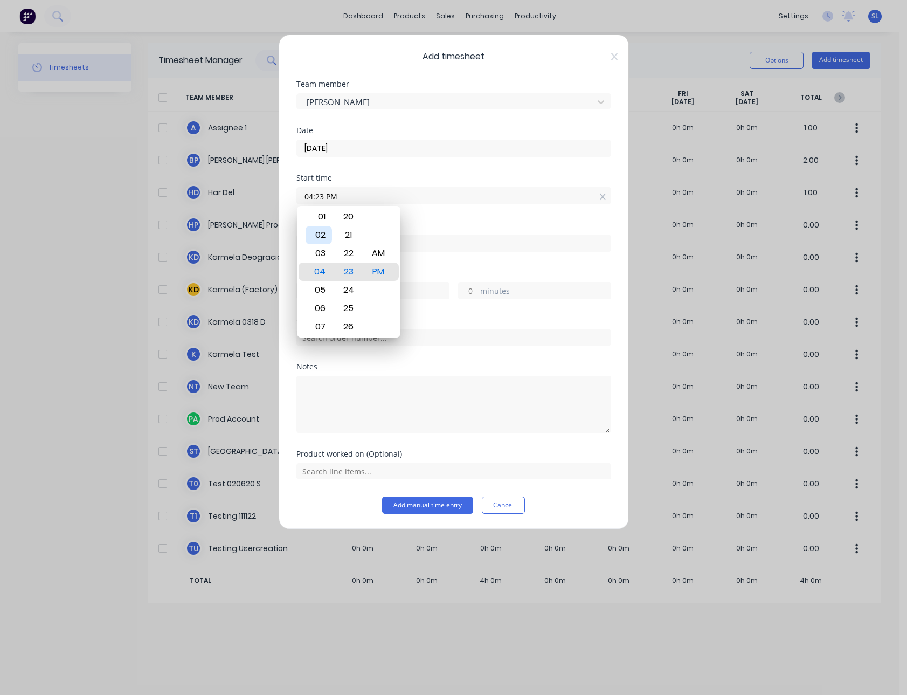
click at [320, 232] on div "02" at bounding box center [319, 235] width 26 height 18
type input "02:23 PM"
click at [417, 176] on div "Start time" at bounding box center [454, 178] width 315 height 8
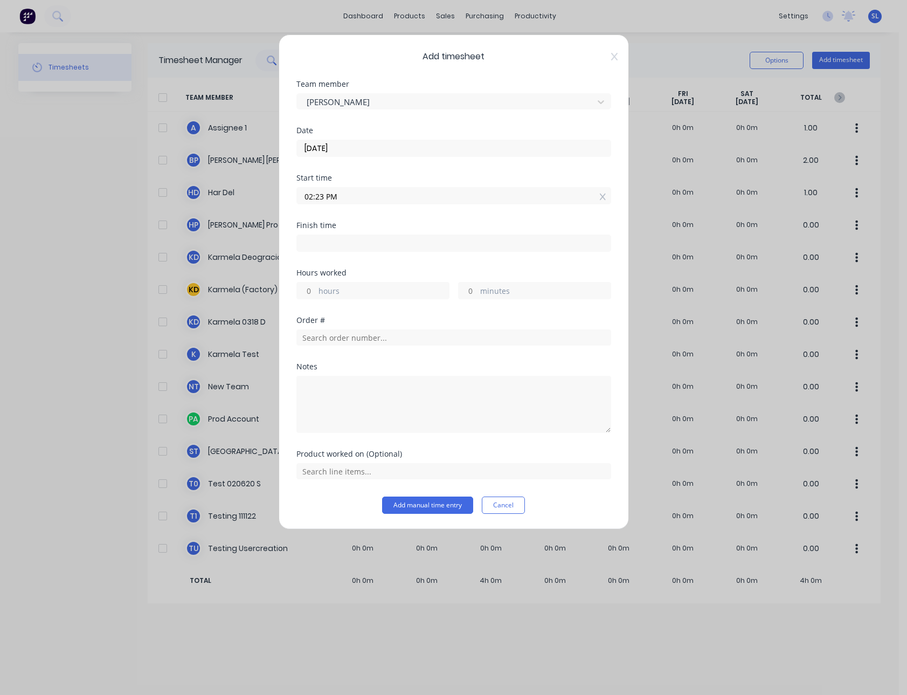
click at [312, 279] on div "hours minutes" at bounding box center [454, 289] width 315 height 20
click at [310, 286] on input "hours" at bounding box center [306, 291] width 19 height 16
type input "2"
type input "04:23 PM"
click at [382, 276] on div "Hours worked" at bounding box center [454, 273] width 315 height 8
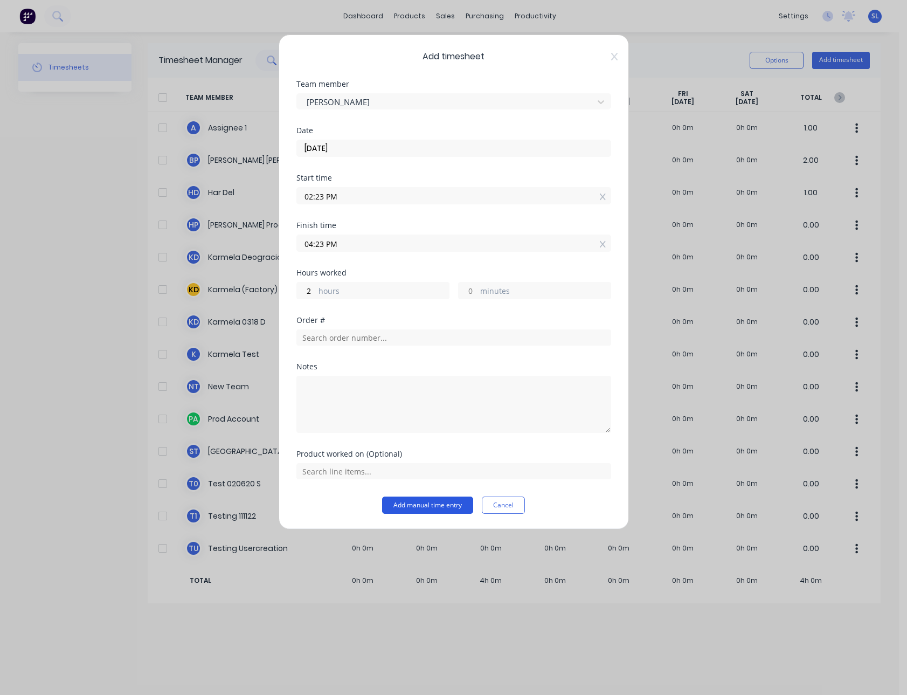
click at [403, 506] on button "Add manual time entry" at bounding box center [427, 505] width 91 height 17
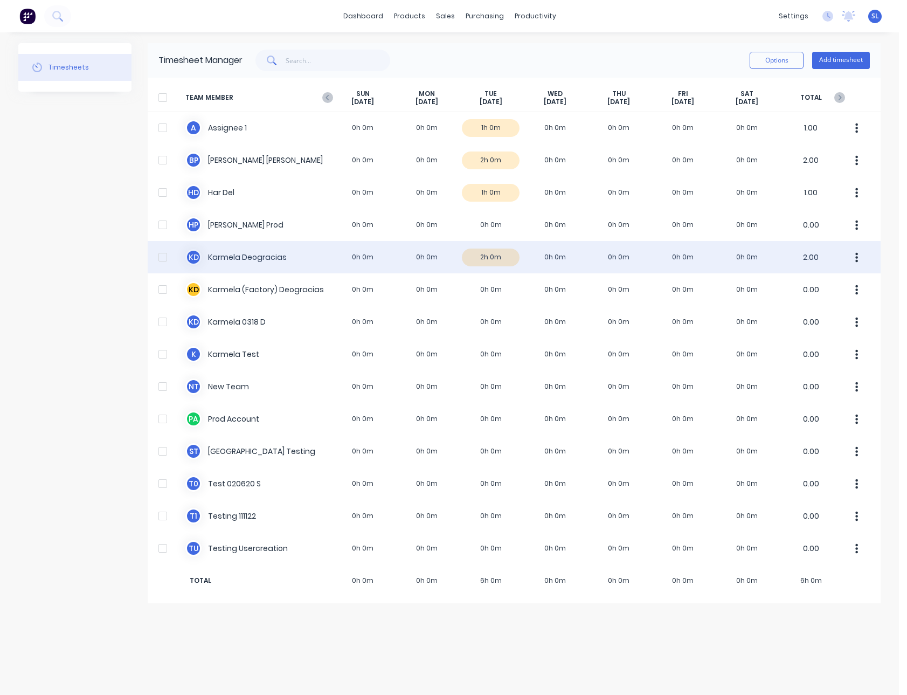
click at [260, 259] on div "K D Karmela Deogracias 0h 0m 0h 0m 2h 0m 0h 0m 0h 0m 0h 0m 0h 0m 2.00" at bounding box center [514, 257] width 733 height 32
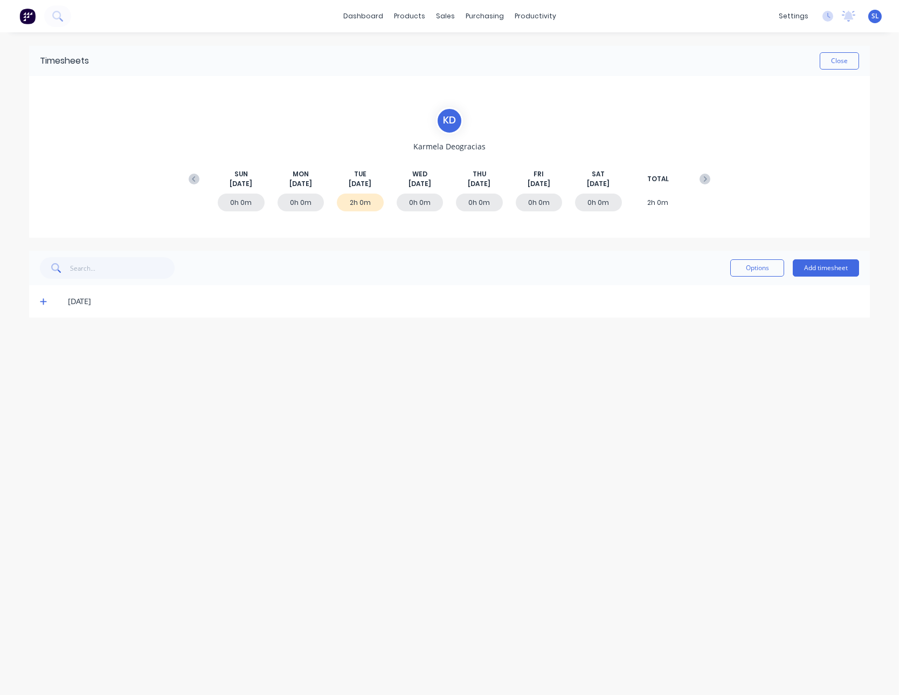
click at [36, 301] on div "[DATE]" at bounding box center [449, 301] width 841 height 32
click at [43, 301] on icon at bounding box center [43, 302] width 6 height 6
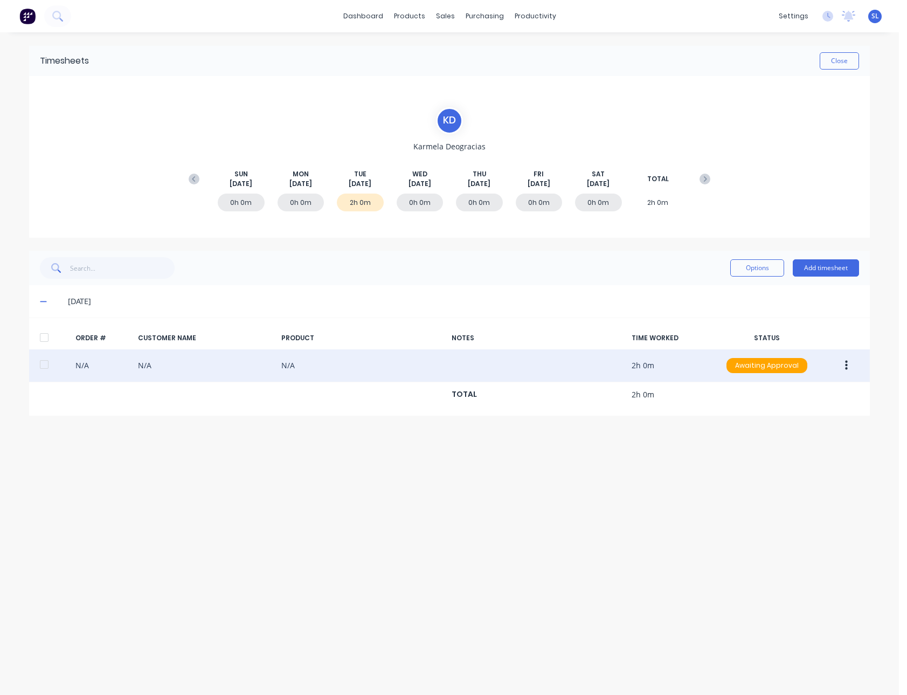
click at [845, 369] on icon "button" at bounding box center [846, 366] width 3 height 12
click at [800, 445] on button "Edit" at bounding box center [808, 438] width 102 height 22
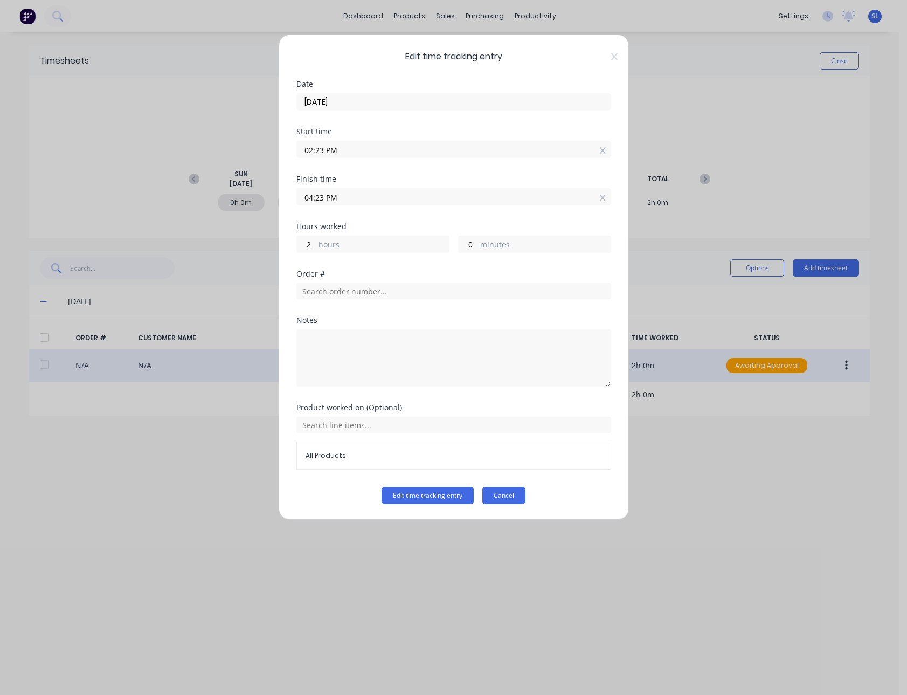
click at [518, 497] on button "Cancel" at bounding box center [504, 495] width 43 height 17
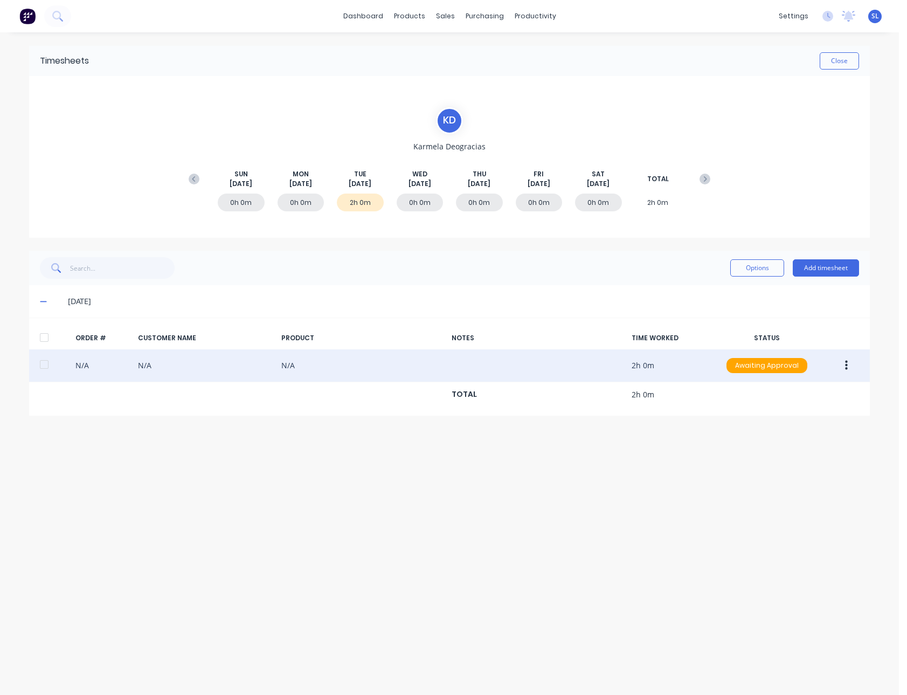
click at [874, 276] on div "Timesheets Close K D Karmela Deogracias SUN Aug 24th MON Aug 25th TUE Aug 26th …" at bounding box center [449, 352] width 863 height 641
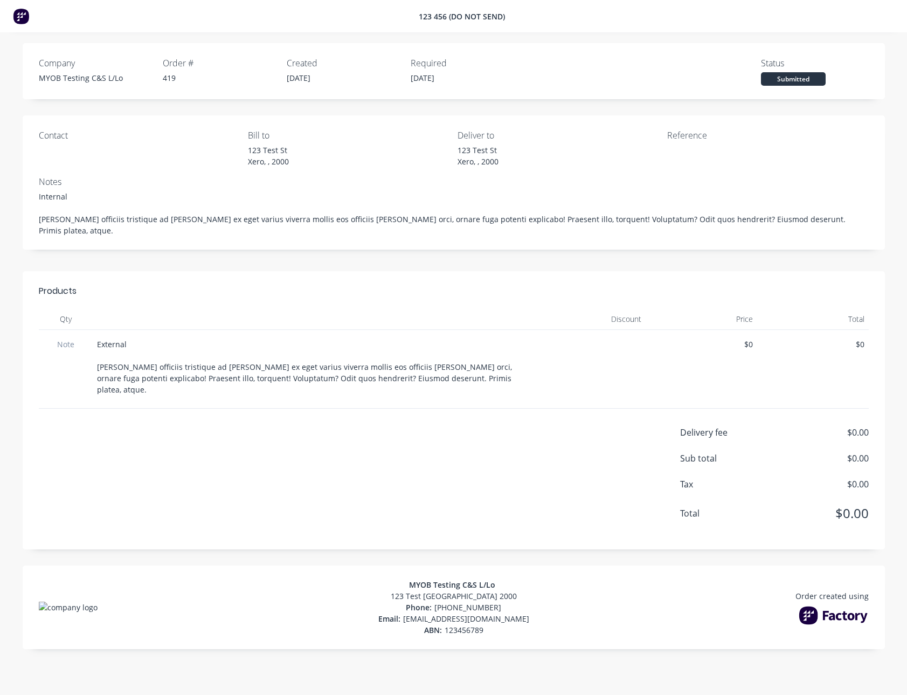
click at [288, 250] on div "Company MYOB Testing C&S L/Lo Order # 419 Created [DATE] Required [DATE] Status…" at bounding box center [454, 346] width 863 height 606
